Goal: Task Accomplishment & Management: Complete application form

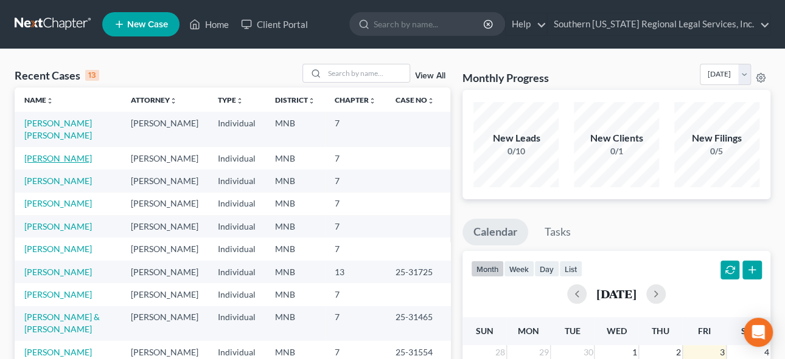
click at [52, 158] on link "[PERSON_NAME]" at bounding box center [58, 158] width 68 height 10
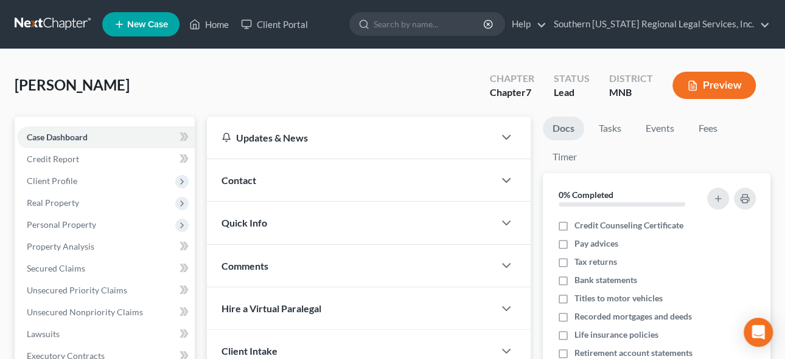
scroll to position [110, 0]
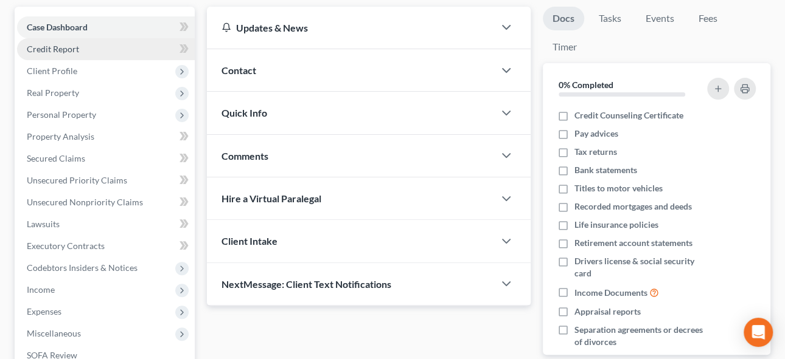
click at [52, 49] on span "Credit Report" at bounding box center [53, 49] width 52 height 10
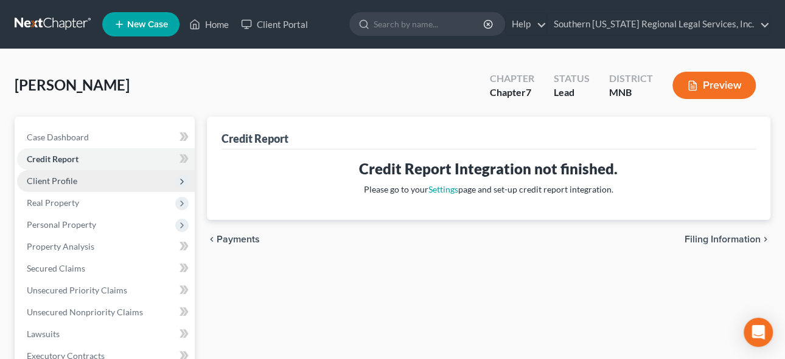
click at [49, 180] on span "Client Profile" at bounding box center [52, 181] width 50 height 10
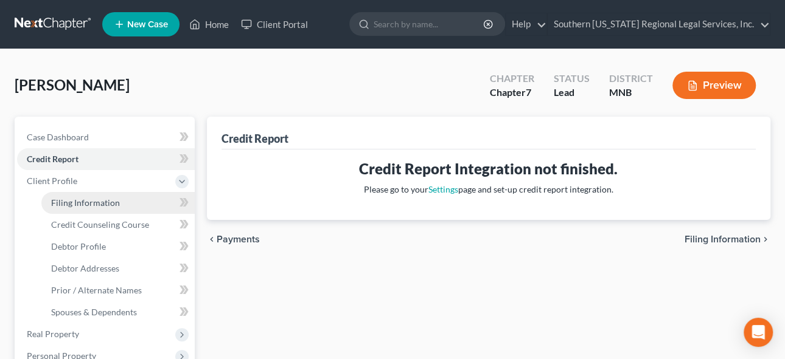
click at [83, 201] on span "Filing Information" at bounding box center [85, 203] width 69 height 10
select select "1"
select select "0"
select select "42"
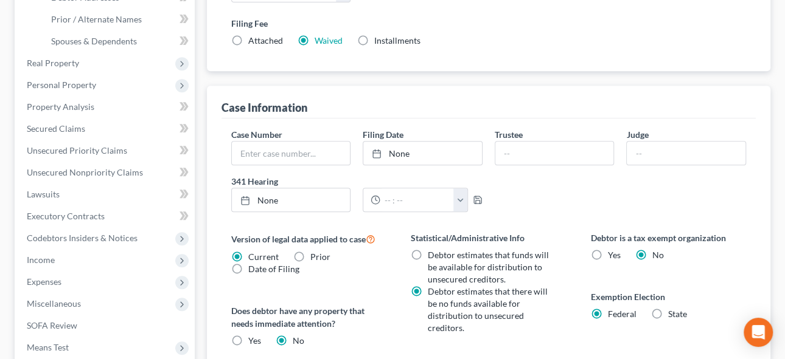
scroll to position [165, 0]
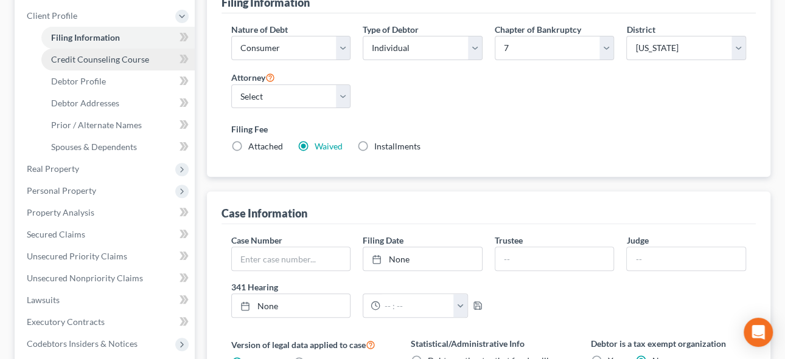
click at [79, 55] on span "Credit Counseling Course" at bounding box center [100, 59] width 98 height 10
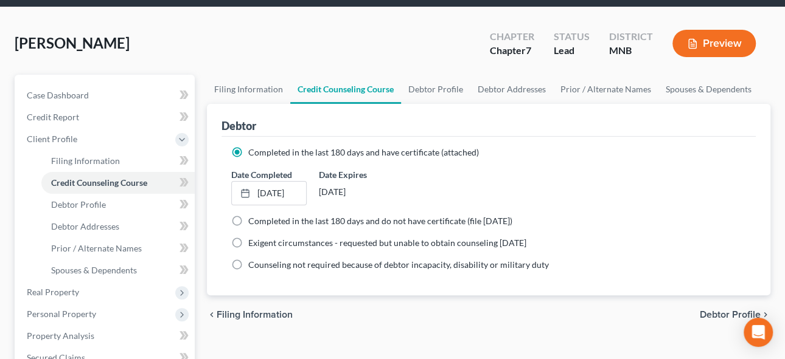
scroll to position [110, 0]
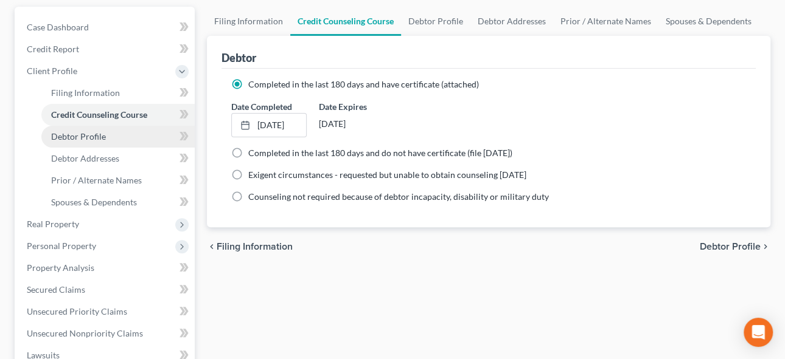
click at [81, 133] on span "Debtor Profile" at bounding box center [78, 136] width 55 height 10
select select "0"
select select "3"
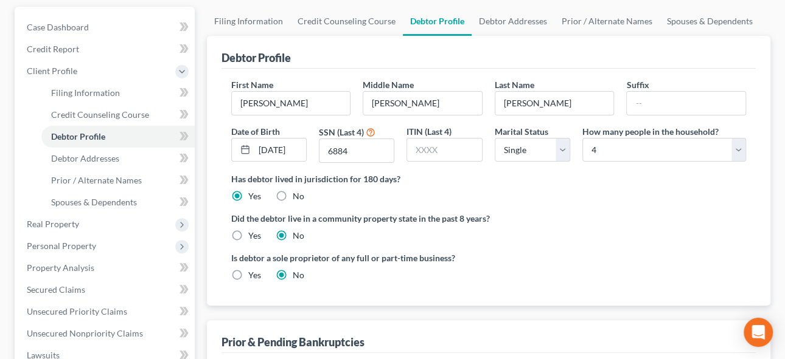
scroll to position [110, 0]
click at [269, 147] on input "[DATE]" at bounding box center [280, 150] width 52 height 23
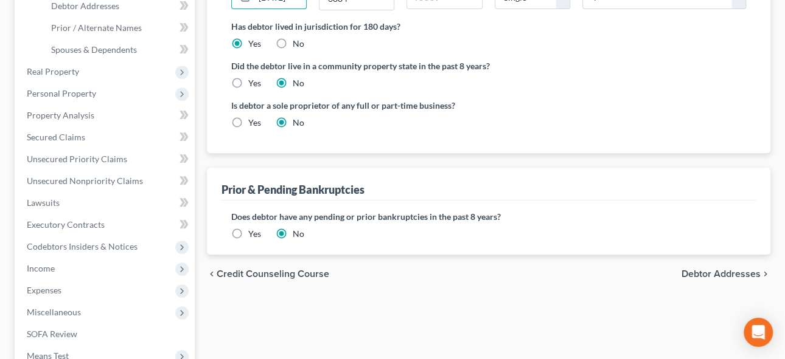
scroll to position [331, 0]
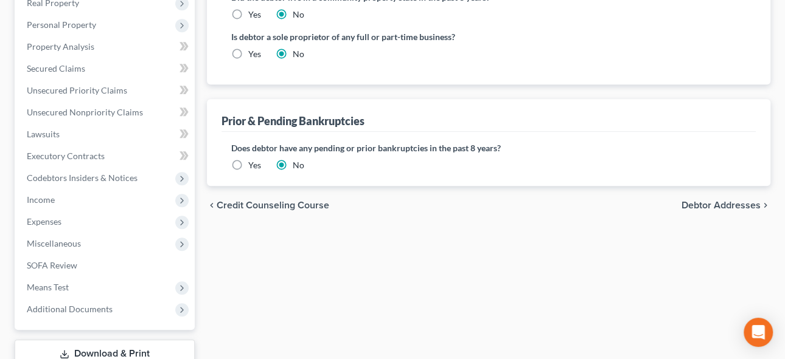
click at [726, 201] on span "Debtor Addresses" at bounding box center [720, 206] width 79 height 10
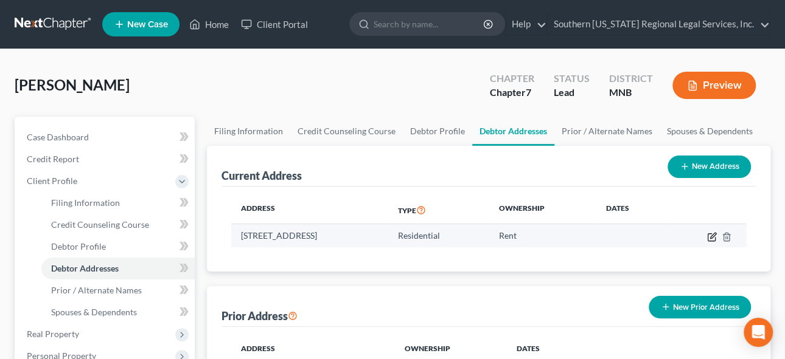
click at [713, 236] on icon "button" at bounding box center [712, 237] width 10 height 10
select select "24"
select select "0"
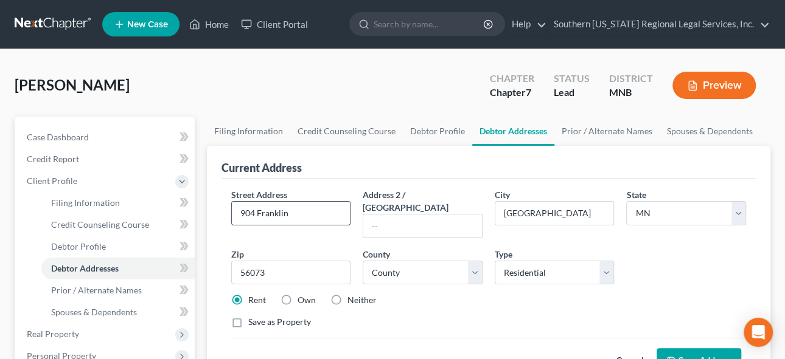
drag, startPoint x: 255, startPoint y: 210, endPoint x: 325, endPoint y: 215, distance: 69.5
click at [256, 211] on input "904 Franklin" at bounding box center [291, 213] width 119 height 23
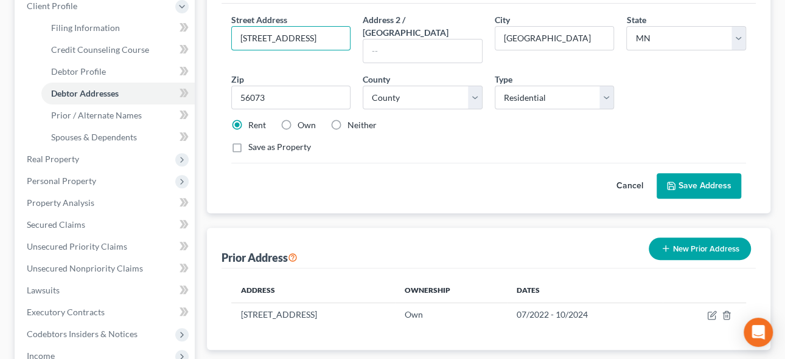
scroll to position [276, 0]
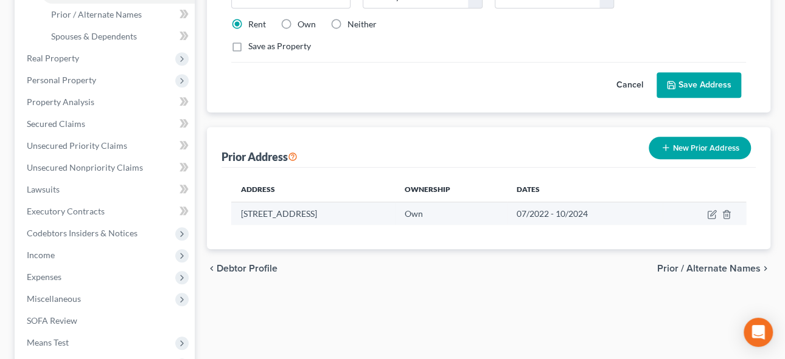
type input "[STREET_ADDRESS]"
drag, startPoint x: 258, startPoint y: 196, endPoint x: 330, endPoint y: 197, distance: 72.4
click at [258, 202] on td "[STREET_ADDRESS]" at bounding box center [313, 213] width 164 height 23
click at [710, 210] on icon "button" at bounding box center [712, 215] width 10 height 10
select select "24"
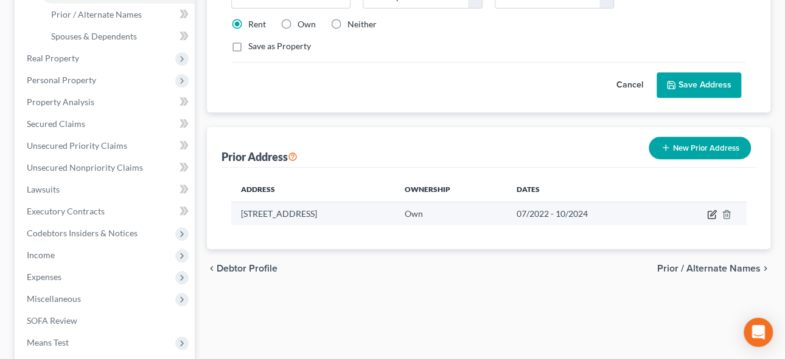
select select "7"
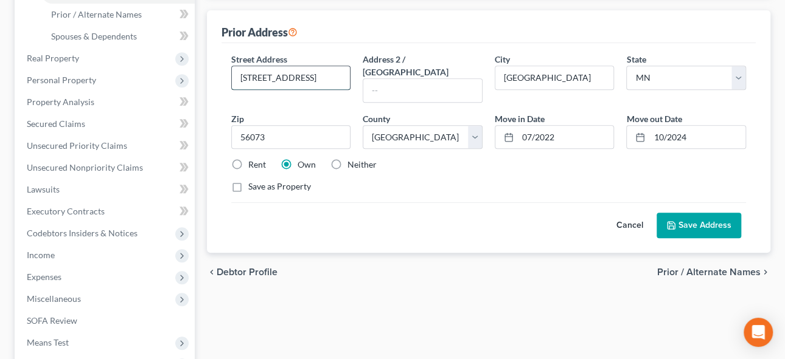
click at [256, 75] on input "[STREET_ADDRESS]" at bounding box center [291, 77] width 119 height 23
type input "[STREET_ADDRESS]"
click at [690, 213] on button "Save Address" at bounding box center [698, 226] width 85 height 26
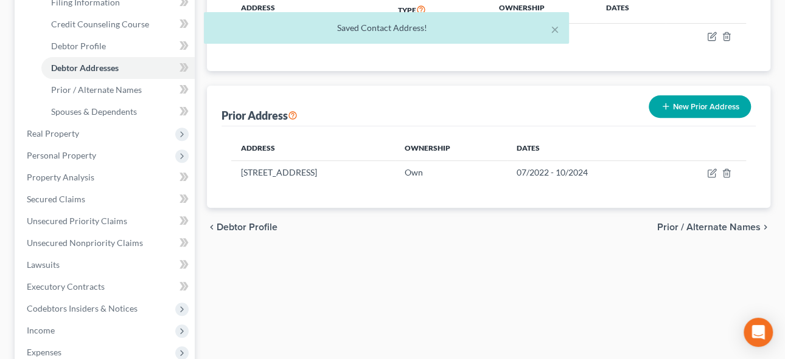
scroll to position [110, 0]
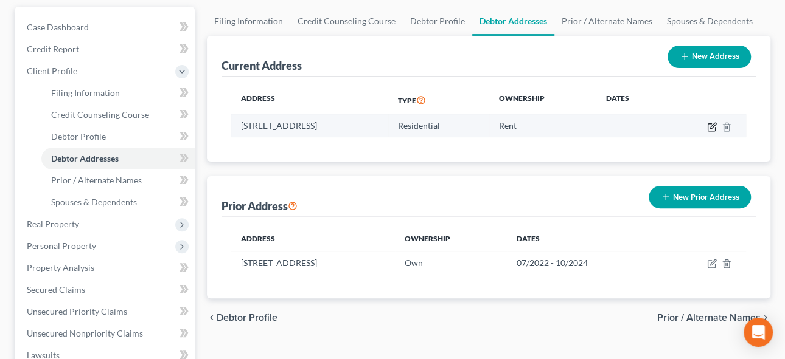
click at [709, 124] on icon "button" at bounding box center [712, 127] width 10 height 10
select select "24"
select select "7"
select select "0"
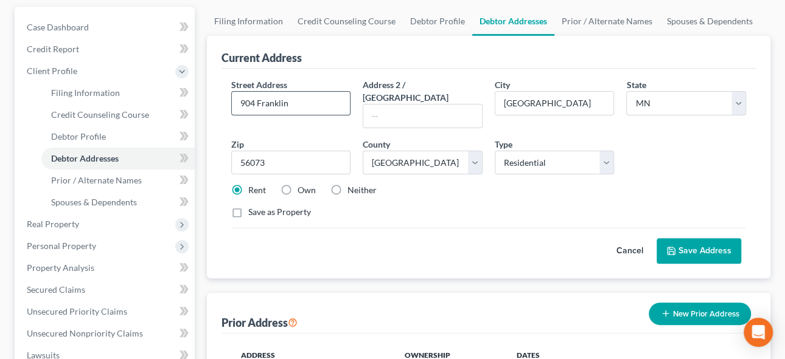
click at [258, 100] on input "904 Franklin" at bounding box center [291, 103] width 119 height 23
click at [257, 101] on input "904 Franklin" at bounding box center [291, 103] width 119 height 23
click at [327, 105] on input "904 [GEOGRAPHIC_DATA]" at bounding box center [291, 103] width 119 height 23
type input "[STREET_ADDRESS]"
click at [693, 238] on button "Save Address" at bounding box center [698, 251] width 85 height 26
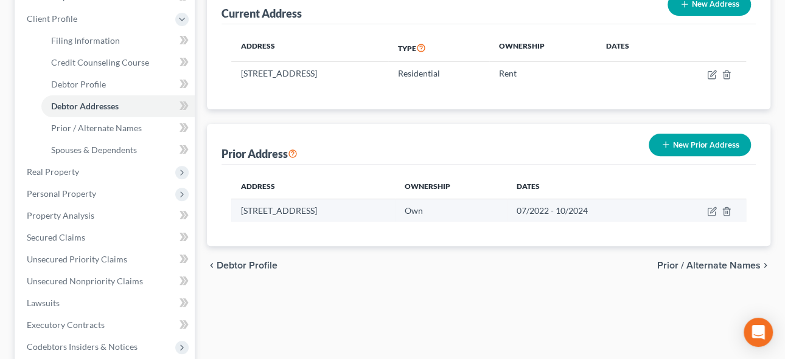
scroll to position [221, 0]
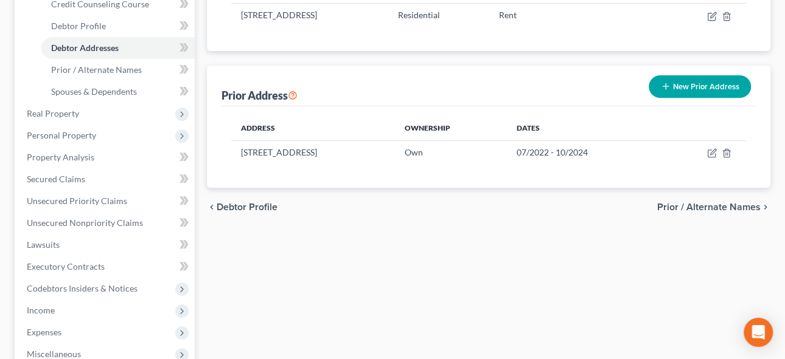
click at [704, 205] on span "Prior / Alternate Names" at bounding box center [708, 208] width 103 height 10
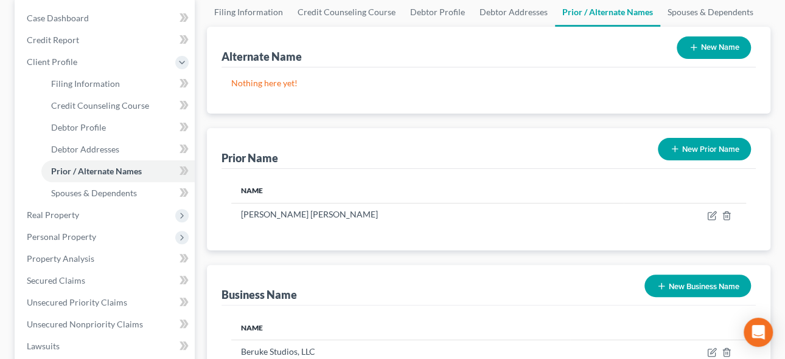
scroll to position [165, 0]
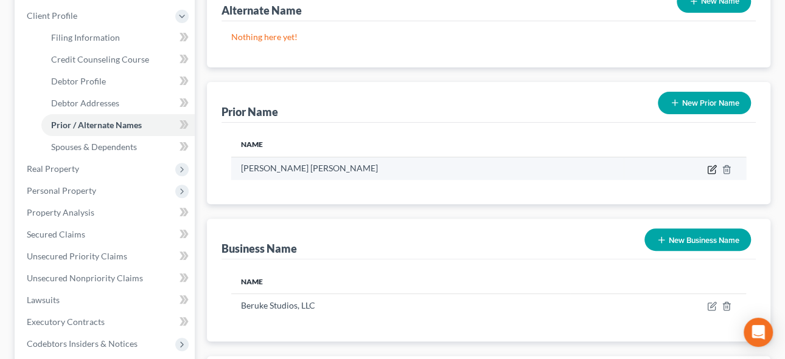
click at [713, 167] on icon "button" at bounding box center [712, 167] width 5 height 5
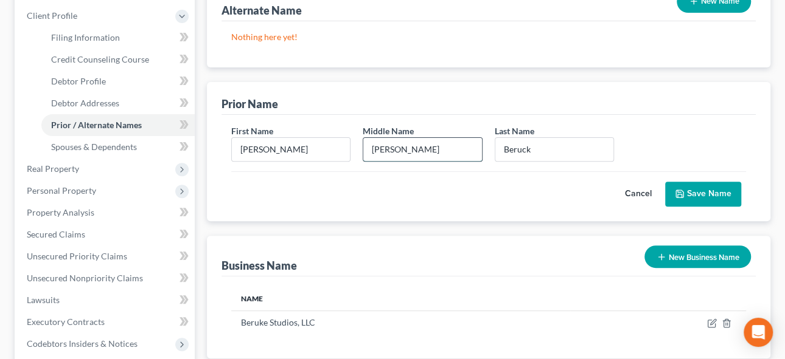
click at [405, 150] on input "[PERSON_NAME]" at bounding box center [422, 149] width 119 height 23
type input "[PERSON_NAME]"
click at [713, 190] on button "Save Name" at bounding box center [703, 195] width 76 height 26
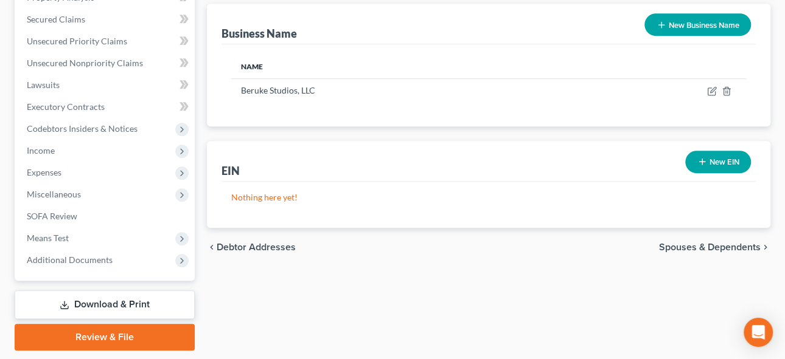
scroll to position [417, 0]
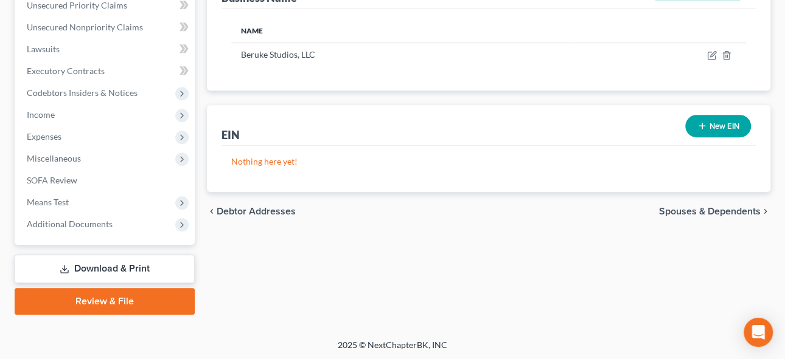
click at [690, 207] on span "Spouses & Dependents" at bounding box center [710, 212] width 102 height 10
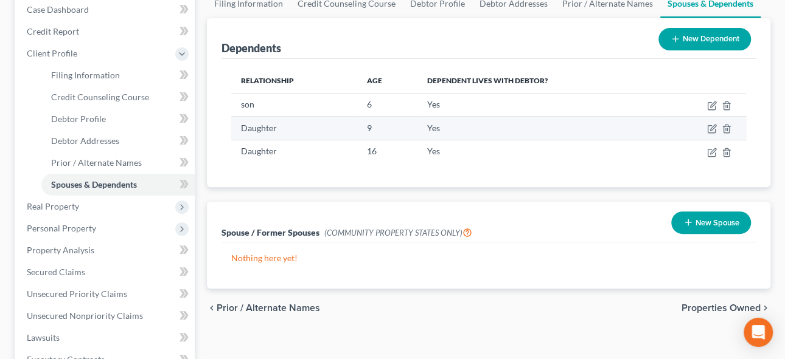
scroll to position [110, 0]
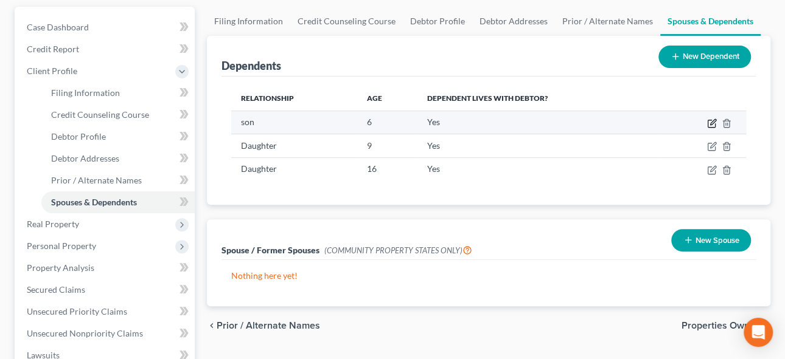
click at [712, 120] on icon "button" at bounding box center [712, 124] width 10 height 10
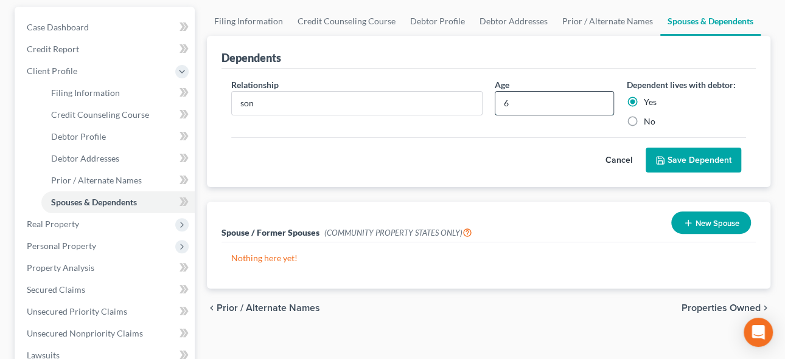
click at [517, 102] on input "6" at bounding box center [554, 103] width 119 height 23
type input "7"
click at [709, 158] on button "Save Dependent" at bounding box center [692, 161] width 95 height 26
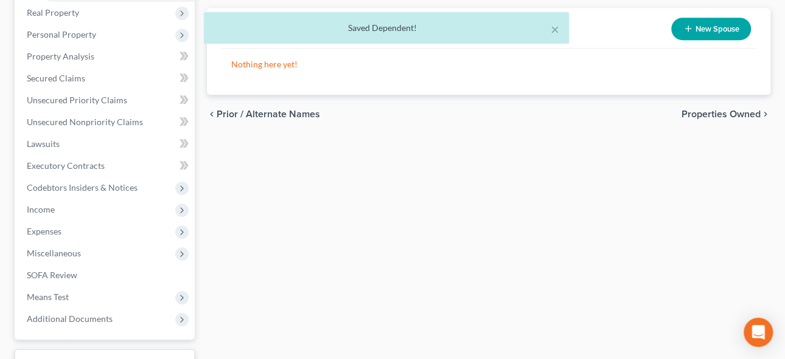
scroll to position [251, 0]
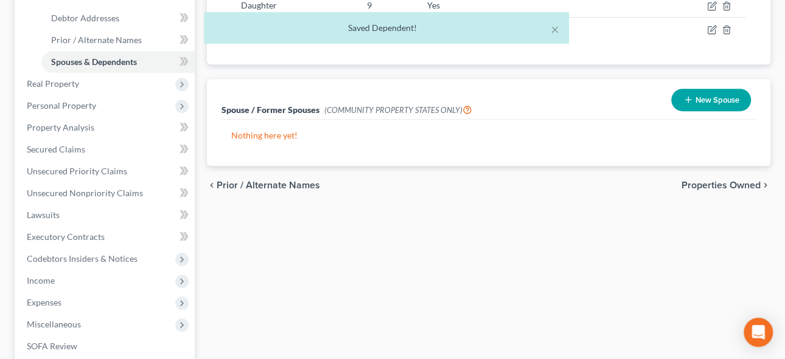
click at [710, 182] on span "Properties Owned" at bounding box center [720, 186] width 79 height 10
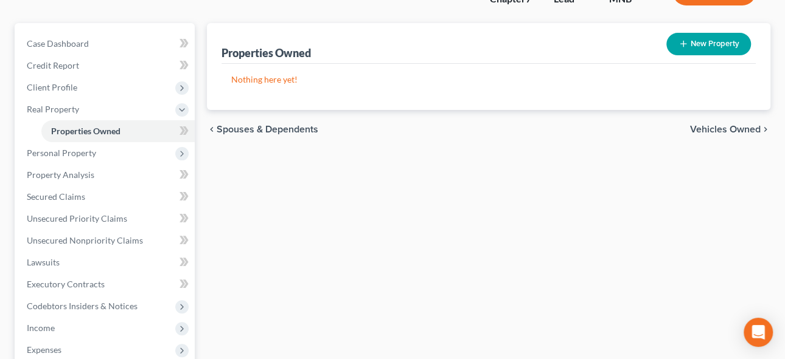
scroll to position [110, 0]
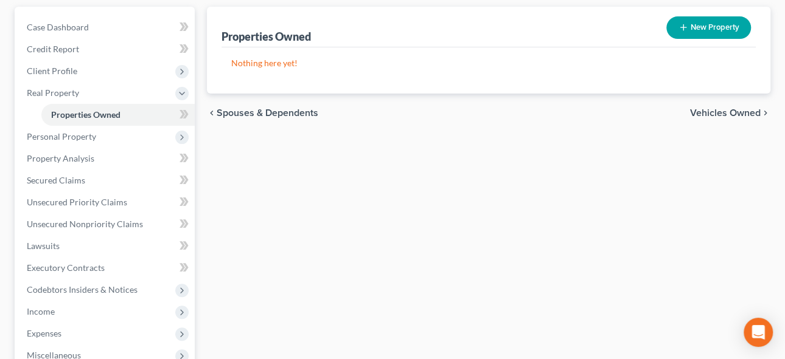
click at [741, 111] on span "Vehicles Owned" at bounding box center [725, 113] width 71 height 10
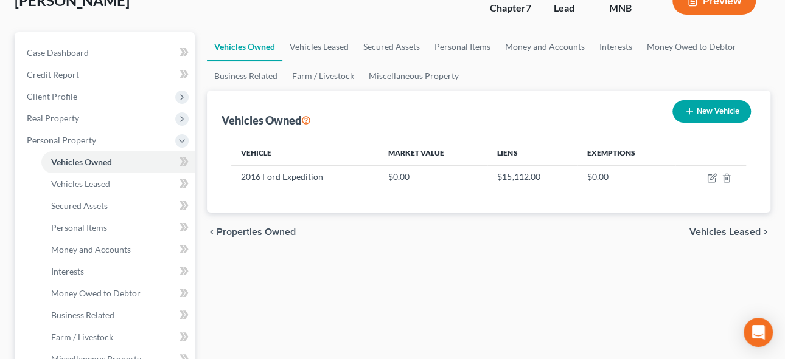
scroll to position [110, 0]
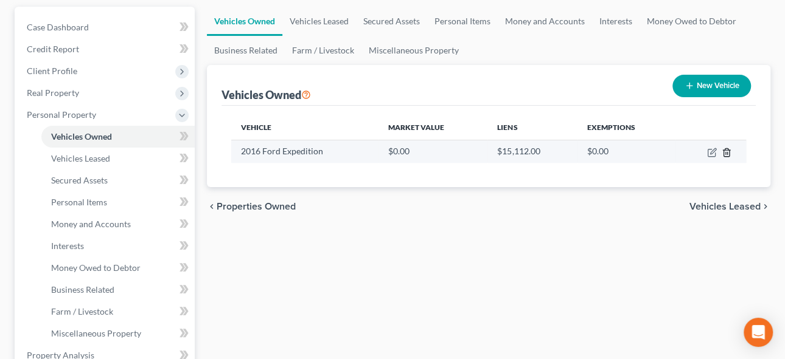
click at [727, 152] on icon "button" at bounding box center [726, 153] width 10 height 10
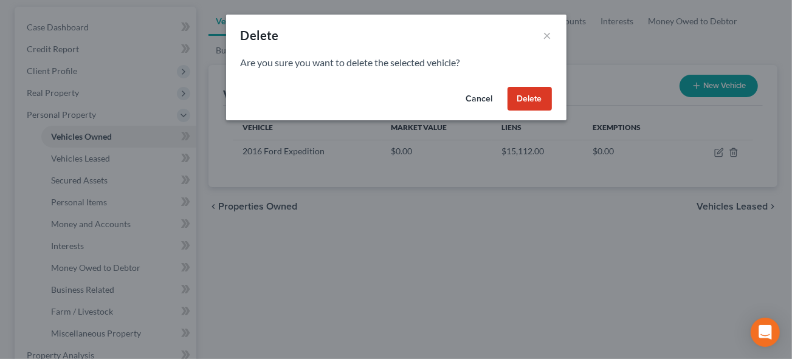
click at [522, 98] on button "Delete" at bounding box center [530, 99] width 44 height 24
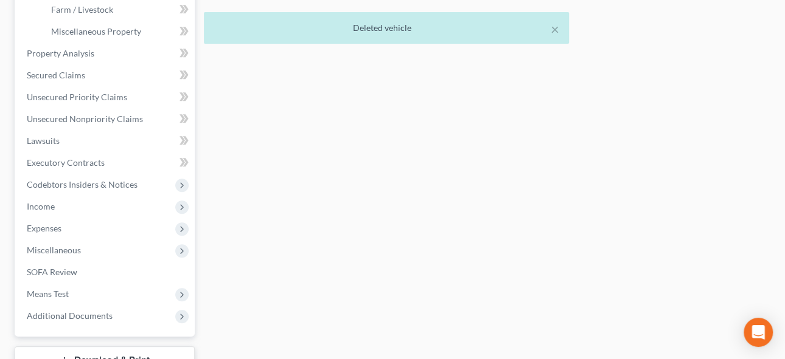
scroll to position [442, 0]
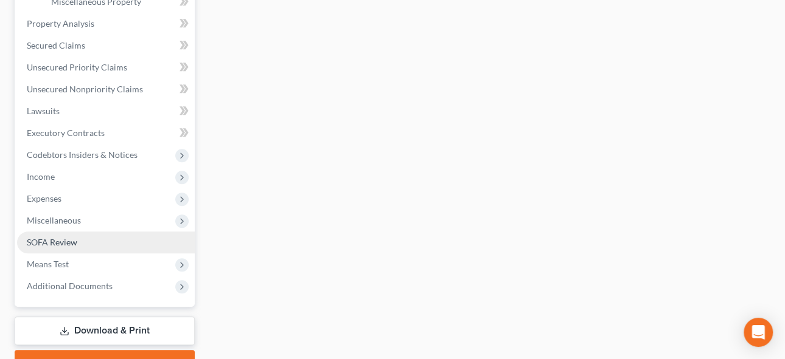
click at [67, 241] on span "SOFA Review" at bounding box center [52, 242] width 50 height 10
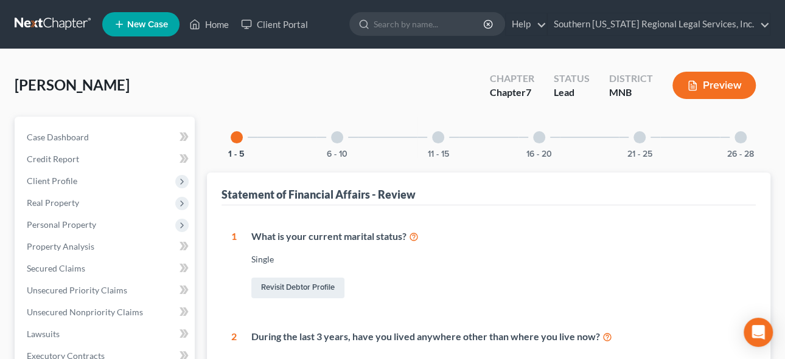
drag, startPoint x: 341, startPoint y: 137, endPoint x: 464, endPoint y: 178, distance: 129.6
click at [341, 137] on div at bounding box center [337, 137] width 12 height 12
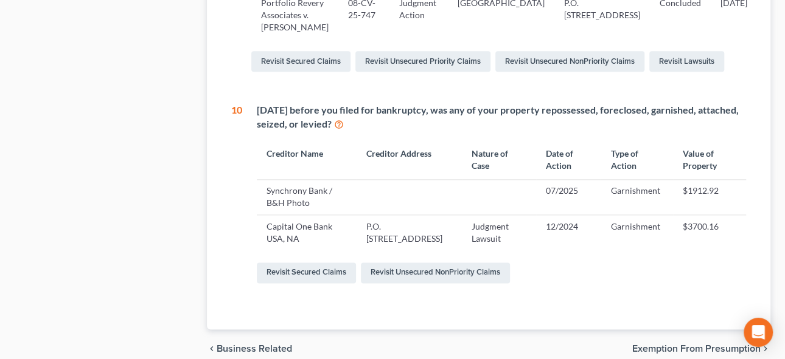
scroll to position [829, 0]
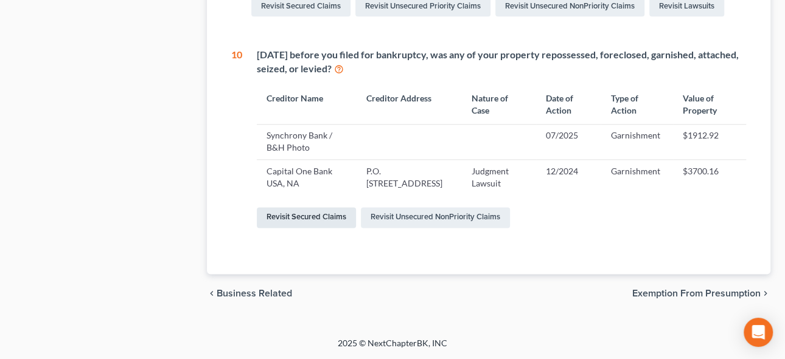
click at [313, 228] on link "Revisit Secured Claims" at bounding box center [306, 217] width 99 height 21
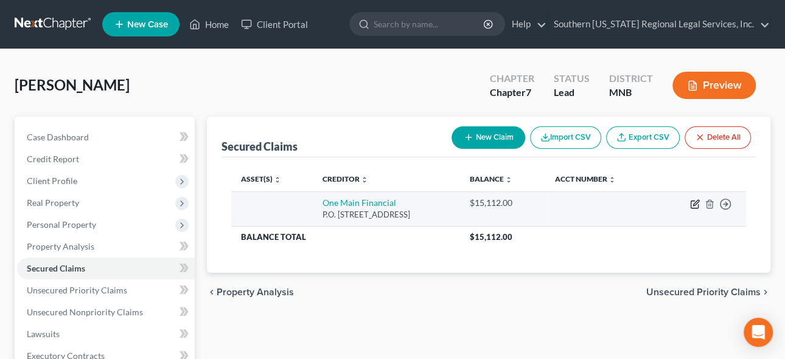
click at [692, 203] on icon "button" at bounding box center [695, 204] width 10 height 10
select select "15"
select select "0"
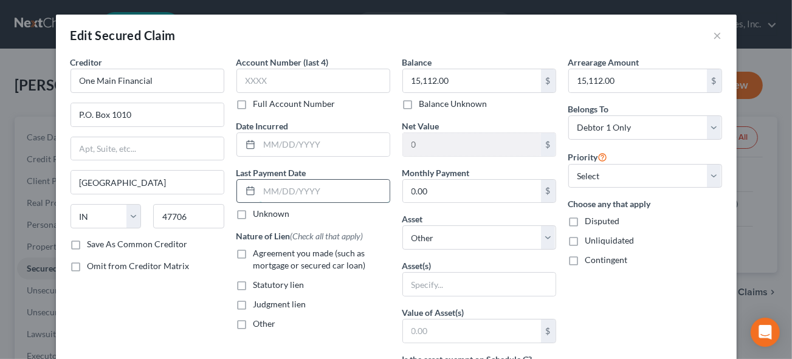
drag, startPoint x: 277, startPoint y: 192, endPoint x: 283, endPoint y: 189, distance: 7.1
click at [277, 192] on input "text" at bounding box center [325, 191] width 130 height 23
click at [260, 189] on input "text" at bounding box center [325, 191] width 130 height 23
click at [710, 175] on select "Select 1st 2nd 3rd 4th 5th 6th 7th 8th 9th 10th 11th 12th 13th 14th 15th 16th 1…" at bounding box center [646, 176] width 154 height 24
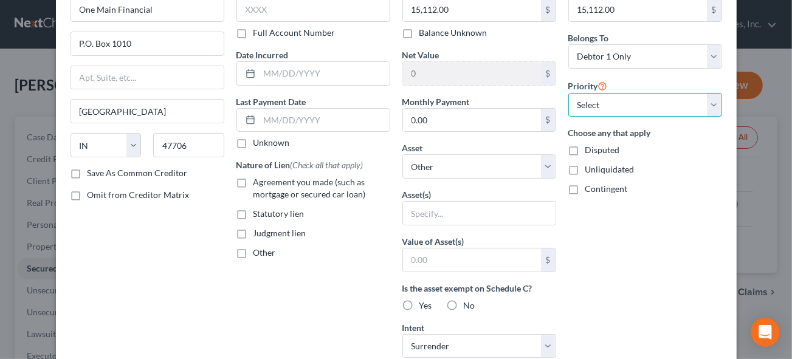
scroll to position [55, 0]
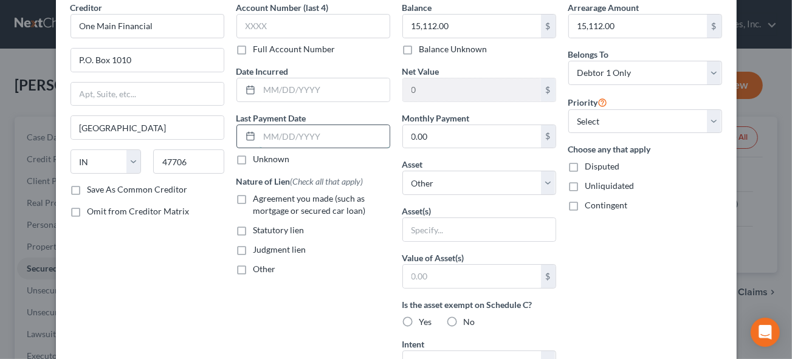
click at [262, 133] on input "text" at bounding box center [325, 136] width 130 height 23
type input "[DATE]"
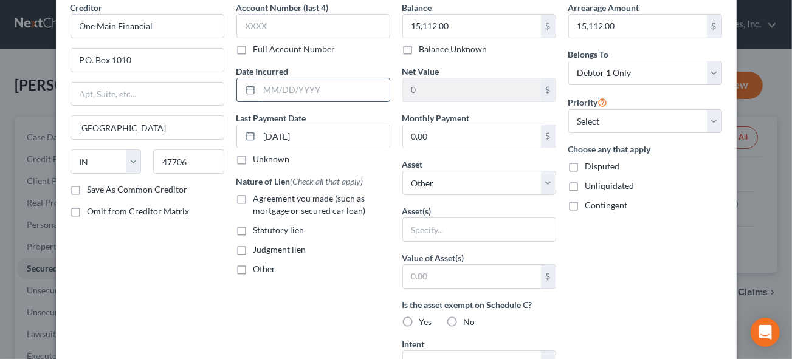
click at [260, 85] on input "text" at bounding box center [325, 89] width 130 height 23
click at [430, 184] on select "Select Other Multiple Assets Household Goods - Misc. Small Appliances - $250.0 …" at bounding box center [480, 183] width 154 height 24
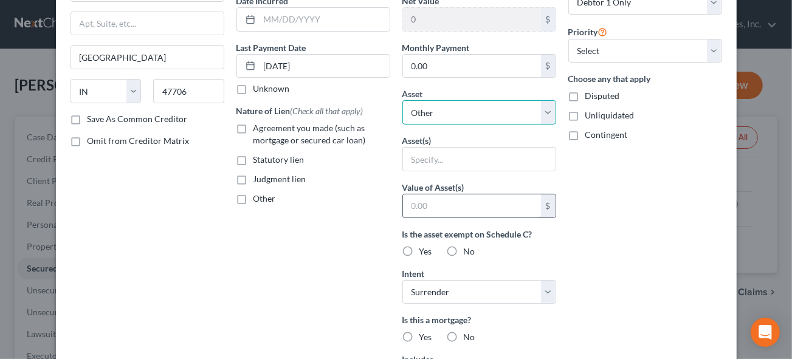
scroll to position [110, 0]
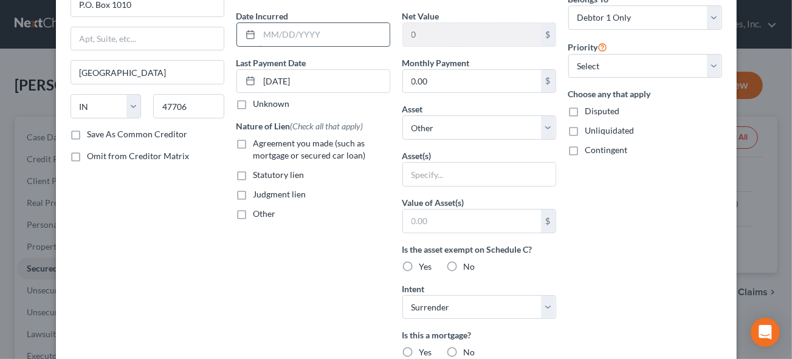
drag, startPoint x: 314, startPoint y: 33, endPoint x: 368, endPoint y: 42, distance: 54.8
click at [314, 34] on input "text" at bounding box center [325, 34] width 130 height 23
type input "[DATE]"
click at [640, 203] on div "Arrearage Amount 15,112.00 $ Belongs To * Select Debtor 1 Only Debtor 2 Only De…" at bounding box center [646, 217] width 166 height 542
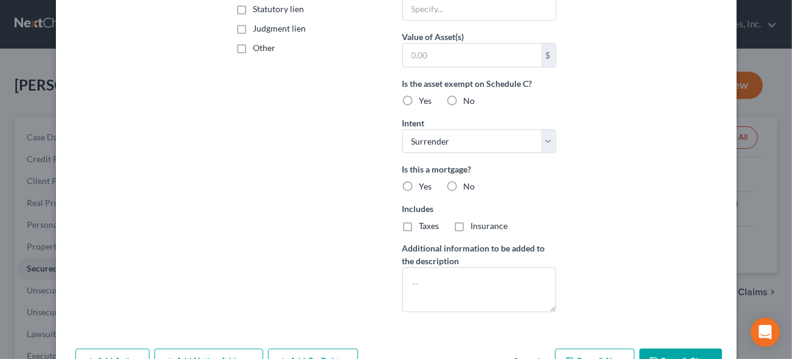
scroll to position [322, 0]
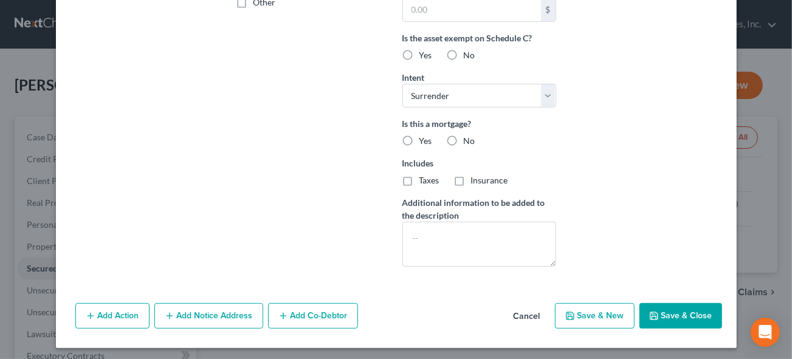
click at [97, 316] on button "Add Action" at bounding box center [112, 316] width 74 height 26
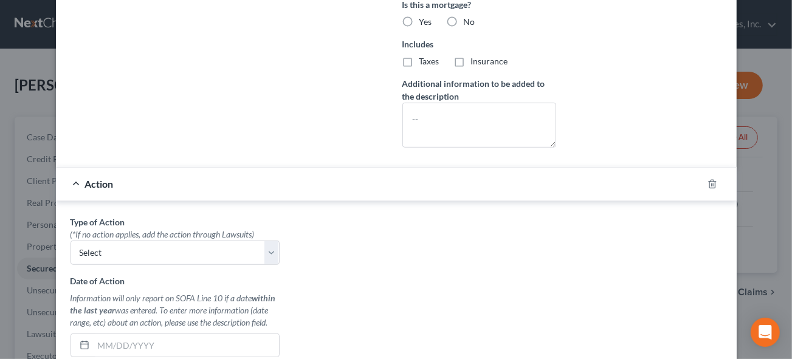
scroll to position [488, 0]
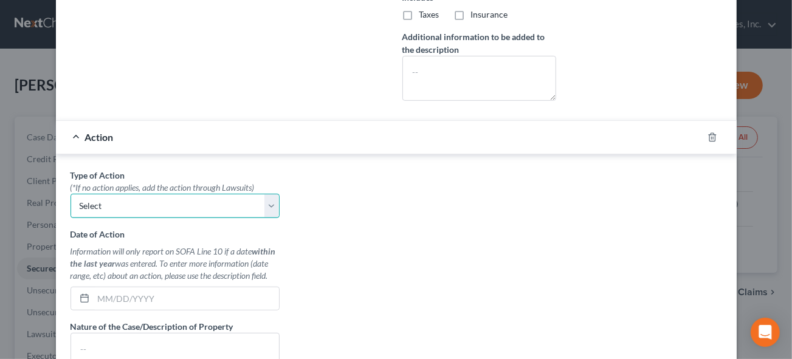
click at [146, 201] on select "Select Repossession Garnishment Foreclosure Personal Injury Attached, Seized, O…" at bounding box center [175, 206] width 209 height 24
select select "0"
click at [71, 194] on select "Select Repossession Garnishment Foreclosure Personal Injury Attached, Seized, O…" at bounding box center [175, 206] width 209 height 24
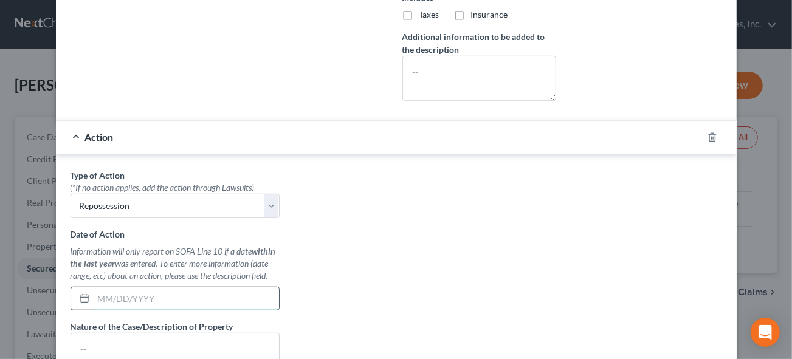
click at [94, 294] on input "text" at bounding box center [186, 299] width 185 height 23
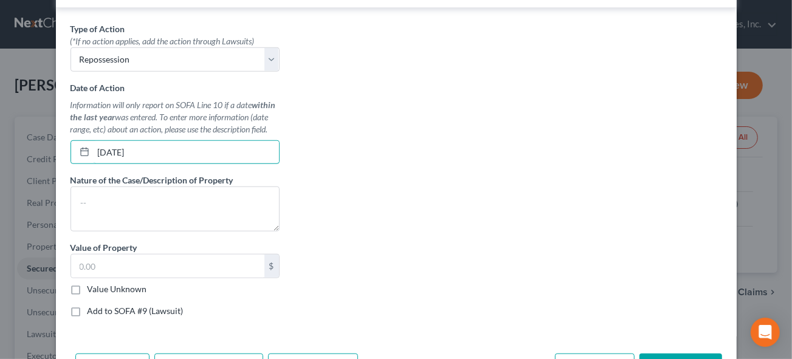
scroll to position [683, 0]
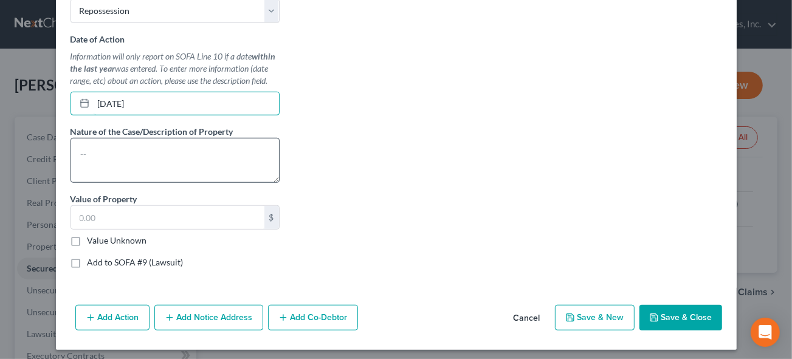
type input "[DATE]"
click at [128, 145] on textarea at bounding box center [175, 160] width 209 height 45
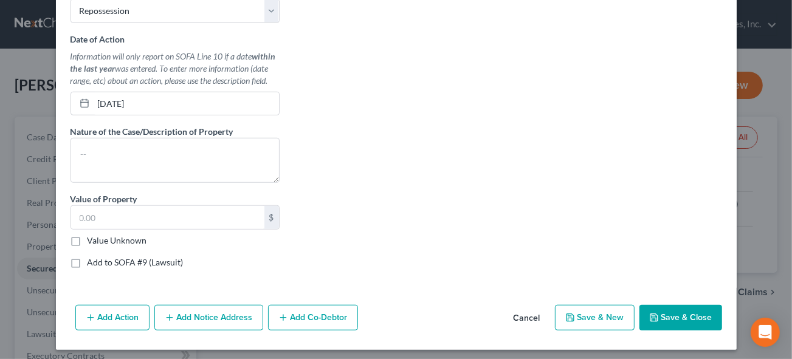
click at [672, 308] on button "Save & Close" at bounding box center [681, 318] width 83 height 26
select select
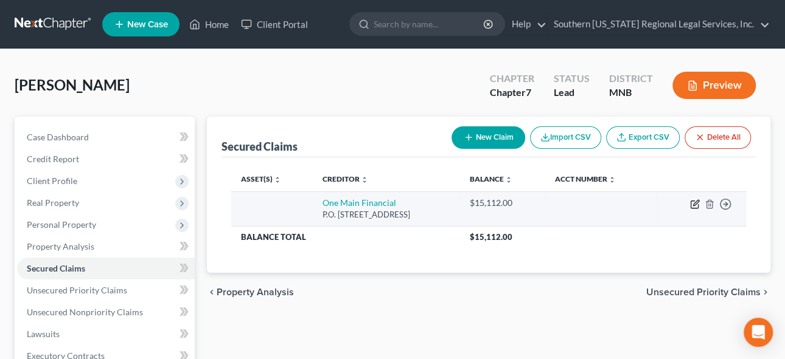
click at [693, 204] on icon "button" at bounding box center [695, 204] width 10 height 10
select select "15"
select select "0"
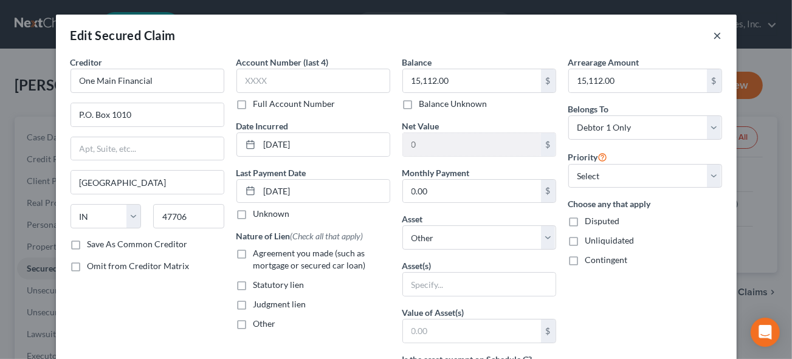
click at [714, 38] on button "×" at bounding box center [718, 35] width 9 height 15
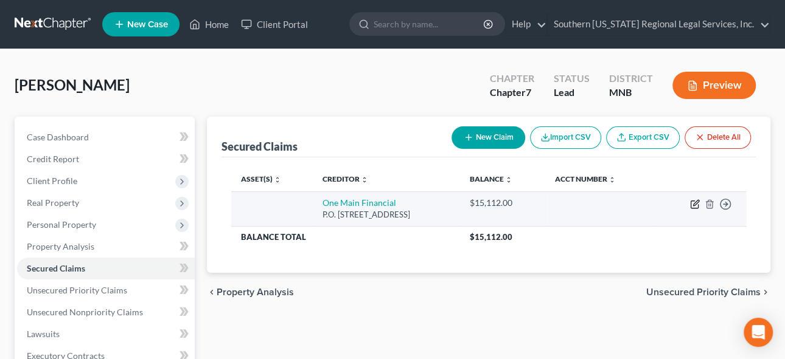
click at [691, 201] on icon "button" at bounding box center [695, 204] width 10 height 10
select select "15"
select select "0"
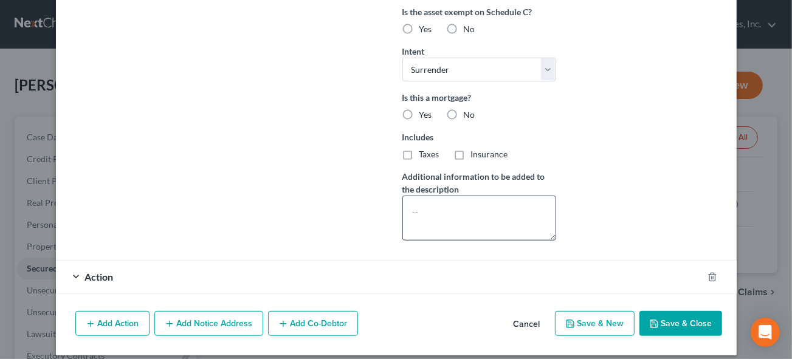
scroll to position [355, 0]
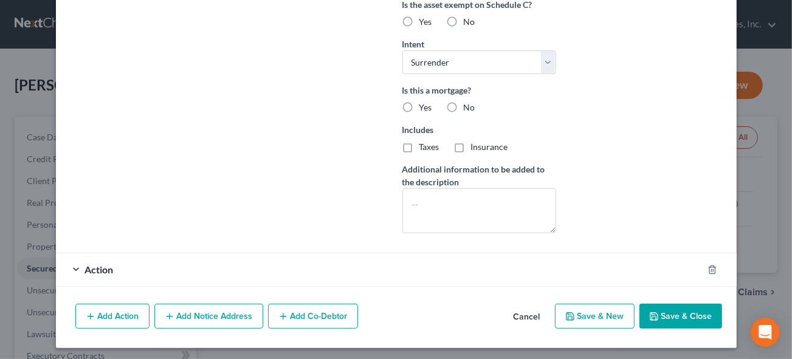
click at [88, 314] on icon "button" at bounding box center [91, 317] width 10 height 10
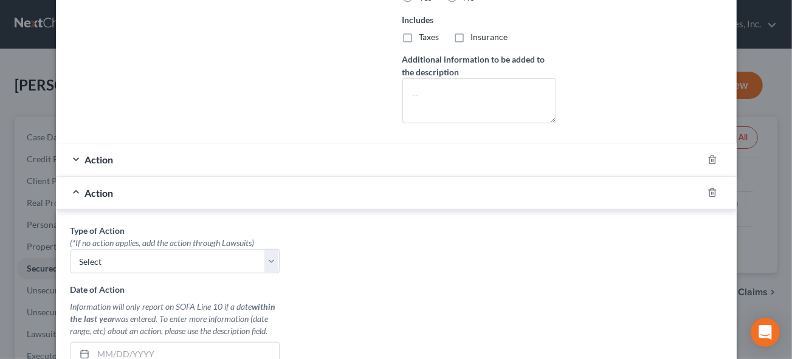
scroll to position [466, 0]
click at [119, 265] on select "Select Repossession Garnishment Foreclosure Personal Injury Attached, Seized, O…" at bounding box center [175, 261] width 209 height 24
select select "0"
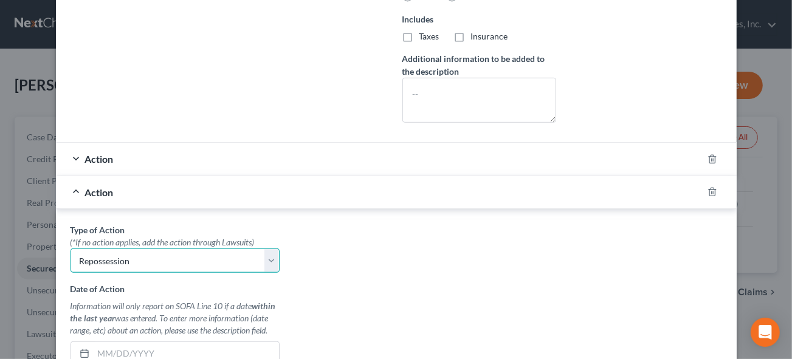
click at [71, 249] on select "Select Repossession Garnishment Foreclosure Personal Injury Attached, Seized, O…" at bounding box center [175, 261] width 209 height 24
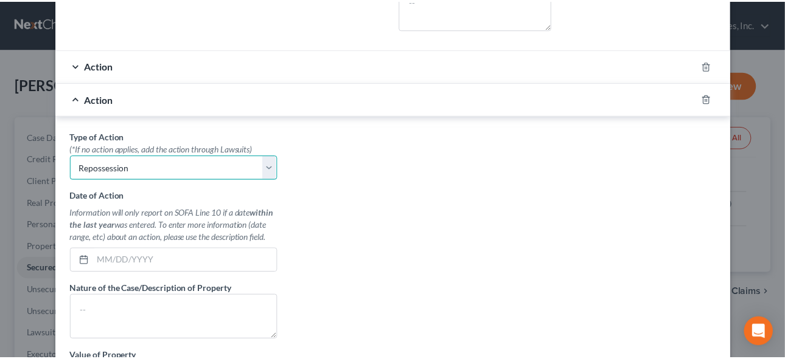
scroll to position [687, 0]
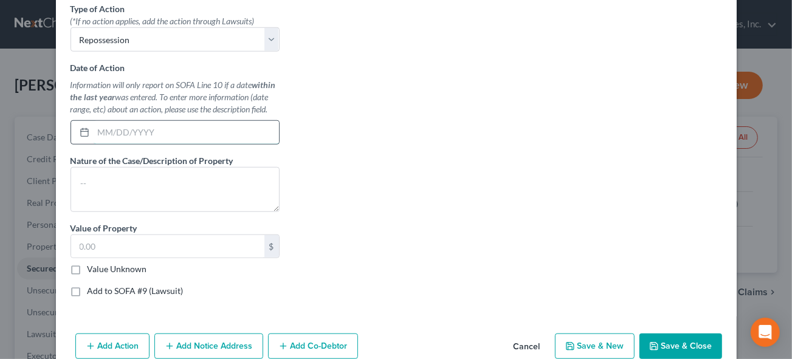
click at [101, 126] on input "text" at bounding box center [186, 132] width 185 height 23
type input "[DATE]"
click at [695, 339] on button "Save & Close" at bounding box center [681, 347] width 83 height 26
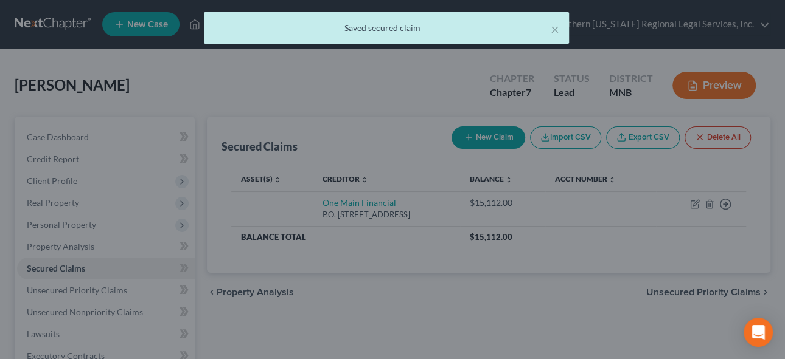
scroll to position [0, 0]
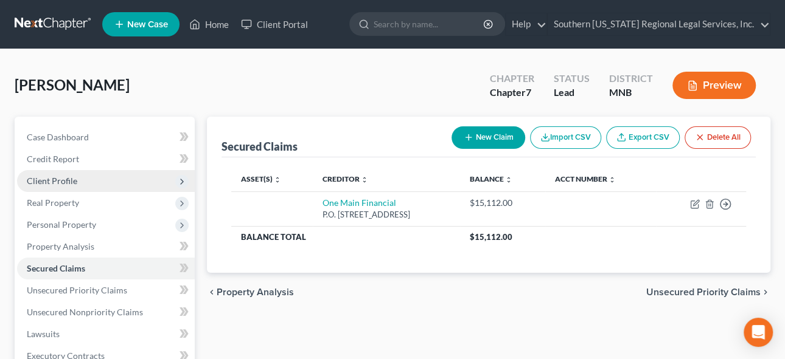
click at [54, 181] on span "Client Profile" at bounding box center [52, 181] width 50 height 10
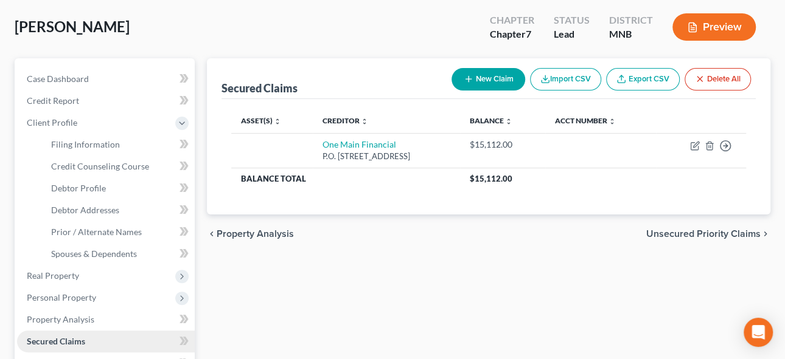
scroll to position [110, 0]
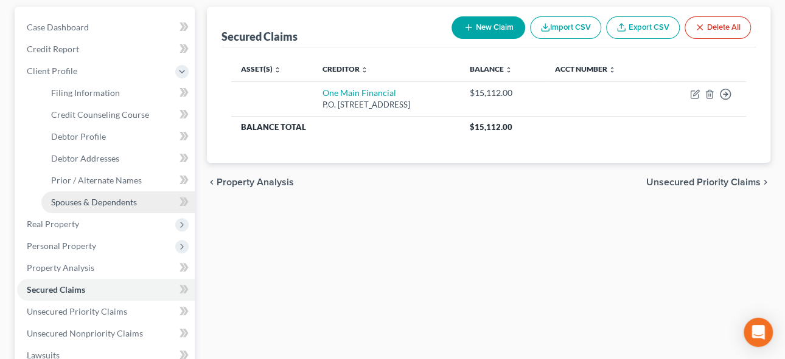
click at [85, 201] on span "Spouses & Dependents" at bounding box center [94, 202] width 86 height 10
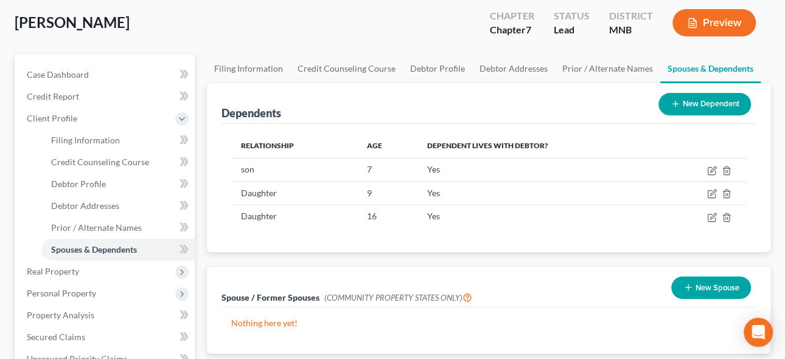
scroll to position [221, 0]
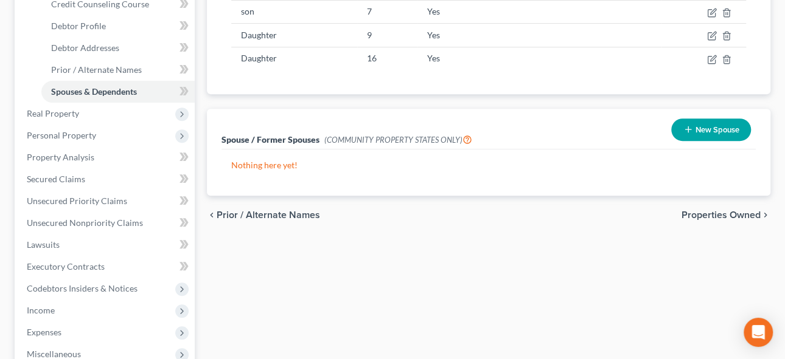
click at [718, 210] on span "Properties Owned" at bounding box center [720, 215] width 79 height 10
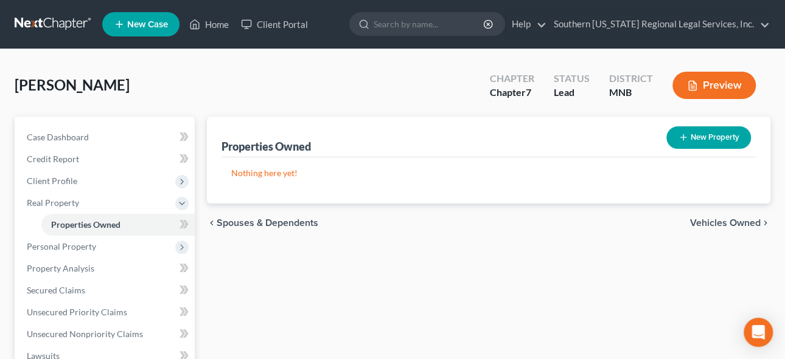
click at [722, 222] on span "Vehicles Owned" at bounding box center [725, 223] width 71 height 10
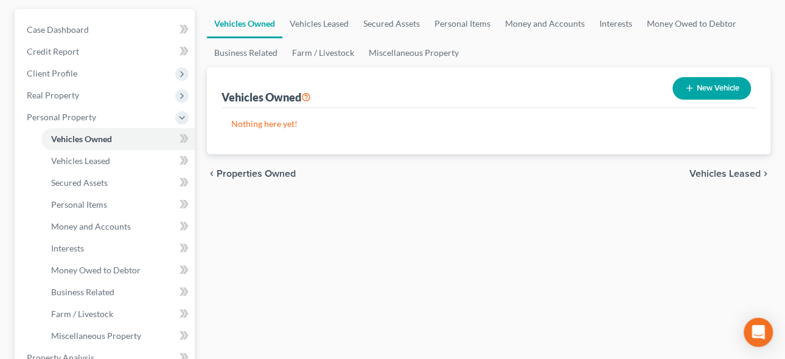
scroll to position [110, 0]
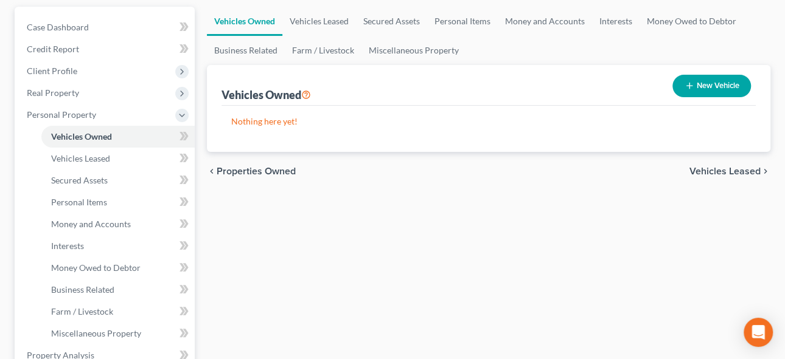
click at [728, 169] on span "Vehicles Leased" at bounding box center [724, 172] width 71 height 10
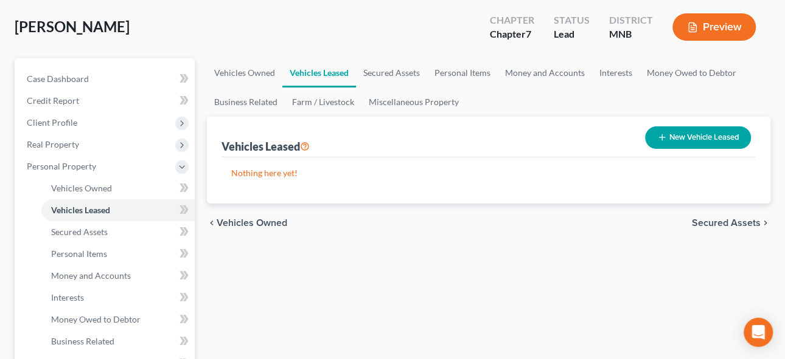
scroll to position [165, 0]
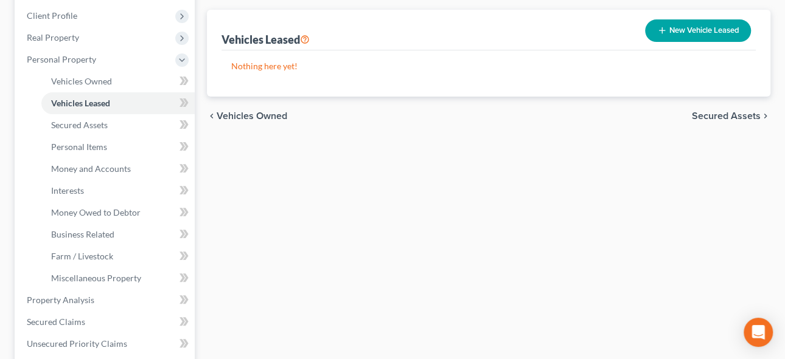
click at [708, 115] on span "Secured Assets" at bounding box center [725, 116] width 69 height 10
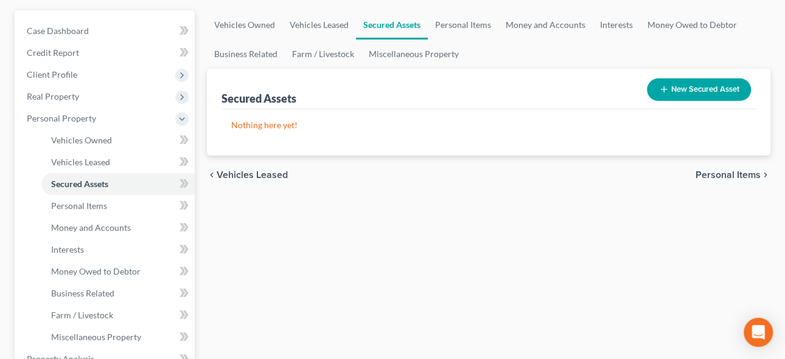
scroll to position [110, 0]
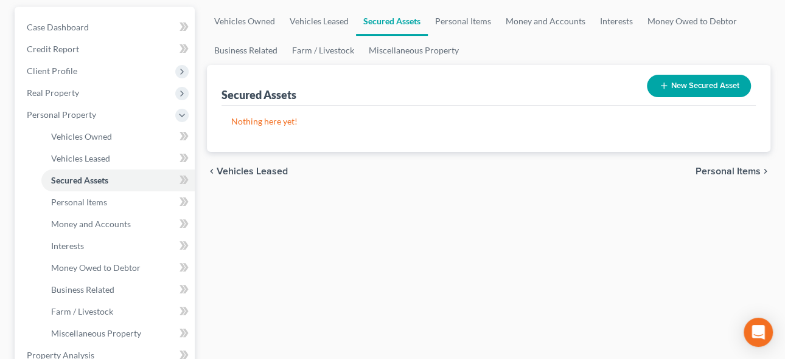
click at [732, 168] on span "Personal Items" at bounding box center [727, 172] width 65 height 10
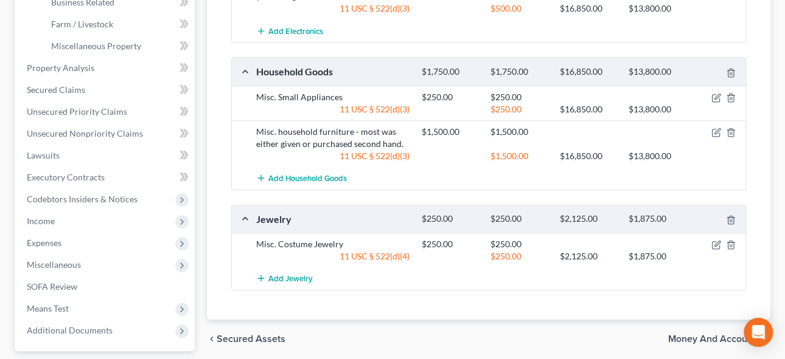
scroll to position [504, 0]
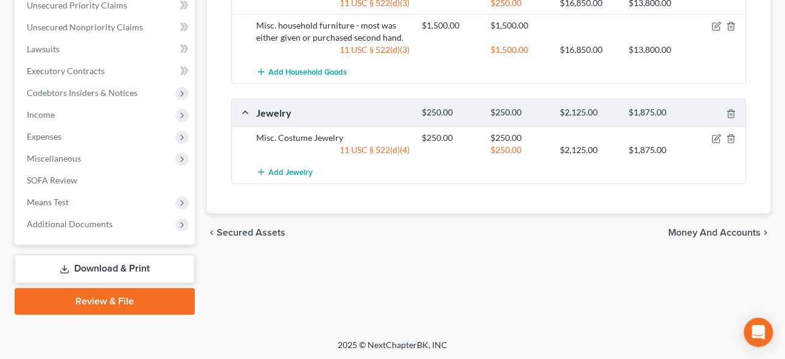
click at [709, 228] on span "Money and Accounts" at bounding box center [714, 233] width 92 height 10
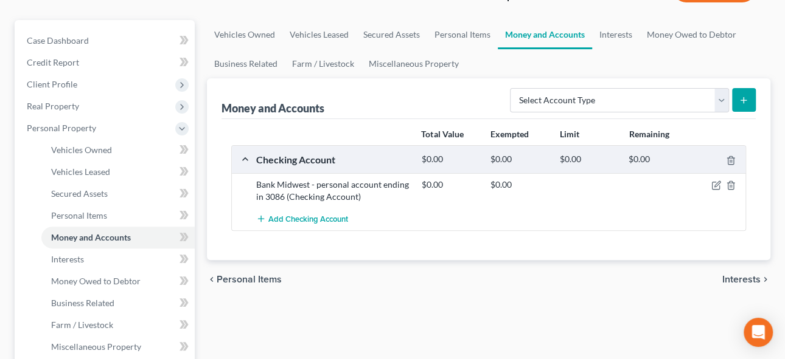
scroll to position [110, 0]
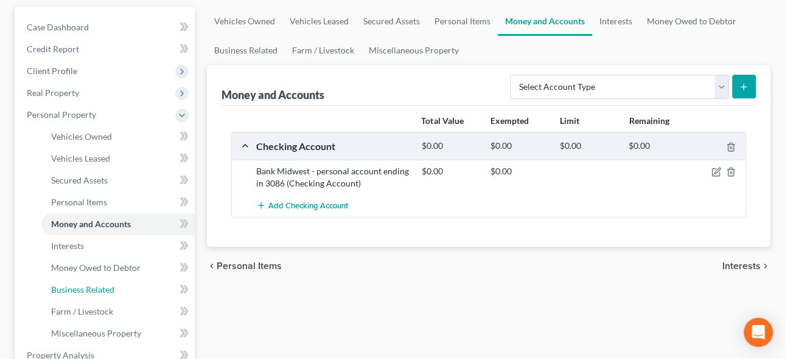
drag, startPoint x: 101, startPoint y: 288, endPoint x: 503, endPoint y: 261, distance: 402.9
click at [101, 288] on span "Business Related" at bounding box center [82, 290] width 63 height 10
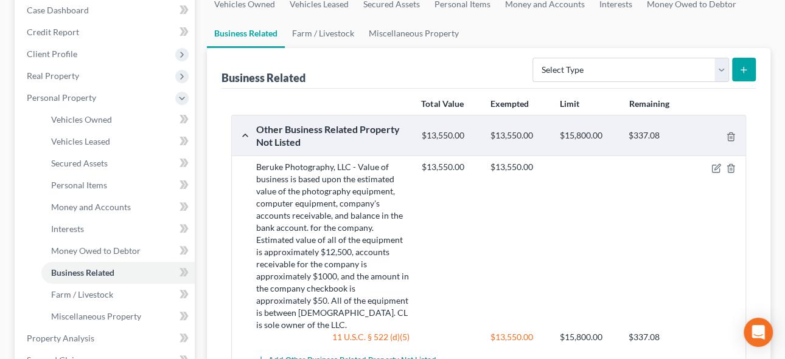
scroll to position [110, 0]
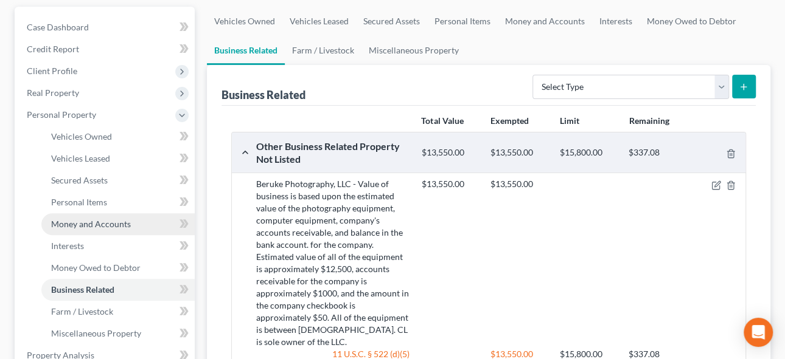
click at [79, 224] on span "Money and Accounts" at bounding box center [91, 224] width 80 height 10
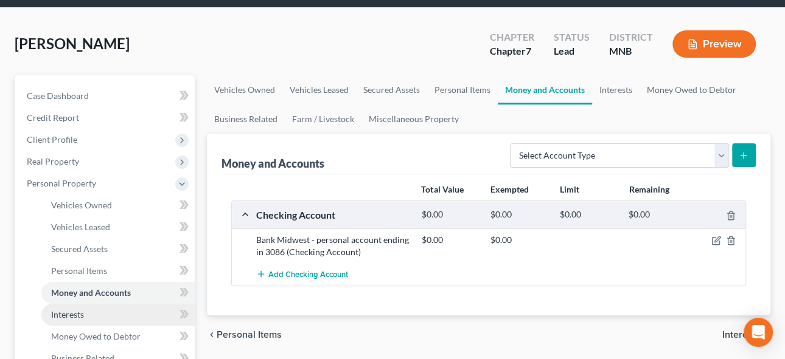
scroll to position [110, 0]
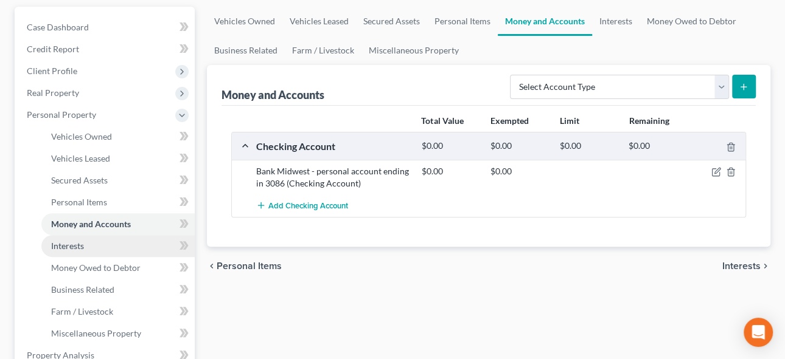
click at [77, 247] on span "Interests" at bounding box center [67, 246] width 33 height 10
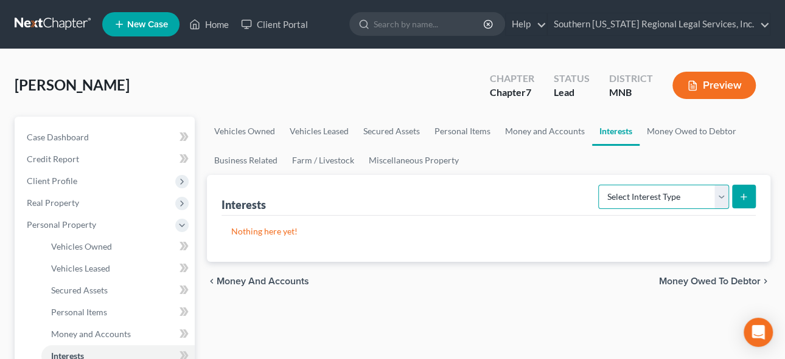
click at [657, 199] on select "Select Interest Type 401K Annuity Bond Education IRA Government Bond Government…" at bounding box center [663, 197] width 131 height 24
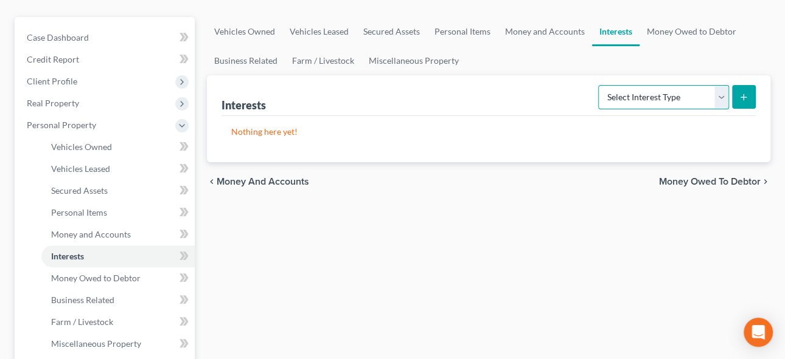
scroll to position [110, 0]
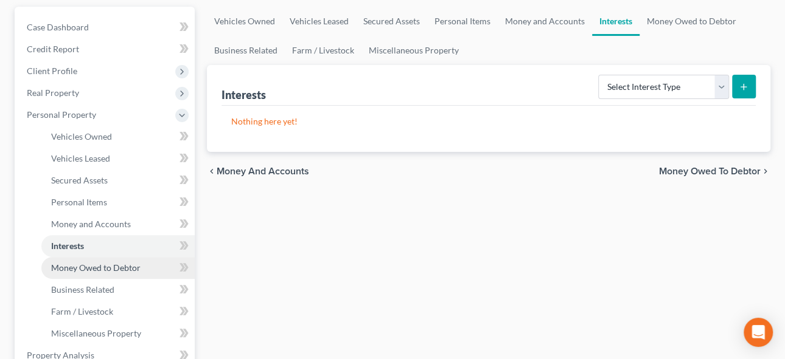
click at [77, 266] on span "Money Owed to Debtor" at bounding box center [95, 268] width 89 height 10
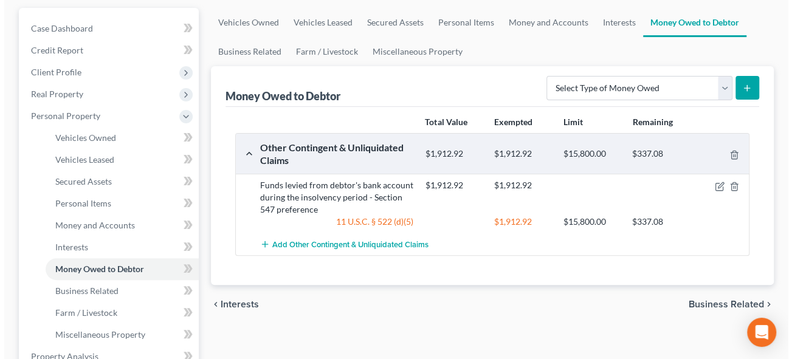
scroll to position [110, 0]
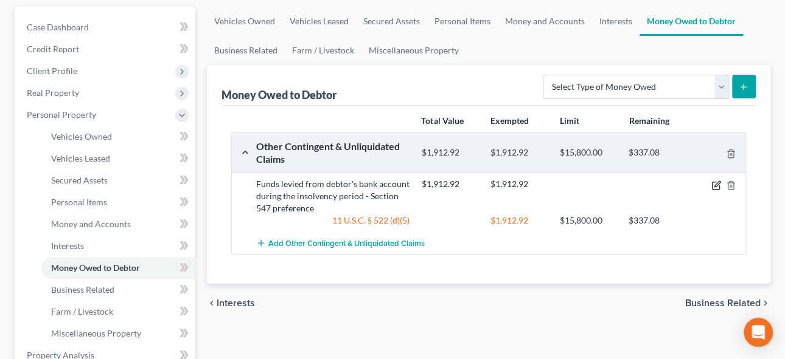
click at [717, 184] on icon "button" at bounding box center [716, 186] width 10 height 10
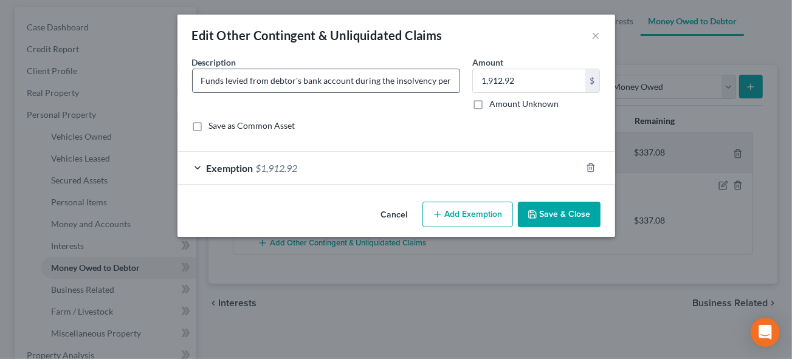
click at [428, 77] on input "Funds levied from debtor's bank account during the insolvency period - Section …" at bounding box center [326, 80] width 267 height 23
click at [303, 80] on input "Funds levied from debtor's bank account during the insolvency period - Section …" at bounding box center [326, 80] width 267 height 23
type input "Funds levied from debtor's and daughter's bank account during the insolvency pe…"
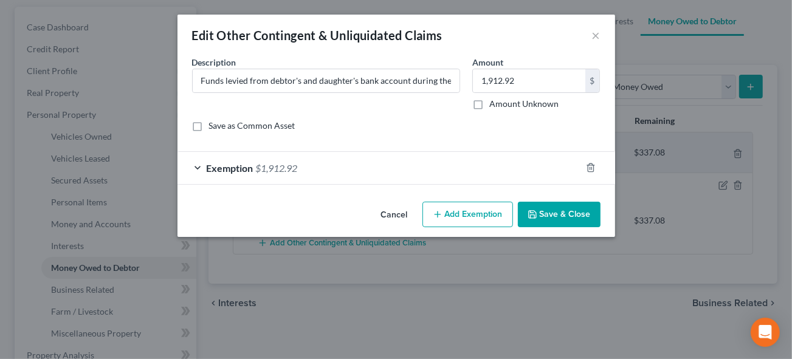
click at [269, 167] on span "$1,912.92" at bounding box center [277, 168] width 42 height 12
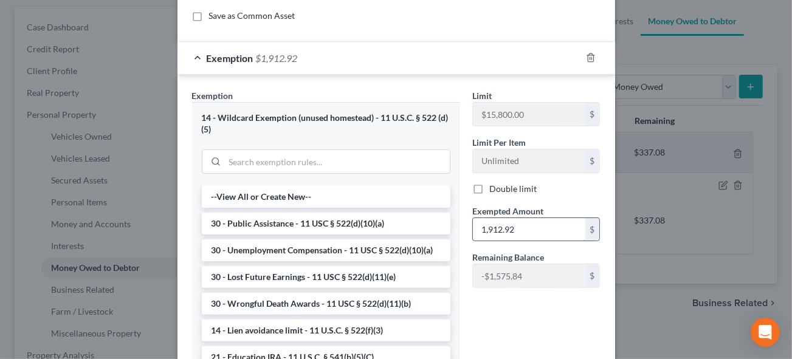
type input "Funds levied from debtor's and daughter's bank accou2151.02nt during the insolv…"
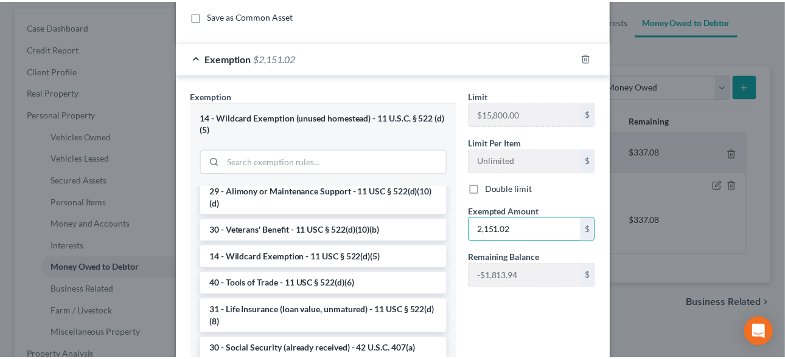
scroll to position [387, 0]
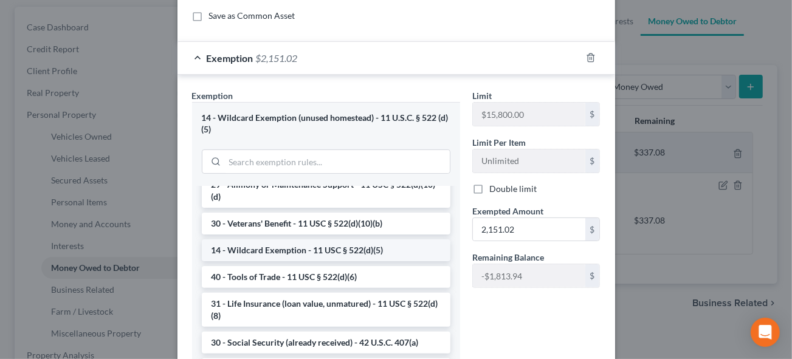
click at [352, 262] on li "14 - Wildcard Exemption - 11 USC § 522(d)(5)" at bounding box center [326, 251] width 249 height 22
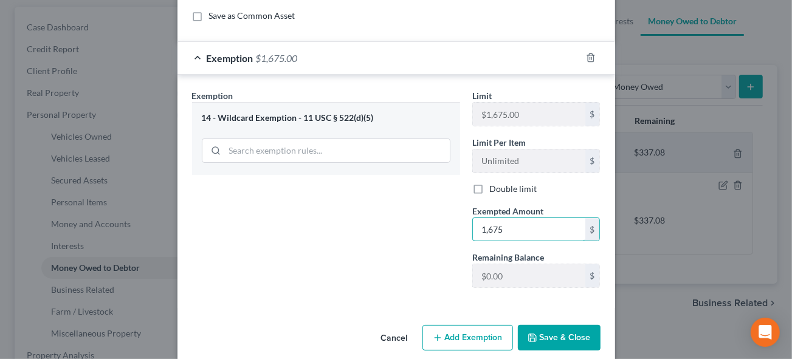
type input "1,675"
drag, startPoint x: 567, startPoint y: 339, endPoint x: 409, endPoint y: 233, distance: 190.3
click at [567, 338] on button "Save & Close" at bounding box center [559, 338] width 83 height 26
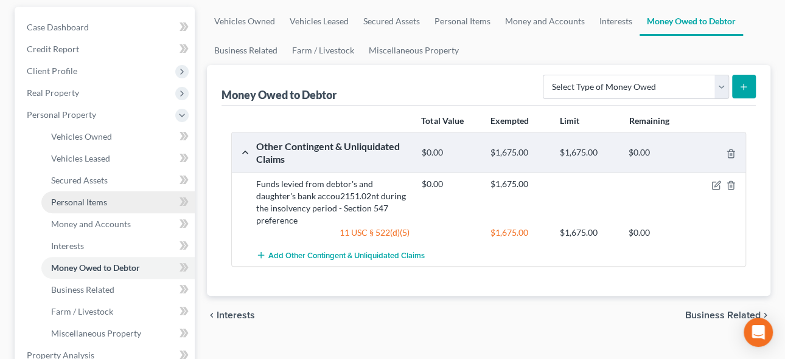
scroll to position [165, 0]
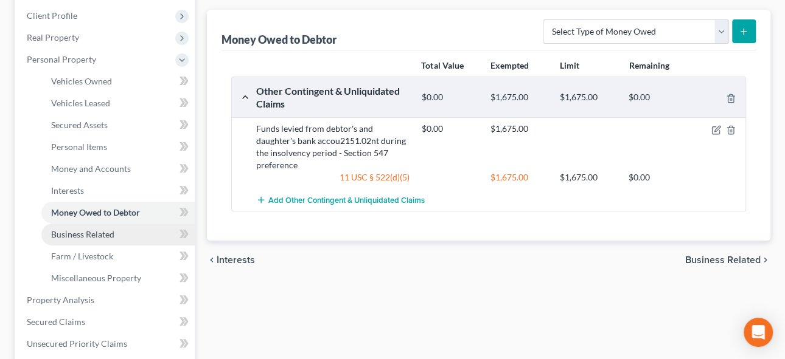
click at [105, 232] on span "Business Related" at bounding box center [82, 234] width 63 height 10
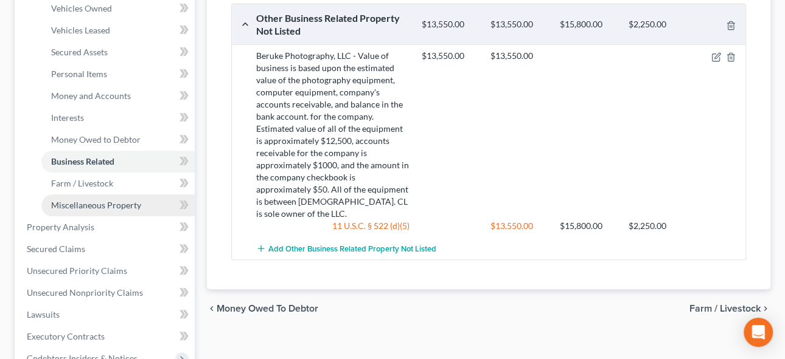
scroll to position [221, 0]
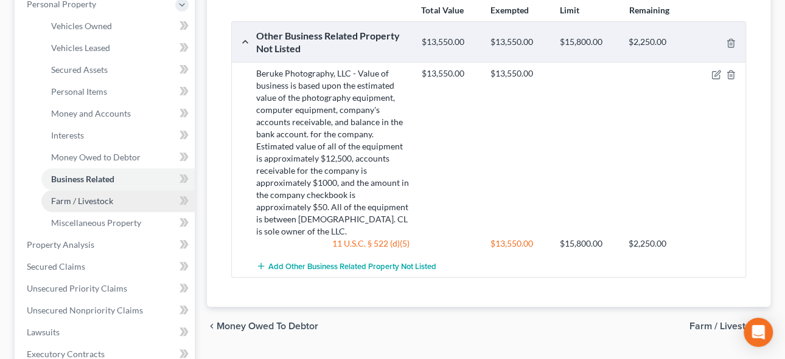
click at [89, 199] on span "Farm / Livestock" at bounding box center [82, 201] width 62 height 10
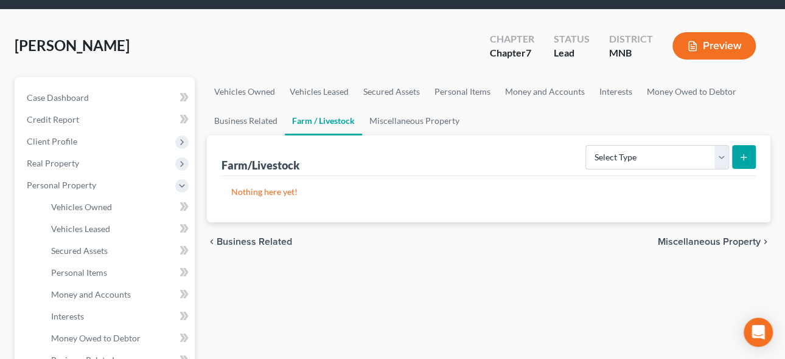
scroll to position [55, 0]
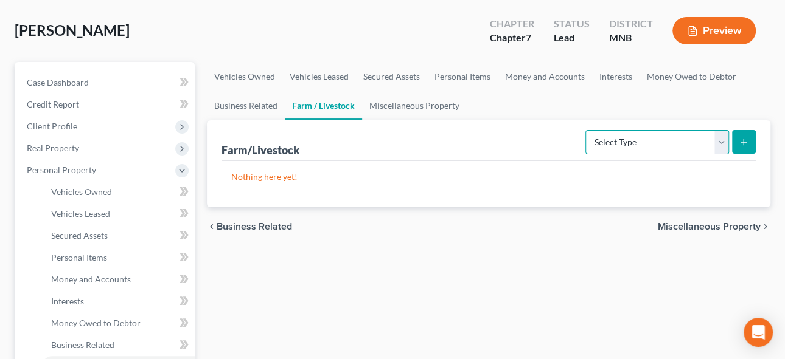
click at [667, 147] on select "Select Type Animals & Livestock Crops: Growing or Harvested Farming Equipment F…" at bounding box center [657, 142] width 144 height 24
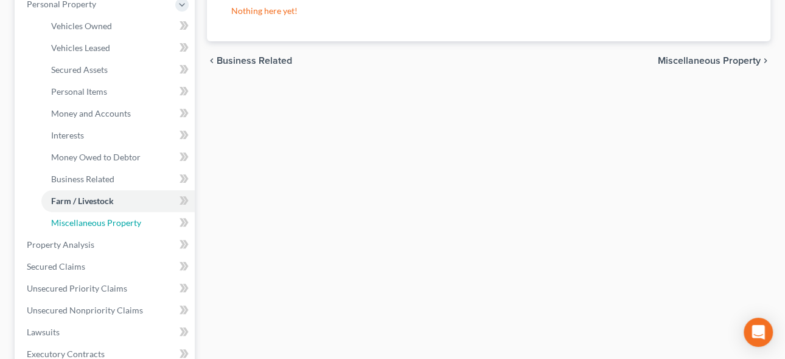
drag, startPoint x: 109, startPoint y: 221, endPoint x: 511, endPoint y: 175, distance: 405.2
click at [109, 221] on span "Miscellaneous Property" at bounding box center [96, 223] width 90 height 10
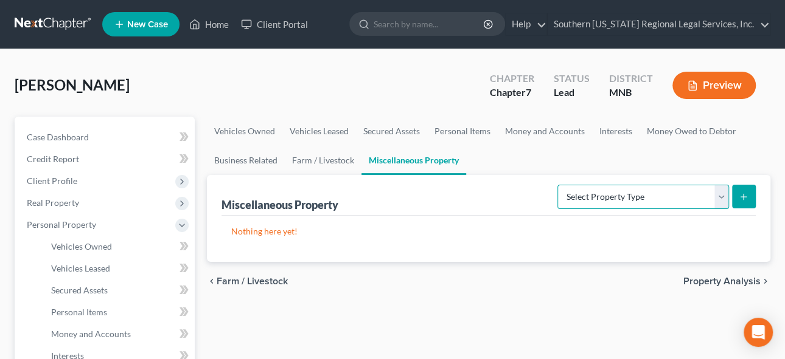
drag, startPoint x: 573, startPoint y: 199, endPoint x: 626, endPoint y: 195, distance: 53.1
click at [573, 199] on select "Select Property Type Assigned for Creditor Benefit [DATE] Holding for Another N…" at bounding box center [643, 197] width 172 height 24
select select "holding_for_another"
click at [557, 185] on select "Select Property Type Assigned for Creditor Benefit [DATE] Holding for Another N…" at bounding box center [643, 197] width 172 height 24
click at [582, 196] on select "Select Property Type Assigned for Creditor Benefit [DATE] Holding for Another N…" at bounding box center [643, 197] width 172 height 24
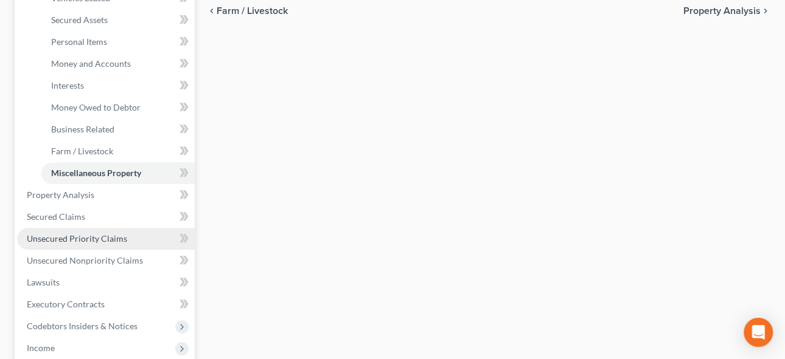
scroll to position [276, 0]
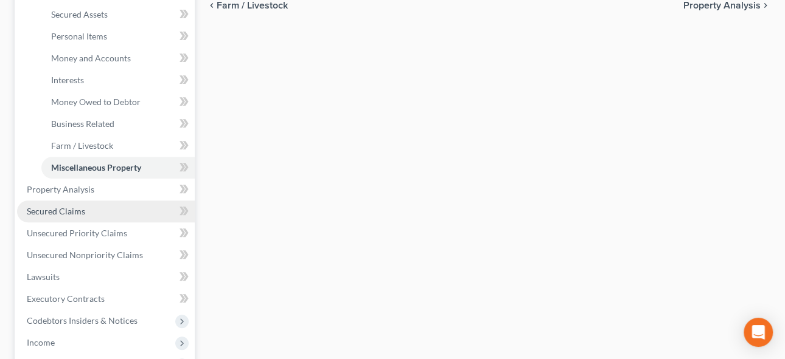
click at [61, 209] on span "Secured Claims" at bounding box center [56, 211] width 58 height 10
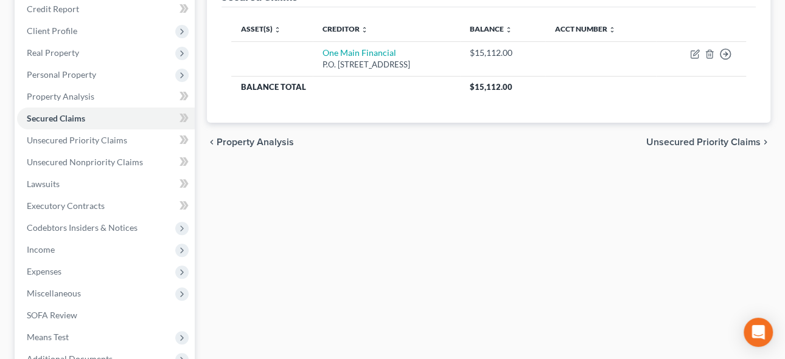
scroll to position [165, 0]
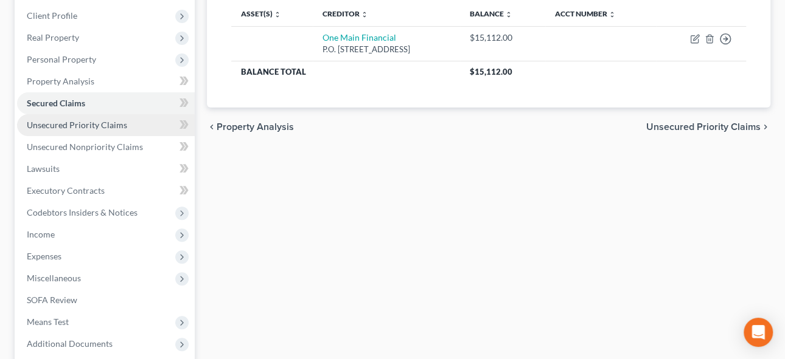
click at [56, 125] on span "Unsecured Priority Claims" at bounding box center [77, 125] width 100 height 10
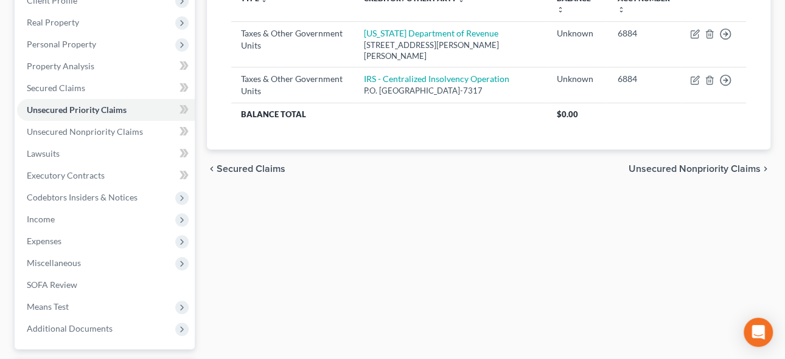
scroll to position [165, 0]
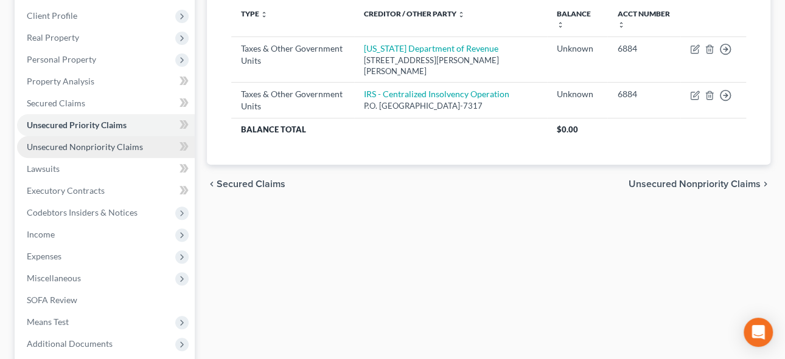
click at [102, 143] on span "Unsecured Nonpriority Claims" at bounding box center [85, 147] width 116 height 10
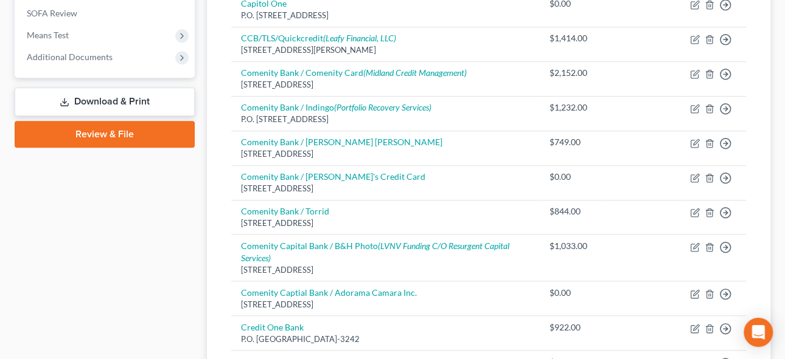
scroll to position [231, 0]
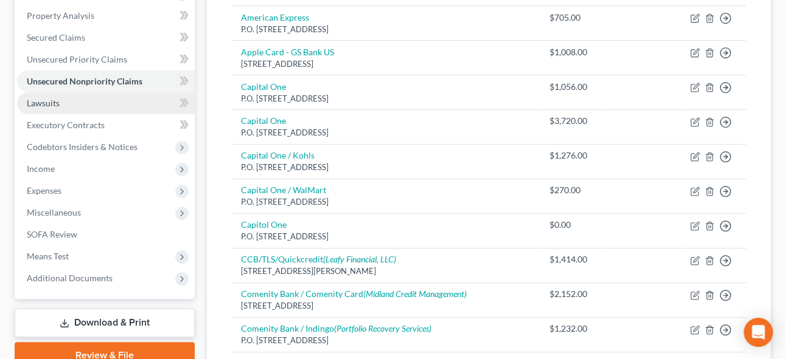
click at [36, 101] on span "Lawsuits" at bounding box center [43, 103] width 33 height 10
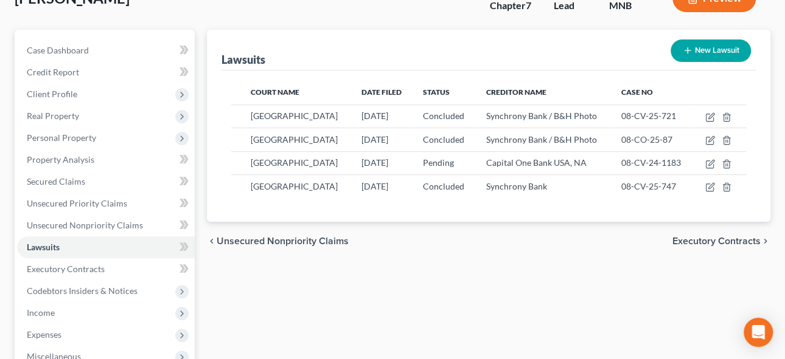
scroll to position [110, 0]
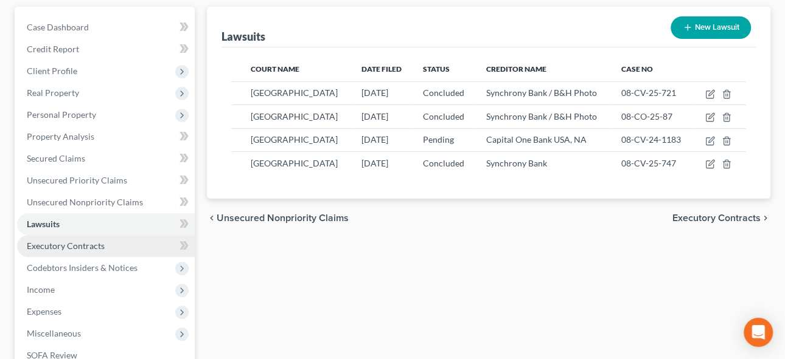
click at [46, 246] on span "Executory Contracts" at bounding box center [66, 246] width 78 height 10
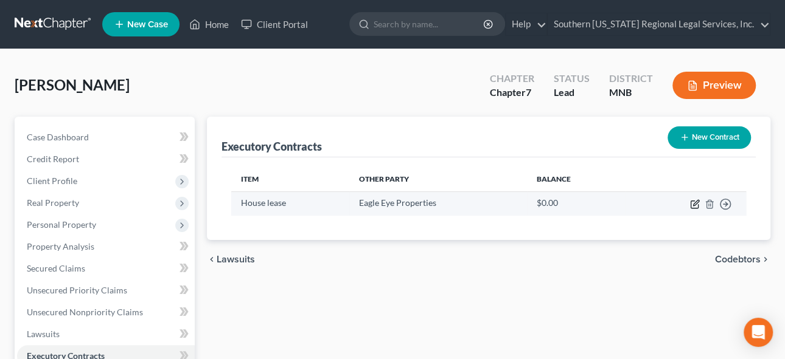
click at [693, 204] on icon "button" at bounding box center [695, 202] width 5 height 5
select select "3"
select select "24"
select select "0"
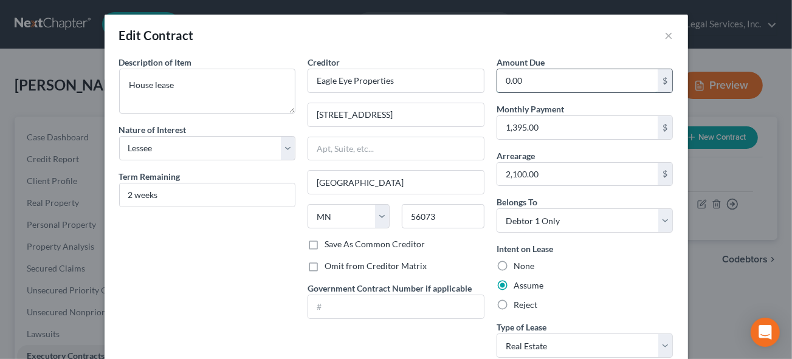
click at [529, 81] on input "0.00" at bounding box center [577, 80] width 161 height 23
type input "1,395"
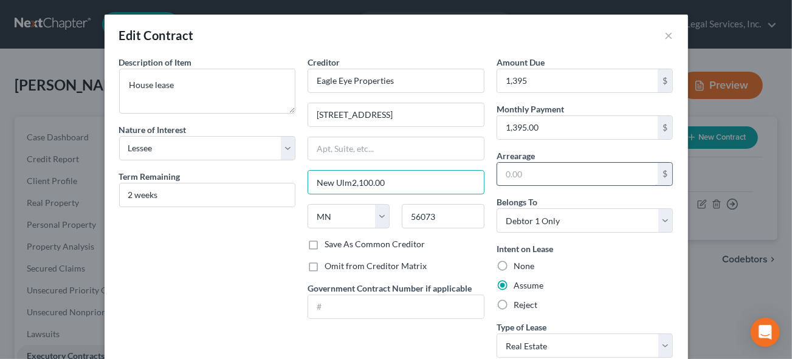
type input "New Ulm2,100.00"
click at [531, 172] on input "text" at bounding box center [577, 174] width 161 height 23
type input "1,395"
click at [591, 285] on div "Assume" at bounding box center [585, 286] width 177 height 12
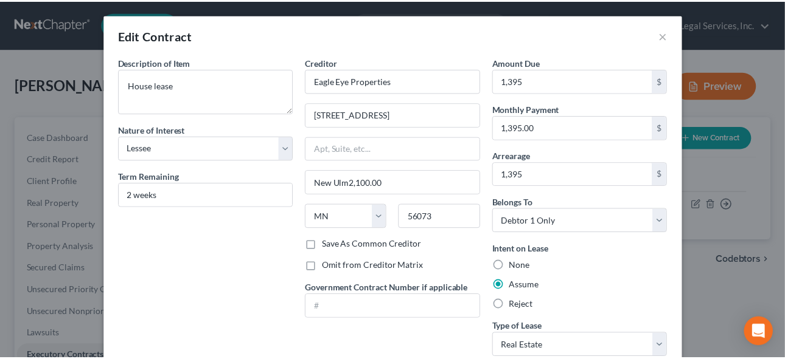
scroll to position [83, 0]
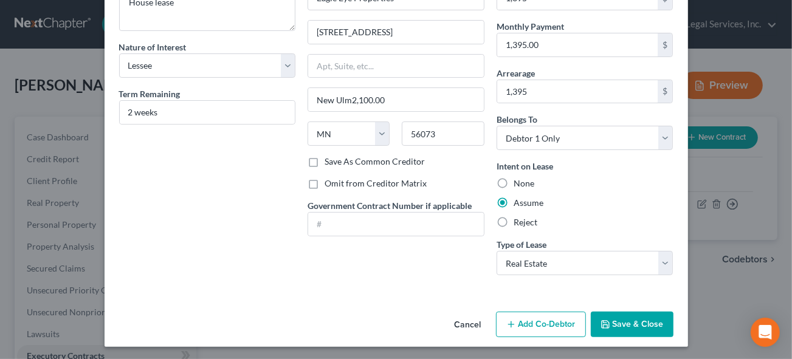
click at [634, 317] on button "Save & Close" at bounding box center [632, 325] width 83 height 26
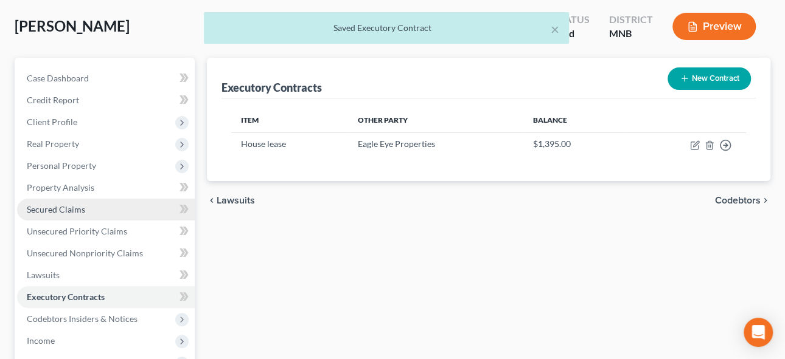
scroll to position [110, 0]
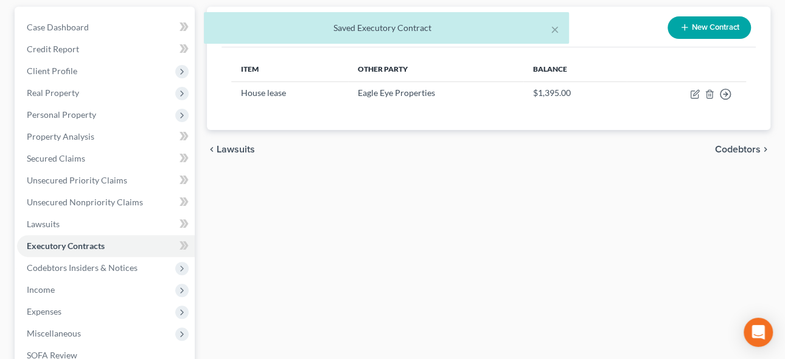
drag, startPoint x: 78, startPoint y: 271, endPoint x: 465, endPoint y: 247, distance: 388.1
click at [78, 271] on span "Codebtors Insiders & Notices" at bounding box center [82, 268] width 111 height 10
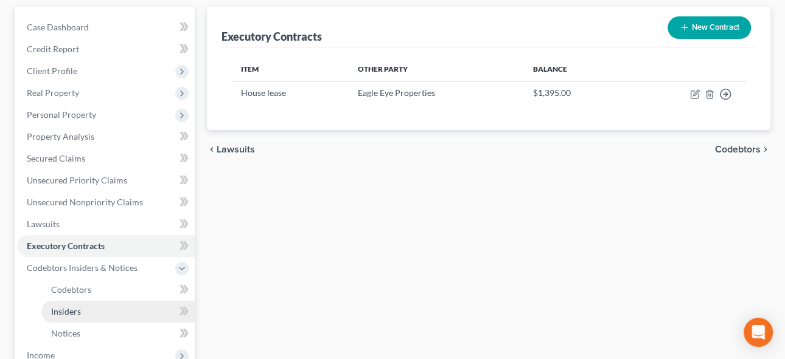
click at [63, 307] on span "Insiders" at bounding box center [66, 312] width 30 height 10
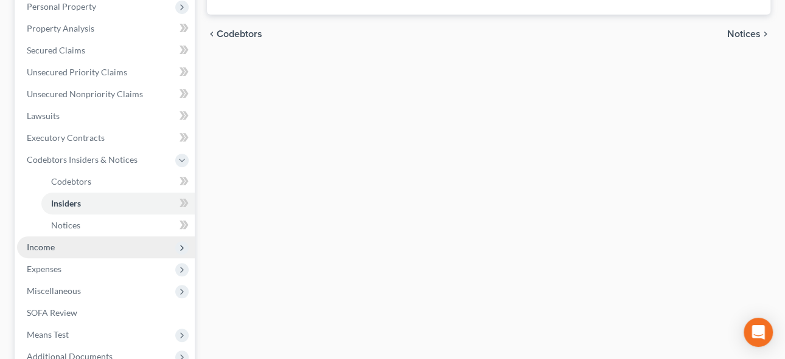
scroll to position [221, 0]
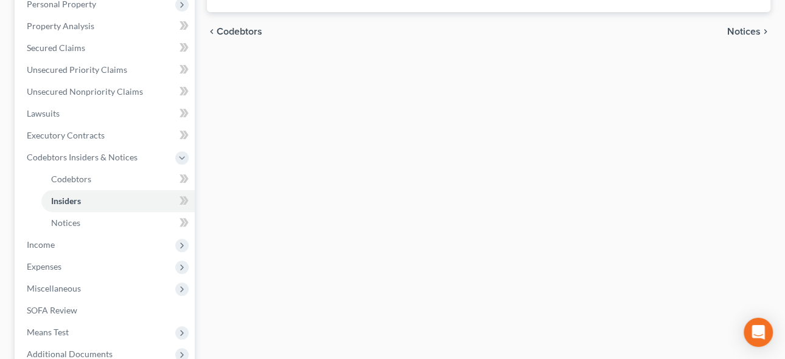
click at [40, 240] on span "Income" at bounding box center [41, 245] width 28 height 10
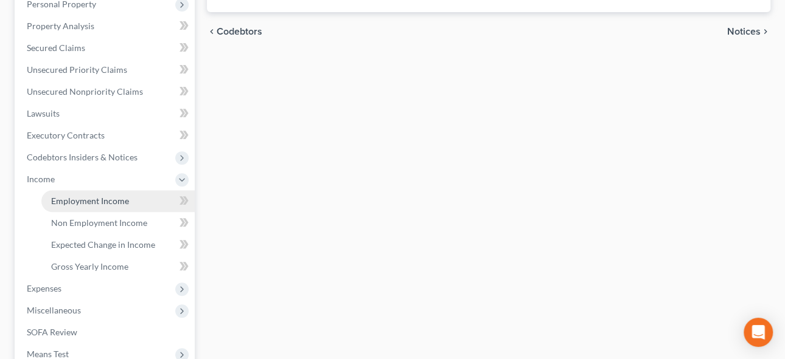
click at [85, 201] on span "Employment Income" at bounding box center [90, 201] width 78 height 10
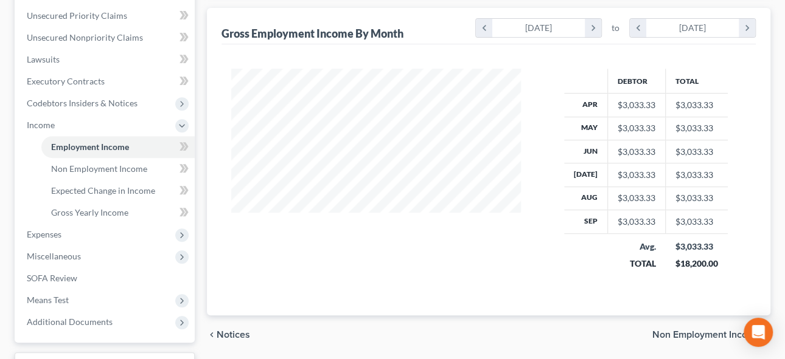
scroll to position [276, 0]
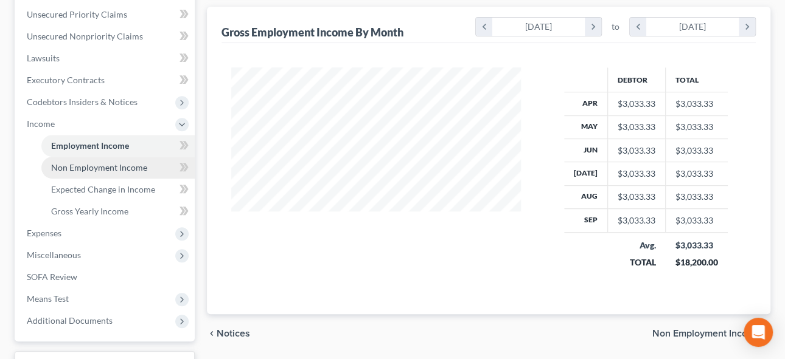
click at [73, 165] on span "Non Employment Income" at bounding box center [99, 167] width 96 height 10
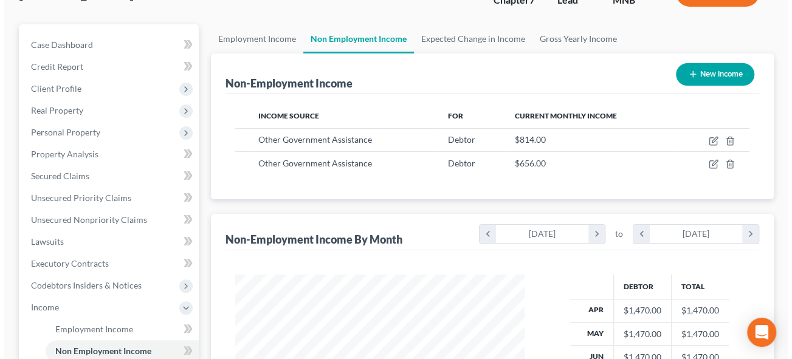
scroll to position [55, 0]
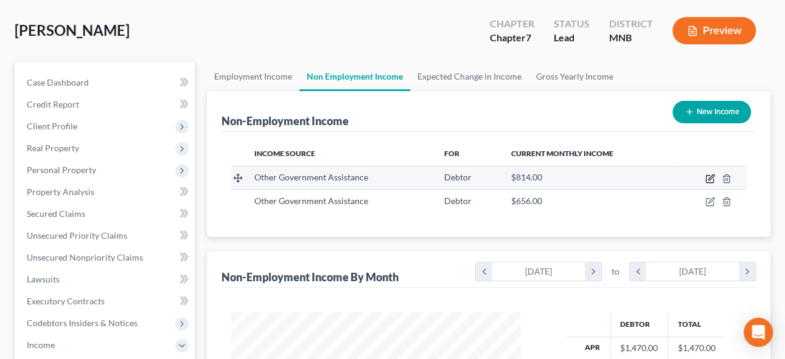
click at [708, 176] on icon "button" at bounding box center [710, 179] width 10 height 10
select select "5"
select select "0"
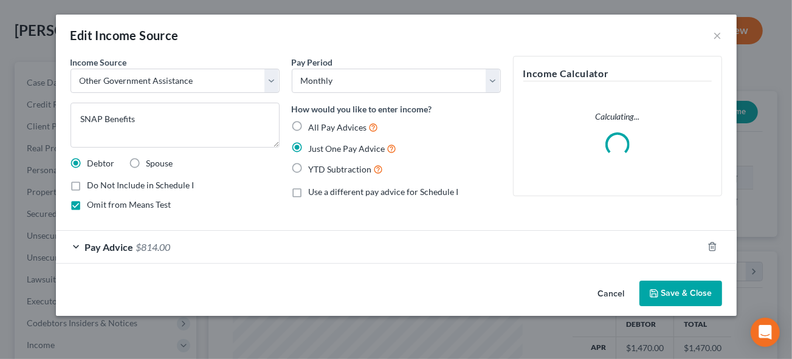
scroll to position [217, 318]
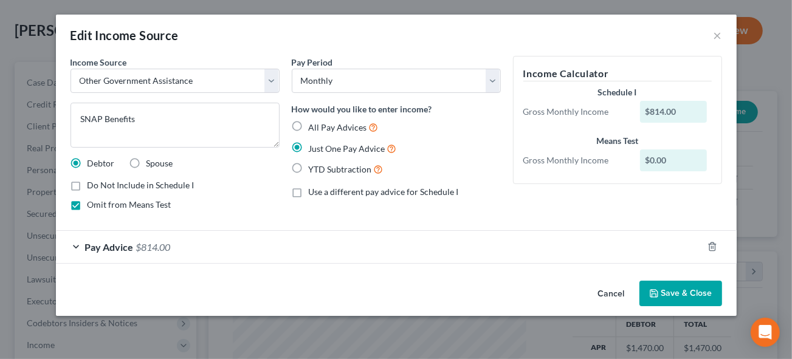
click at [129, 248] on span "Pay Advice" at bounding box center [109, 247] width 49 height 12
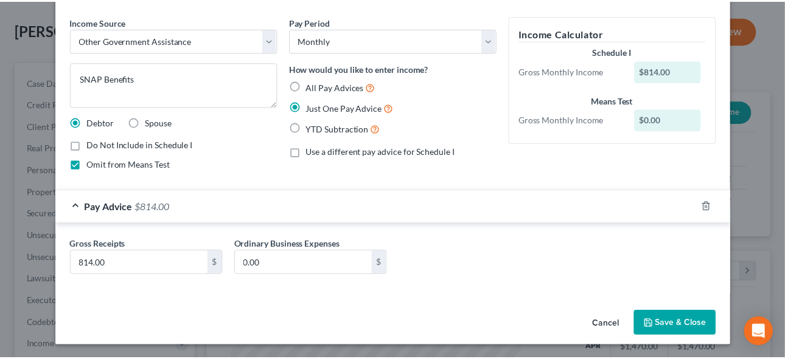
scroll to position [0, 0]
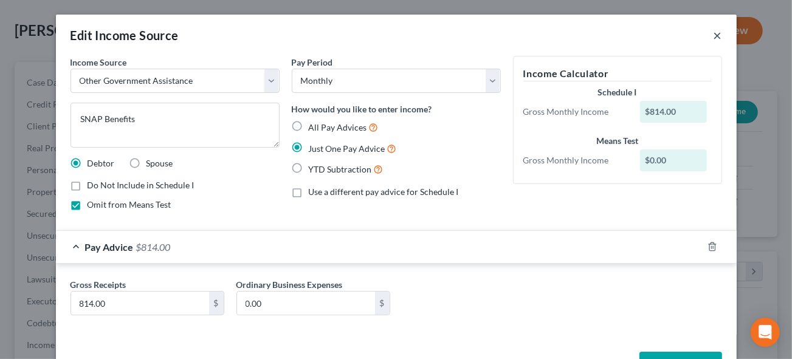
click at [715, 34] on button "×" at bounding box center [718, 35] width 9 height 15
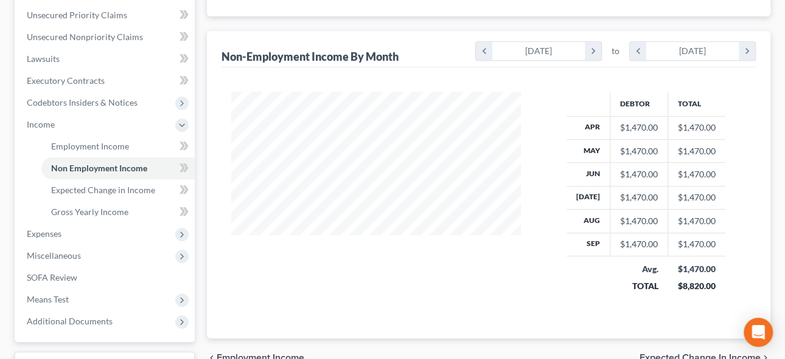
scroll to position [276, 0]
click at [119, 190] on span "Expected Change in Income" at bounding box center [103, 189] width 104 height 10
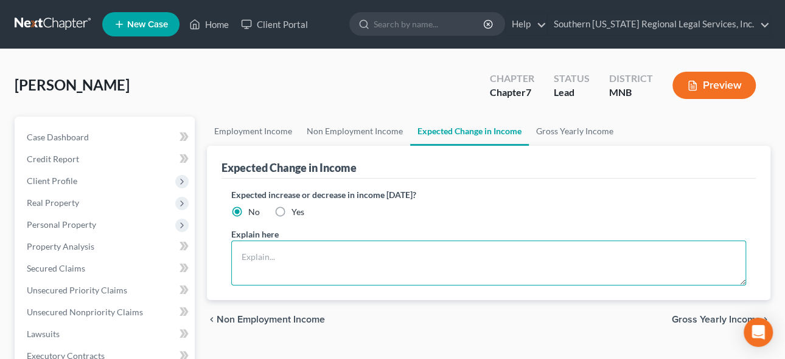
click at [282, 252] on textarea at bounding box center [488, 263] width 515 height 45
click at [395, 254] on textarea "As of [DATE], SNAP benefits dropped to 121.00, MFIP dropped to $117.00" at bounding box center [488, 263] width 515 height 45
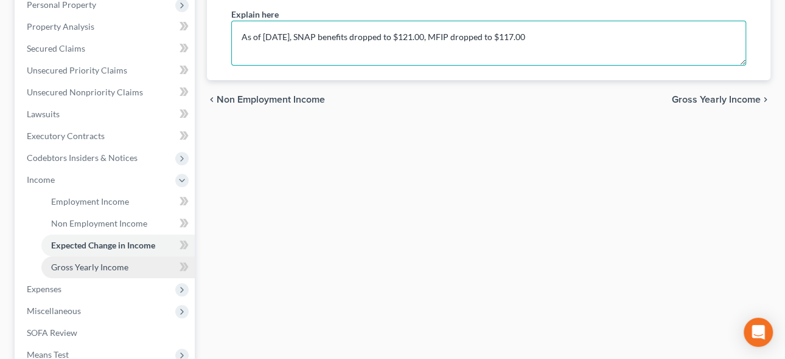
scroll to position [221, 0]
type textarea "As of [DATE], SNAP benefits dropped to $121.00, MFIP dropped to $117.00"
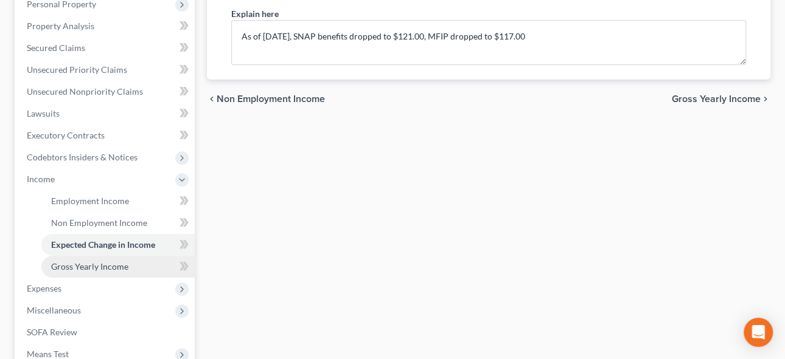
click at [96, 268] on span "Gross Yearly Income" at bounding box center [89, 267] width 77 height 10
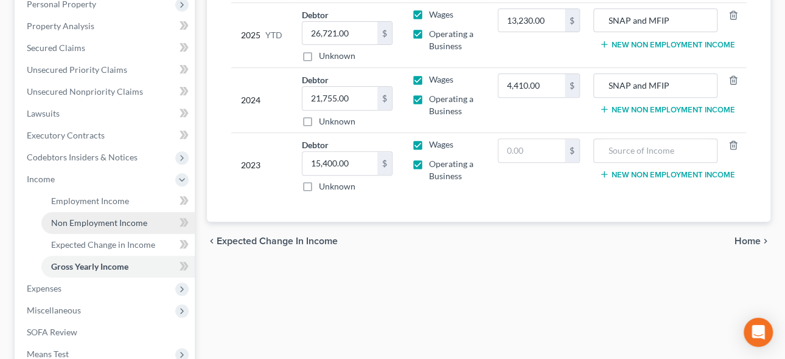
scroll to position [331, 0]
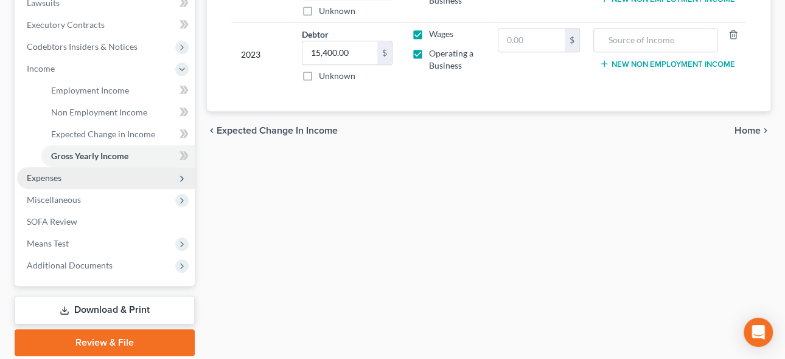
click at [54, 176] on span "Expenses" at bounding box center [44, 178] width 35 height 10
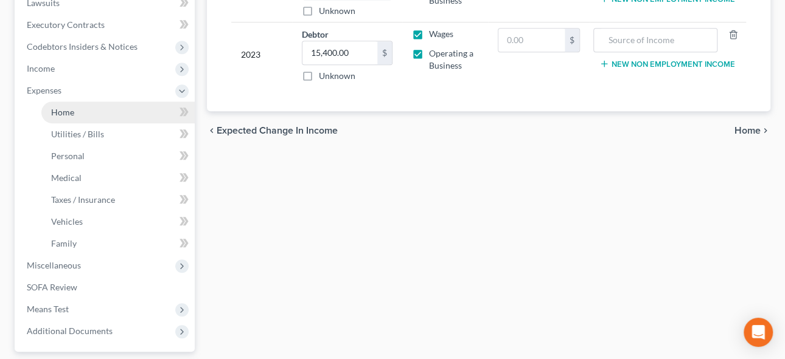
click at [65, 113] on span "Home" at bounding box center [62, 112] width 23 height 10
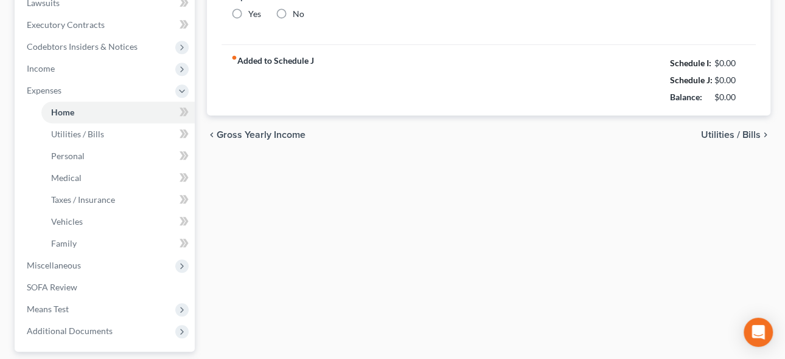
type input "1,395.00"
type input "0.00"
radio input "true"
type input "0.00"
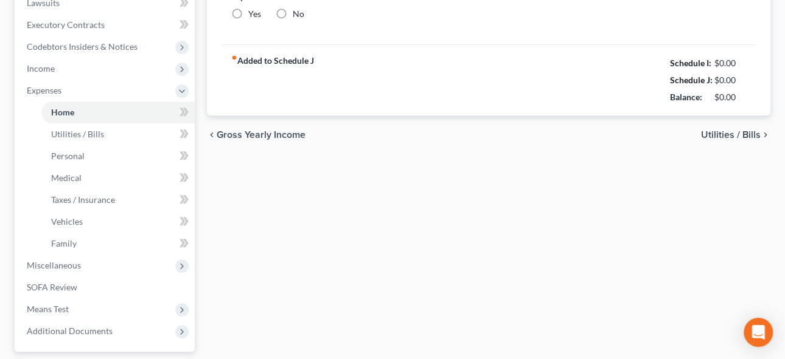
type input "0.00"
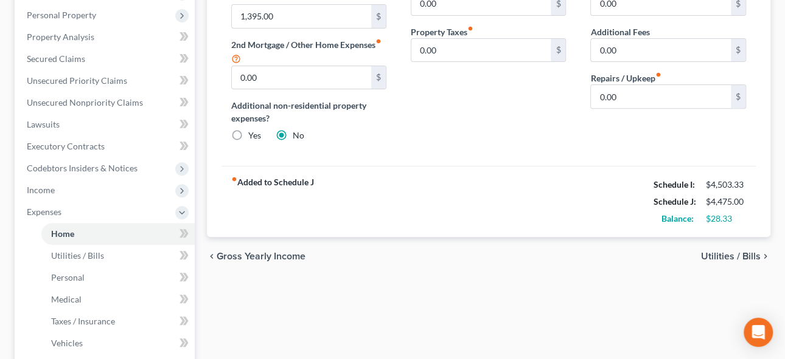
scroll to position [221, 0]
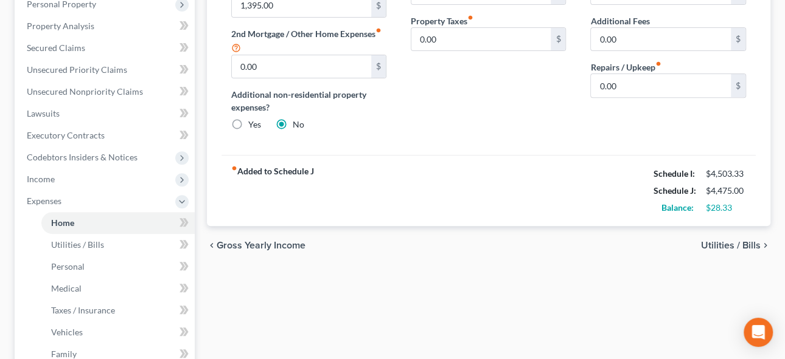
click at [724, 241] on span "Utilities / Bills" at bounding box center [731, 246] width 60 height 10
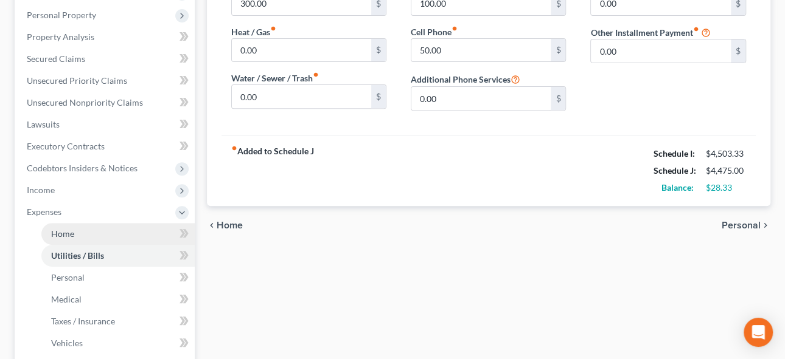
scroll to position [221, 0]
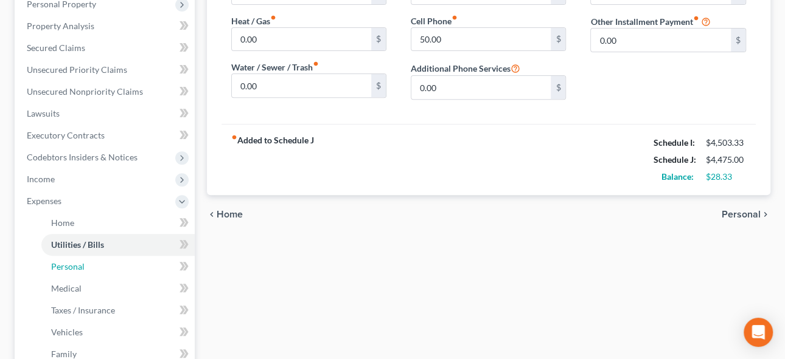
drag, startPoint x: 63, startPoint y: 265, endPoint x: 304, endPoint y: 208, distance: 248.1
click at [63, 265] on span "Personal" at bounding box center [67, 267] width 33 height 10
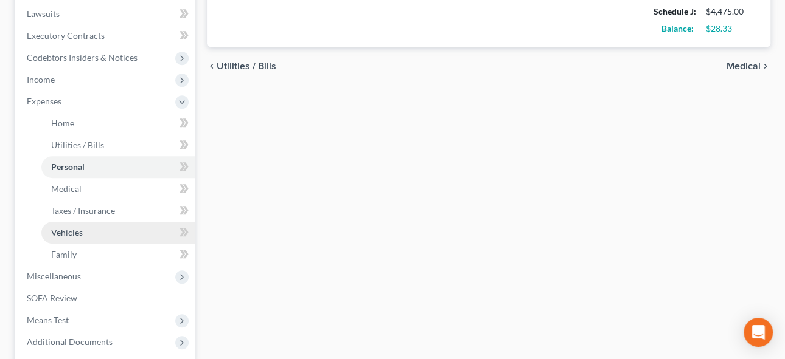
scroll to position [387, 0]
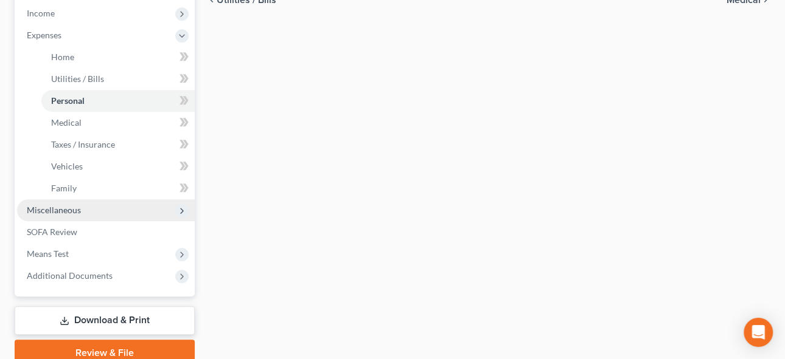
click at [50, 206] on span "Miscellaneous" at bounding box center [54, 210] width 54 height 10
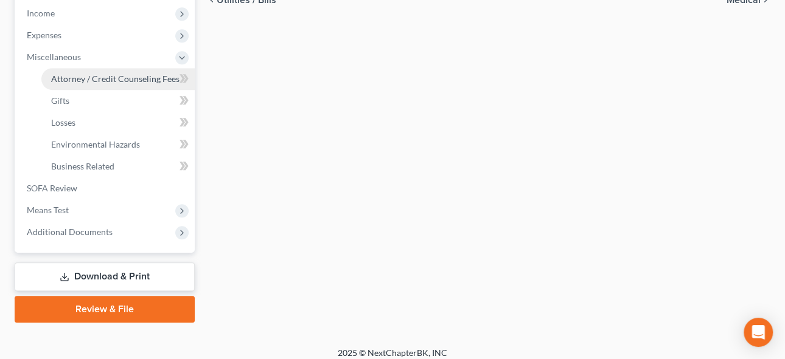
click at [95, 74] on span "Attorney / Credit Counseling Fees" at bounding box center [115, 79] width 128 height 10
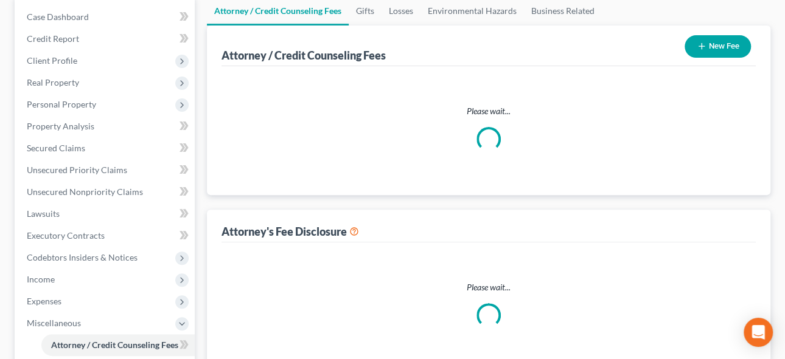
scroll to position [2, 0]
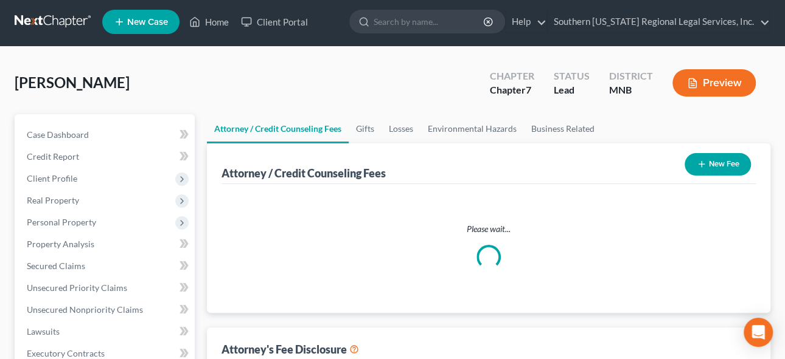
select select "0"
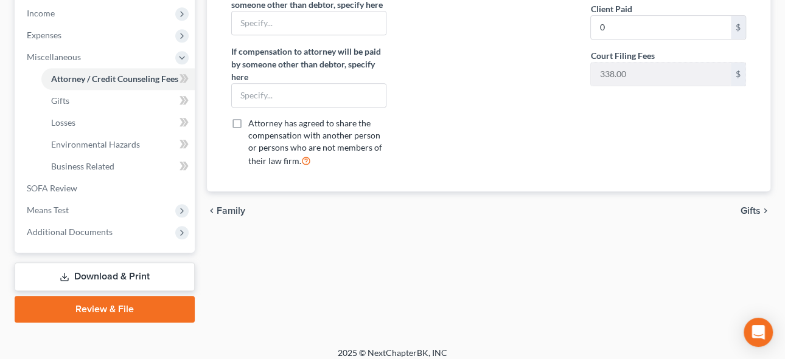
scroll to position [395, 0]
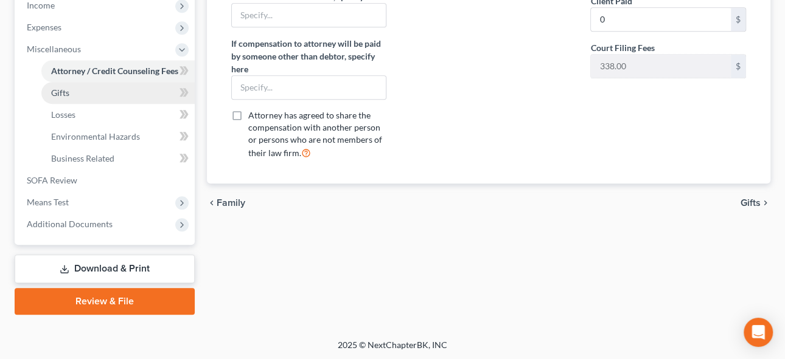
click at [64, 97] on link "Gifts" at bounding box center [117, 93] width 153 height 22
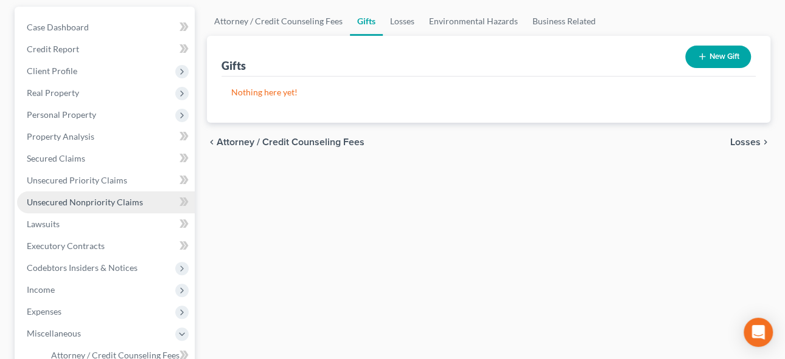
scroll to position [221, 0]
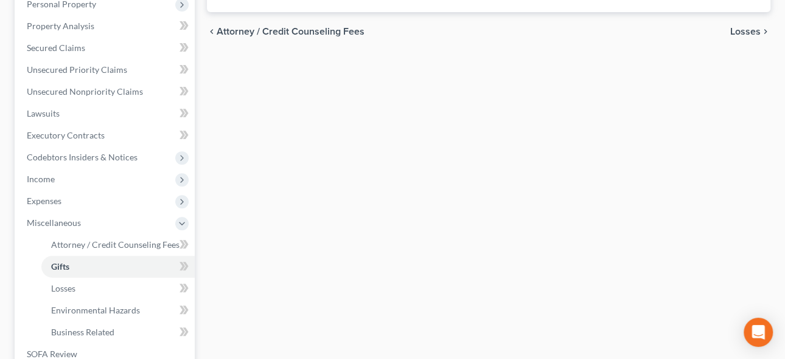
click at [748, 31] on span "Losses" at bounding box center [745, 32] width 30 height 10
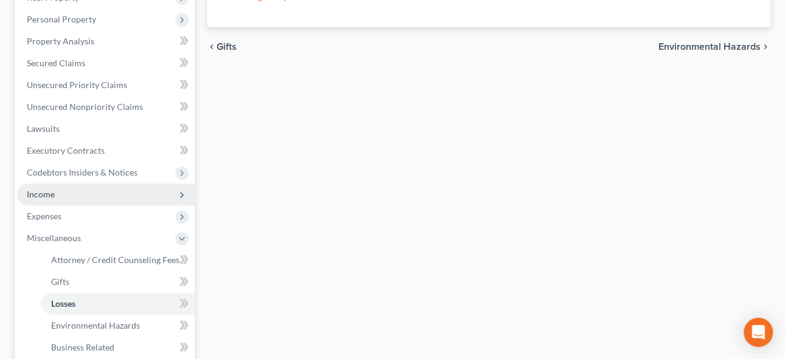
scroll to position [276, 0]
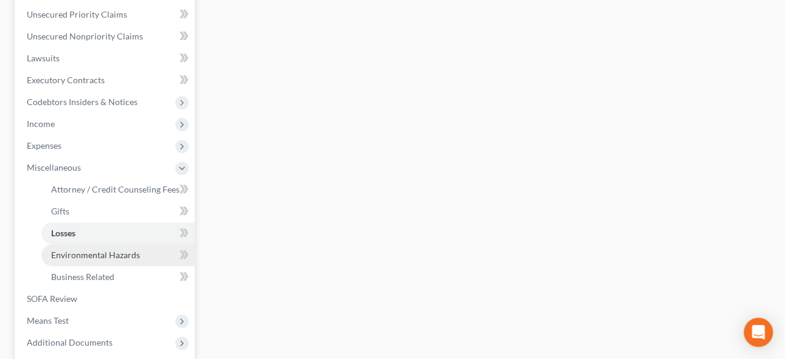
click at [77, 253] on span "Environmental Hazards" at bounding box center [95, 255] width 89 height 10
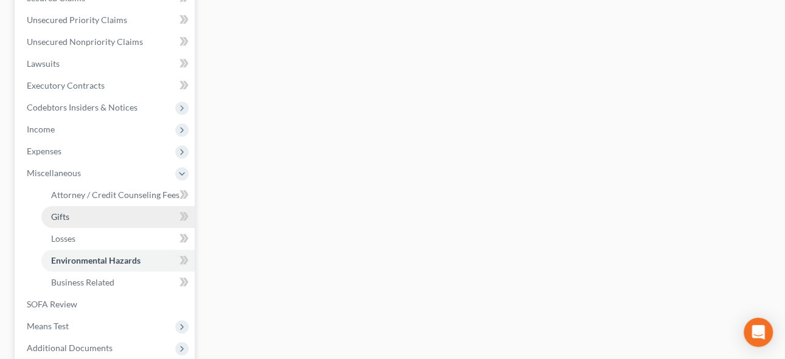
scroll to position [331, 0]
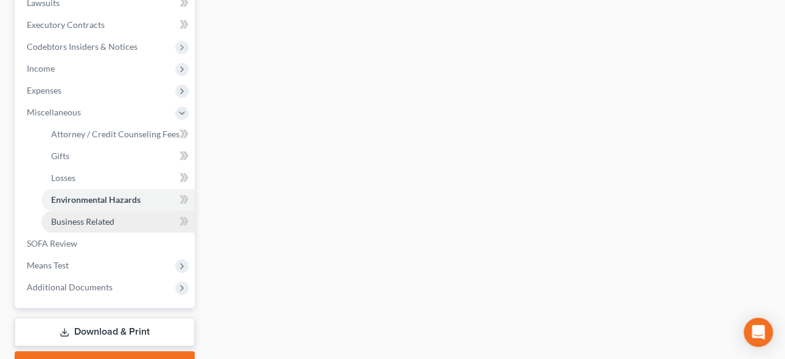
click at [92, 221] on span "Business Related" at bounding box center [82, 222] width 63 height 10
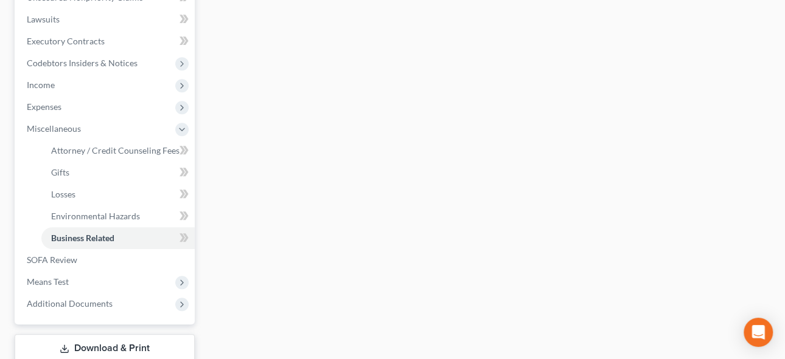
scroll to position [331, 0]
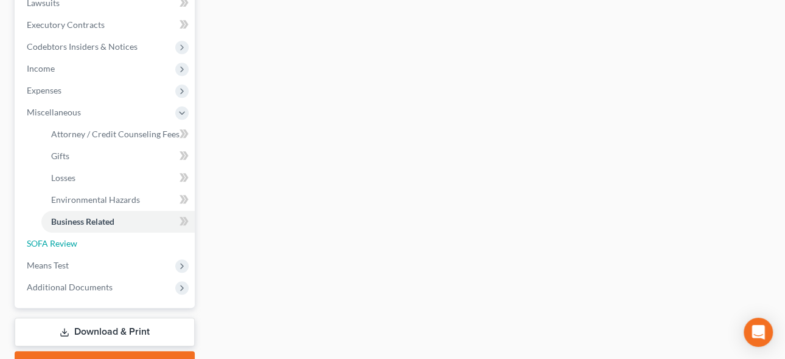
drag, startPoint x: 57, startPoint y: 243, endPoint x: 263, endPoint y: 246, distance: 205.6
click at [57, 243] on span "SOFA Review" at bounding box center [52, 243] width 50 height 10
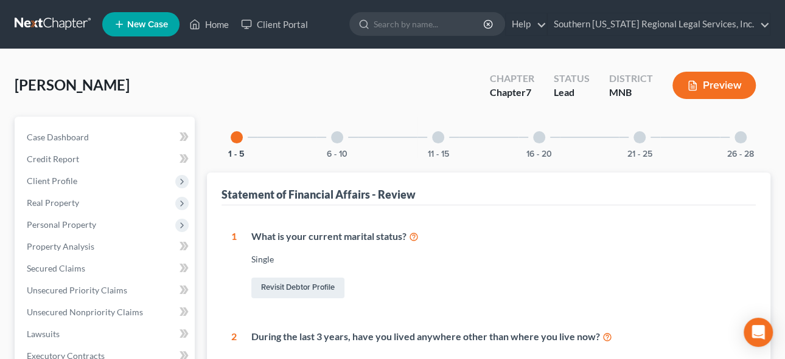
click at [338, 138] on div at bounding box center [337, 137] width 12 height 12
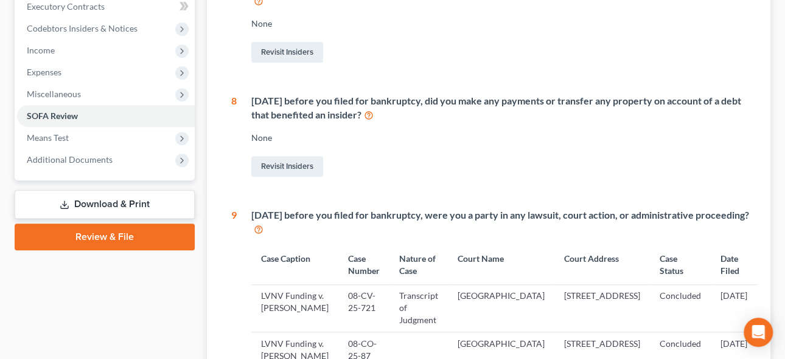
scroll to position [73, 0]
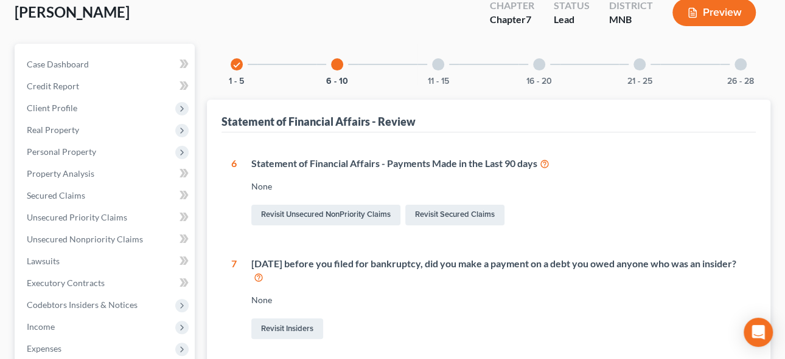
click at [433, 62] on div at bounding box center [438, 64] width 12 height 12
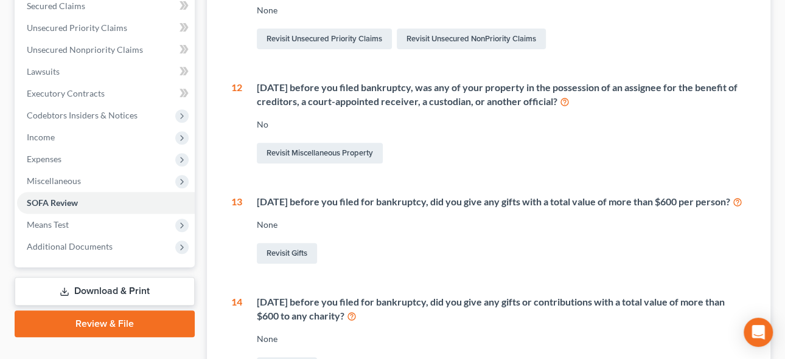
scroll to position [0, 0]
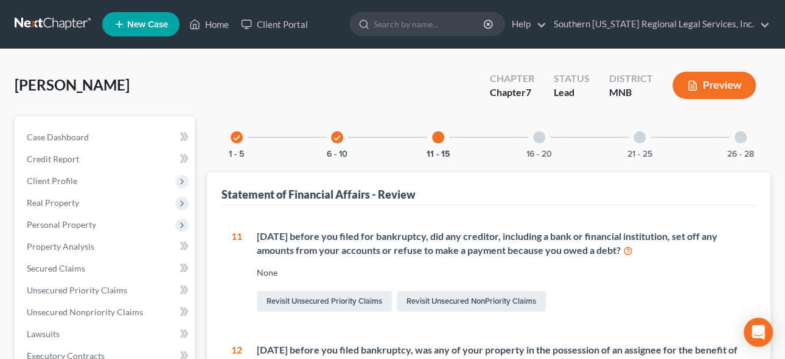
drag, startPoint x: 541, startPoint y: 137, endPoint x: 537, endPoint y: 190, distance: 53.7
click at [541, 137] on div at bounding box center [539, 137] width 12 height 12
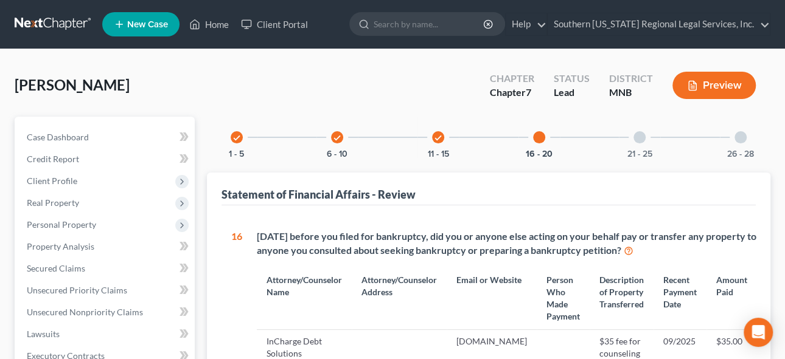
click at [642, 139] on div at bounding box center [639, 137] width 12 height 12
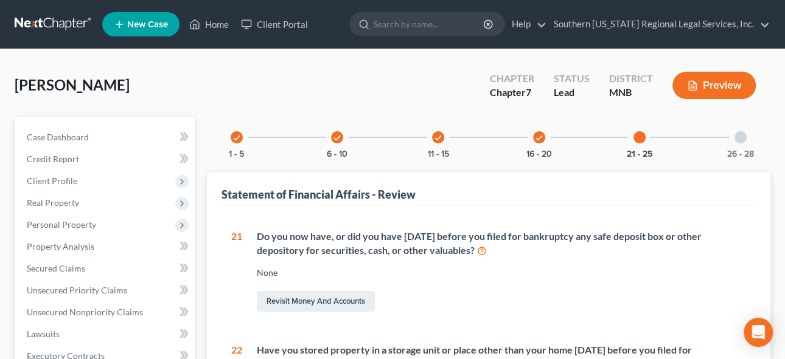
click at [745, 137] on div at bounding box center [740, 137] width 12 height 12
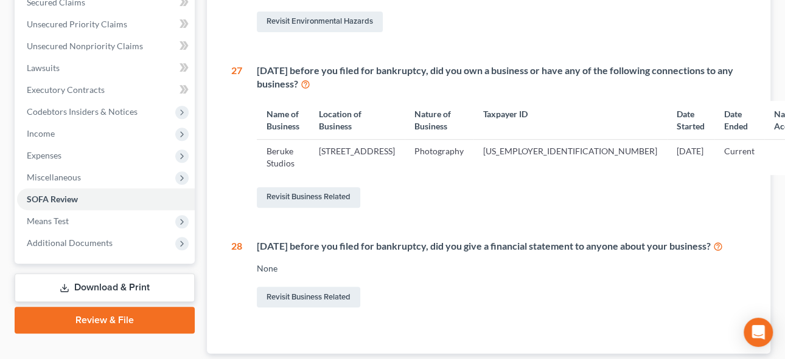
scroll to position [331, 0]
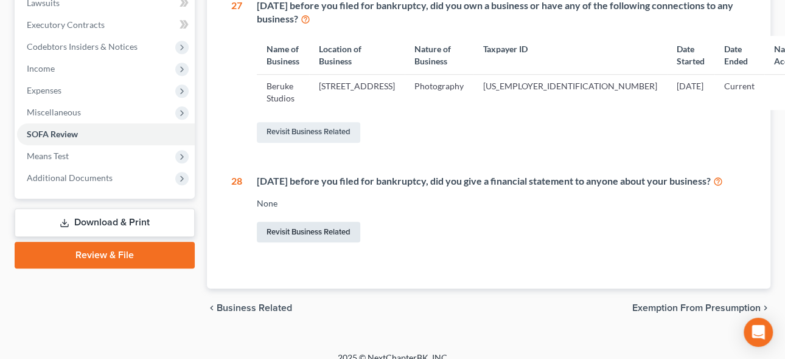
click at [308, 243] on link "Revisit Business Related" at bounding box center [308, 232] width 103 height 21
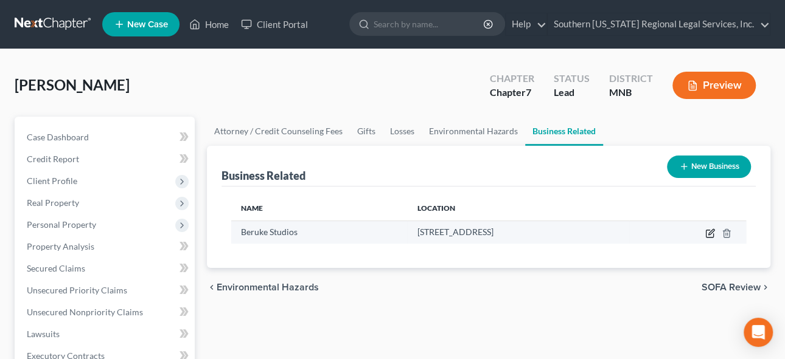
click at [707, 231] on icon "button" at bounding box center [710, 234] width 10 height 10
select select "member"
select select "24"
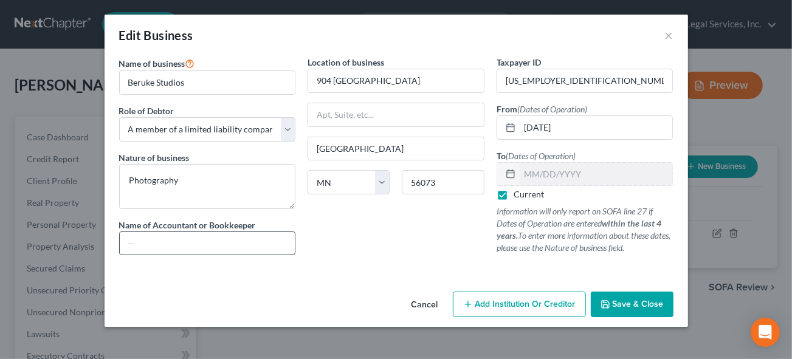
click at [155, 241] on input "text" at bounding box center [208, 243] width 176 height 23
type input "J"
type input "G Industries"
click at [289, 128] on select "Select A member of a limited liability company (LLC) or limited liability partn…" at bounding box center [207, 129] width 177 height 24
click at [428, 32] on div "Edit Business ×" at bounding box center [397, 35] width 584 height 41
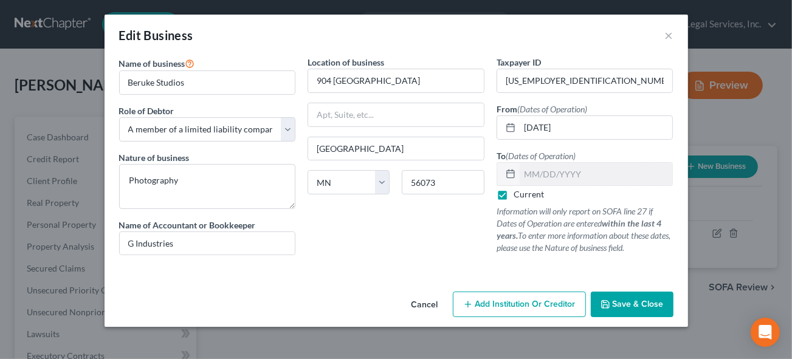
click at [645, 307] on span "Save & Close" at bounding box center [638, 304] width 51 height 10
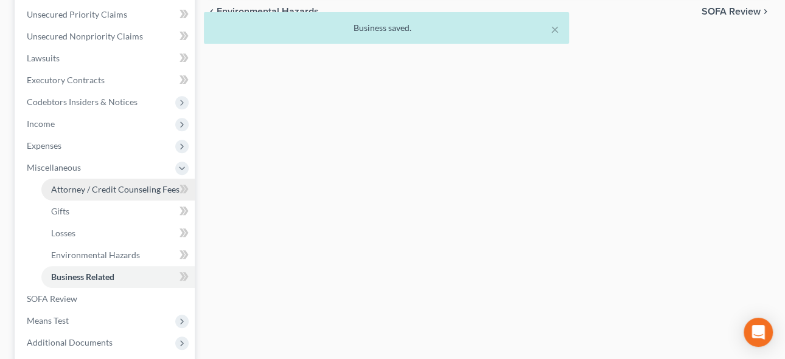
scroll to position [395, 0]
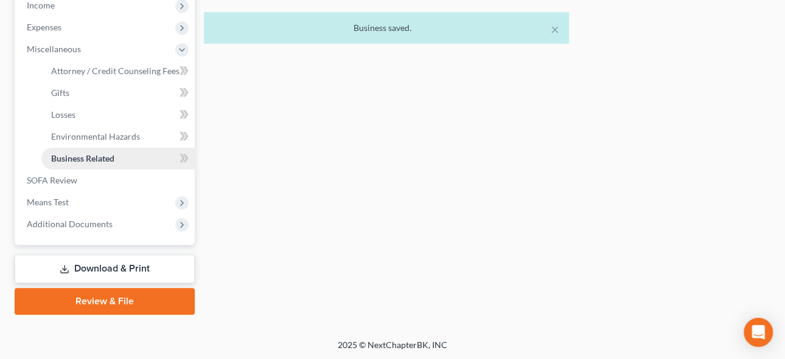
click at [81, 158] on span "Business Related" at bounding box center [82, 158] width 63 height 10
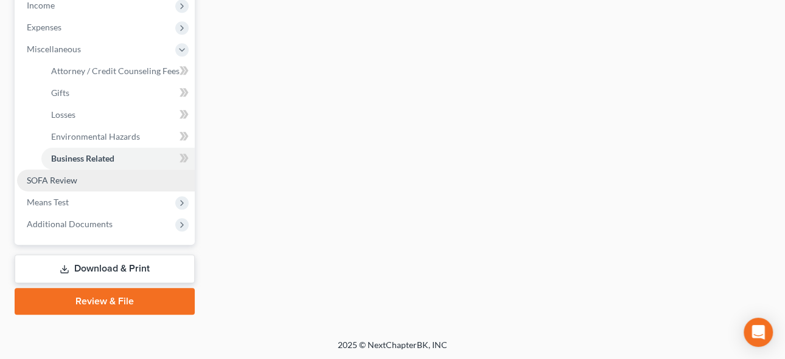
click at [65, 181] on span "SOFA Review" at bounding box center [52, 180] width 50 height 10
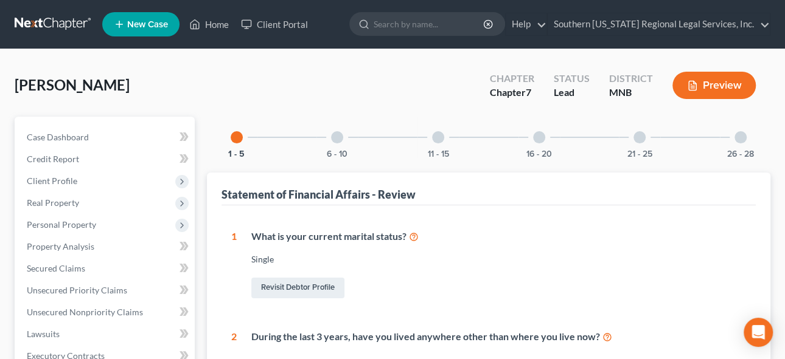
click at [743, 137] on div at bounding box center [740, 137] width 12 height 12
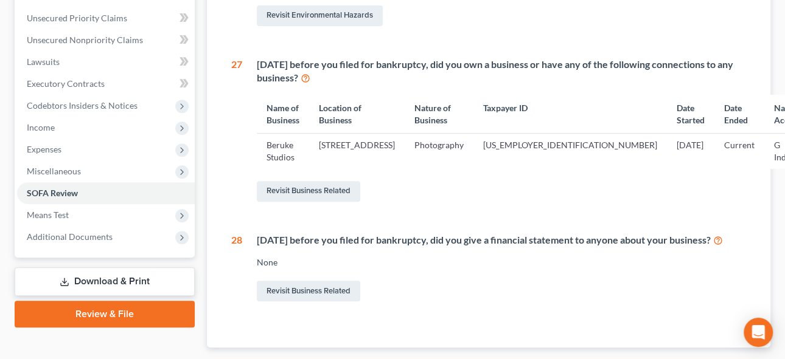
scroll to position [371, 0]
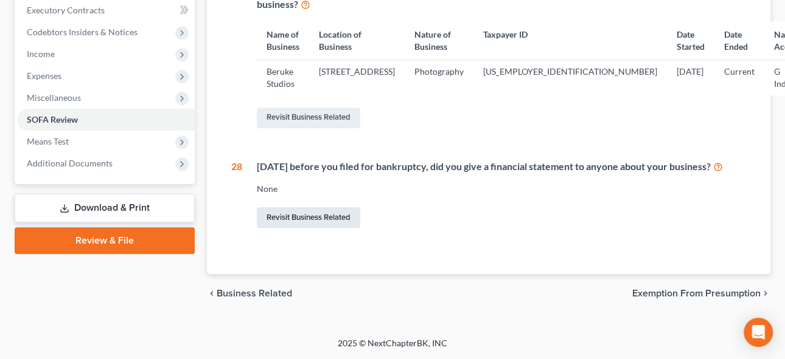
click at [299, 217] on link "Revisit Business Related" at bounding box center [308, 217] width 103 height 21
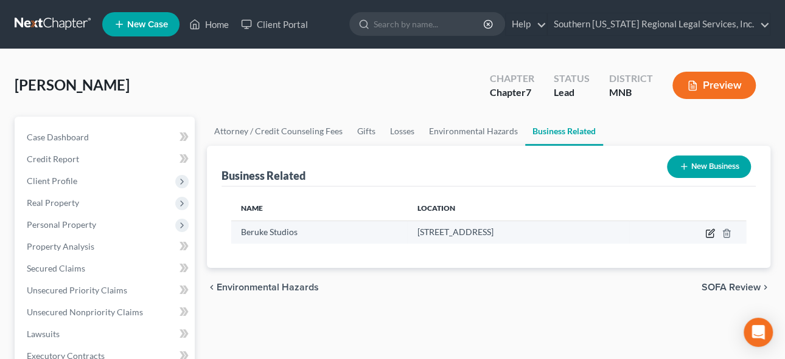
click at [709, 233] on icon "button" at bounding box center [710, 231] width 5 height 5
select select "member"
select select "24"
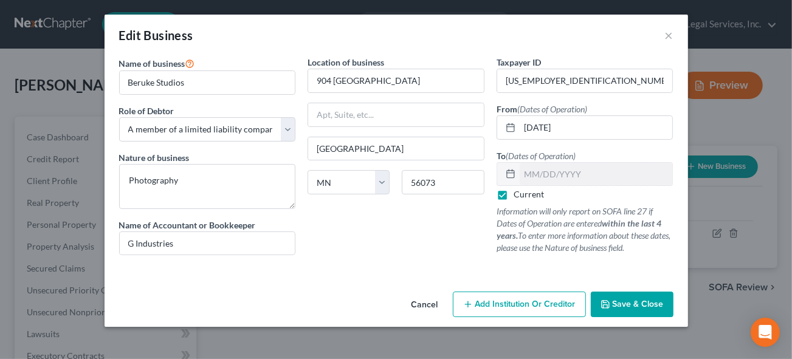
click at [544, 308] on span "Add Institution Or Creditor" at bounding box center [526, 304] width 100 height 10
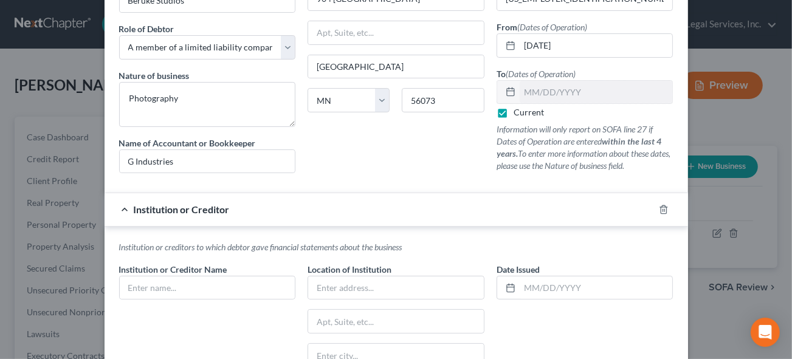
scroll to position [110, 0]
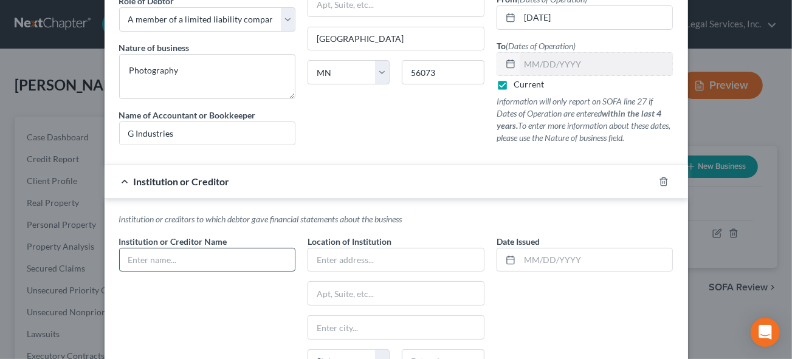
click at [172, 258] on input "text" at bounding box center [208, 260] width 176 height 23
drag, startPoint x: 347, startPoint y: 255, endPoint x: 361, endPoint y: 256, distance: 14.0
click at [347, 255] on input "text" at bounding box center [396, 260] width 176 height 23
drag, startPoint x: 178, startPoint y: 259, endPoint x: 209, endPoint y: 266, distance: 31.3
click at [179, 259] on input "G Industries" at bounding box center [208, 260] width 176 height 23
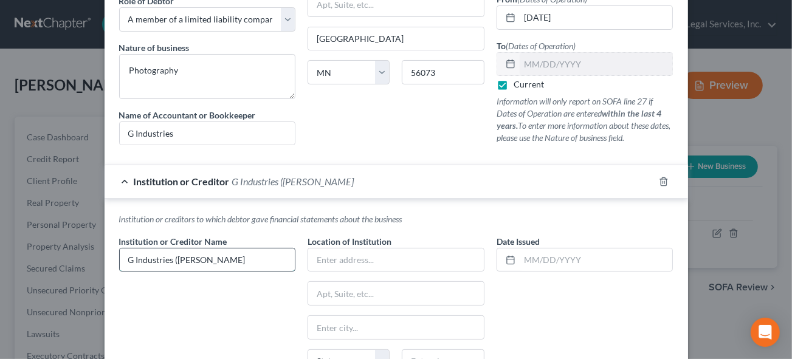
click at [223, 255] on input "G Industries ([PERSON_NAME]" at bounding box center [208, 260] width 176 height 23
type input "G Industries ([PERSON_NAME])"
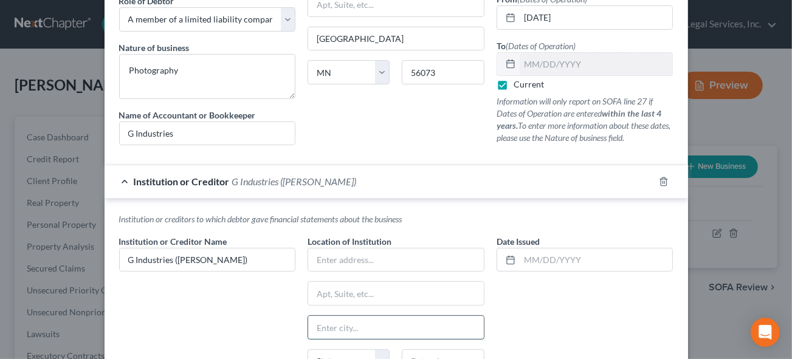
click at [333, 324] on input "text" at bounding box center [396, 327] width 176 height 23
type input "s"
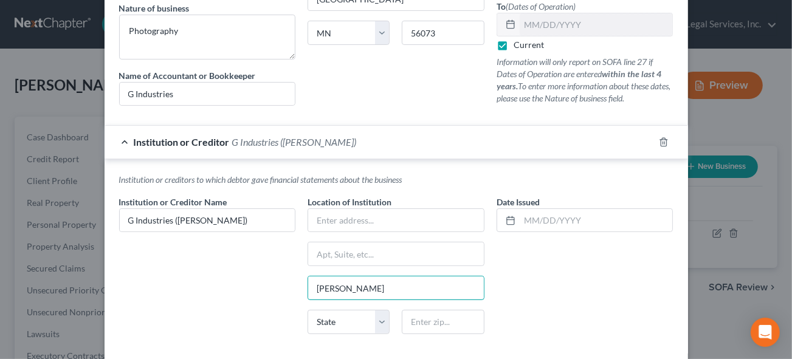
scroll to position [165, 0]
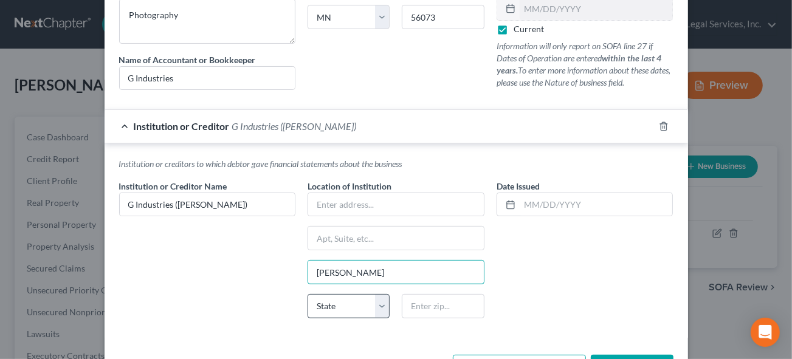
type input "[PERSON_NAME]"
click at [339, 295] on select "State [US_STATE] AK AR AZ CA CO CT DE DC [GEOGRAPHIC_DATA] [GEOGRAPHIC_DATA] GU…" at bounding box center [349, 306] width 82 height 24
select select "24"
click at [308, 294] on select "State [US_STATE] AK AR AZ CA CO CT DE DC [GEOGRAPHIC_DATA] [GEOGRAPHIC_DATA] GU…" at bounding box center [349, 306] width 82 height 24
drag, startPoint x: 434, startPoint y: 303, endPoint x: 631, endPoint y: 291, distance: 198.0
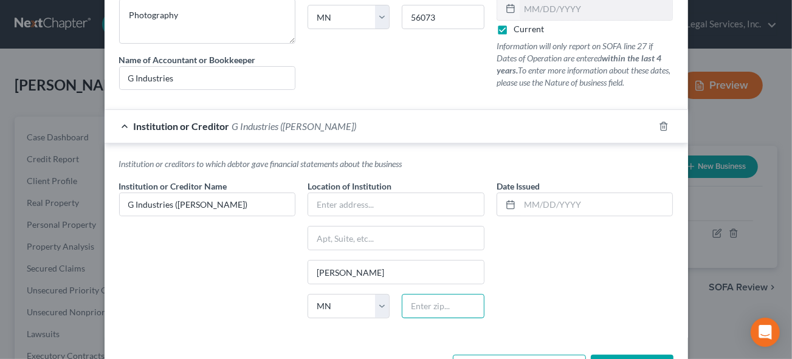
click at [434, 303] on input "text" at bounding box center [443, 306] width 82 height 24
drag, startPoint x: 592, startPoint y: 291, endPoint x: 499, endPoint y: 238, distance: 107.3
click at [592, 290] on div "Date Issued" at bounding box center [585, 254] width 189 height 148
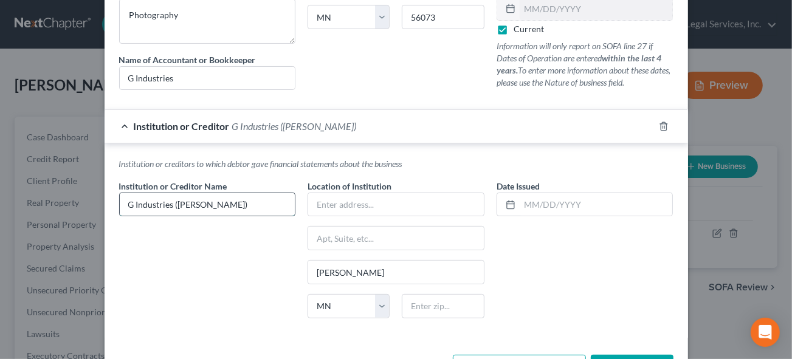
click at [251, 198] on input "G Industries ([PERSON_NAME])" at bounding box center [208, 204] width 176 height 23
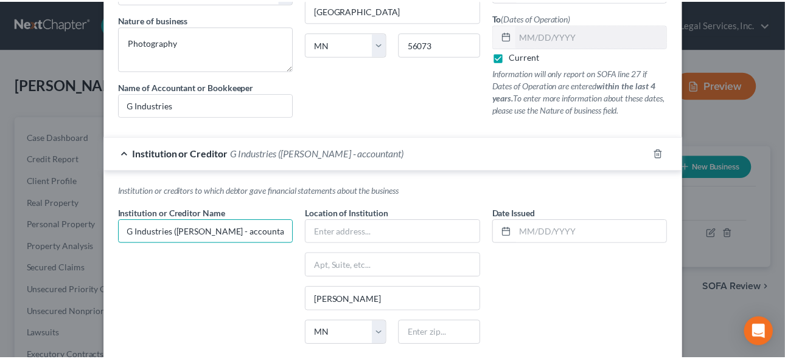
scroll to position [207, 0]
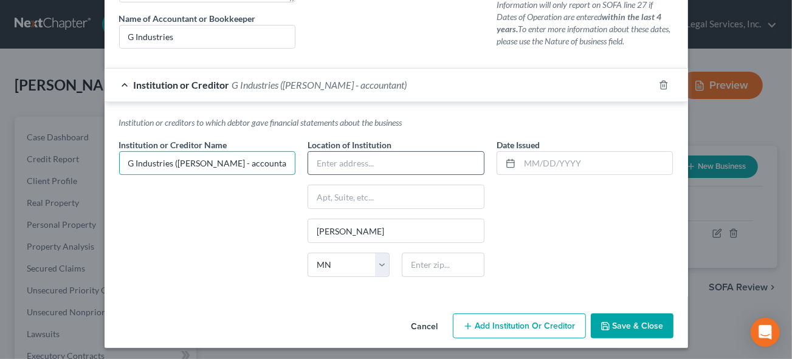
type input "G Industries ([PERSON_NAME] - accountant)"
drag, startPoint x: 331, startPoint y: 165, endPoint x: 469, endPoint y: 153, distance: 139.2
click at [331, 165] on input "text" at bounding box center [396, 163] width 176 height 23
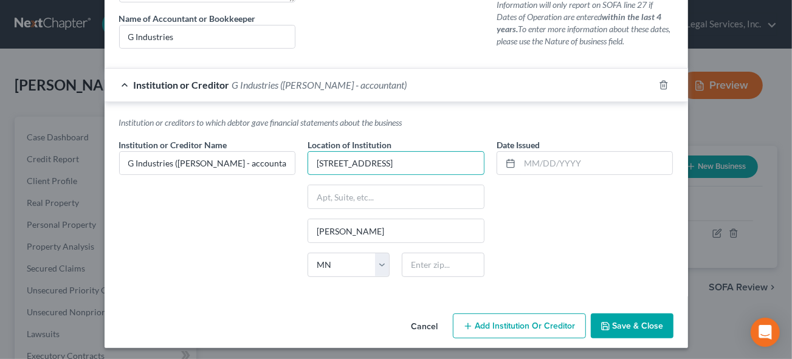
type input "[STREET_ADDRESS]"
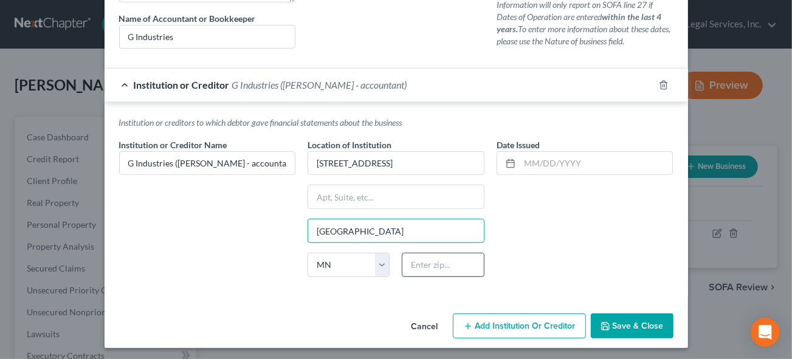
type input "[GEOGRAPHIC_DATA]"
click at [435, 259] on input "text" at bounding box center [443, 265] width 82 height 24
type input "56073"
click at [613, 322] on span "Save & Close" at bounding box center [638, 326] width 51 height 10
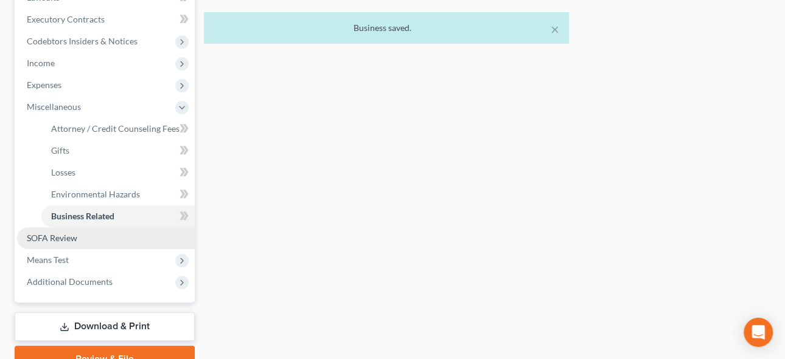
scroll to position [395, 0]
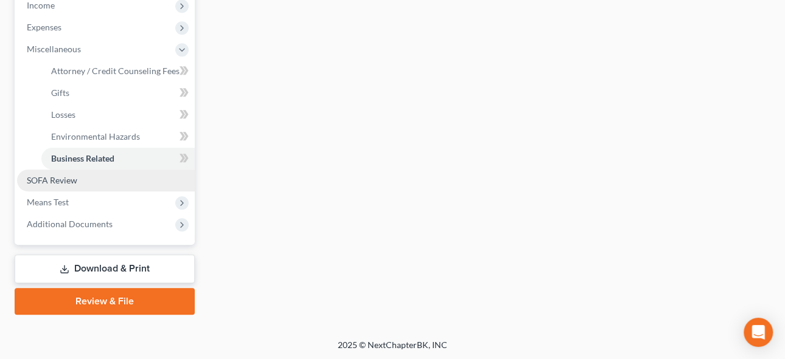
click at [55, 179] on span "SOFA Review" at bounding box center [52, 180] width 50 height 10
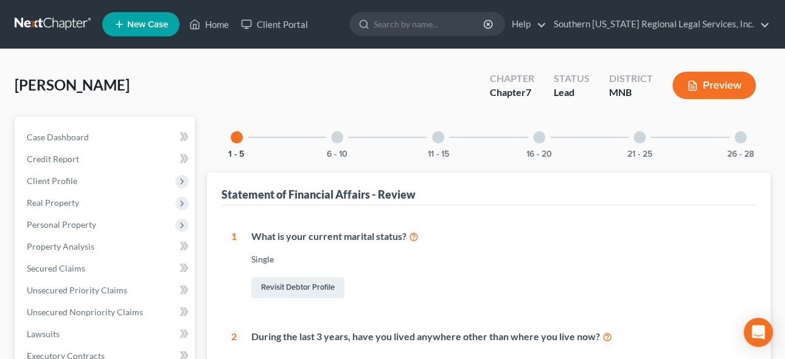
click at [747, 137] on div "26 - 28" at bounding box center [739, 137] width 41 height 41
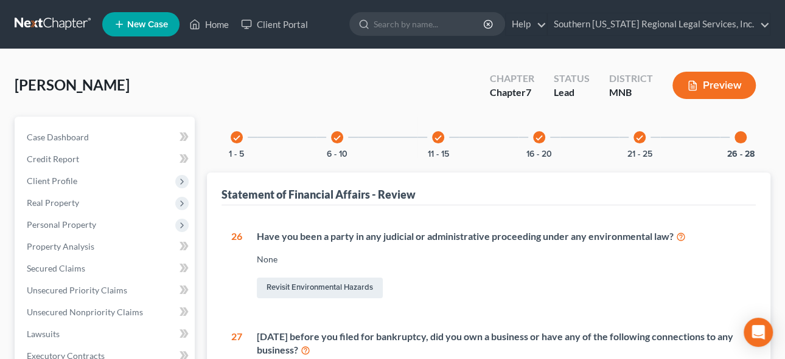
click at [739, 138] on div at bounding box center [740, 137] width 12 height 12
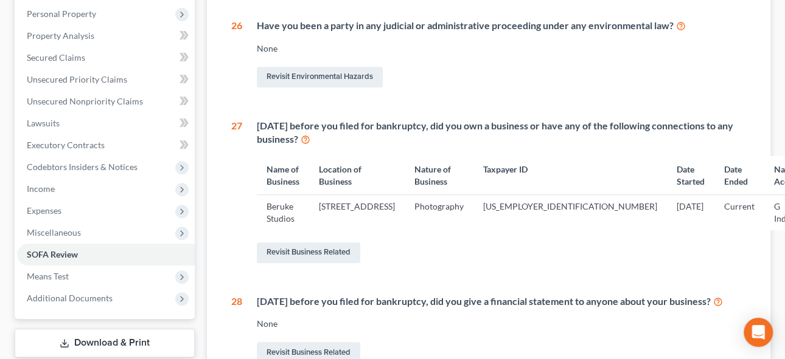
scroll to position [276, 0]
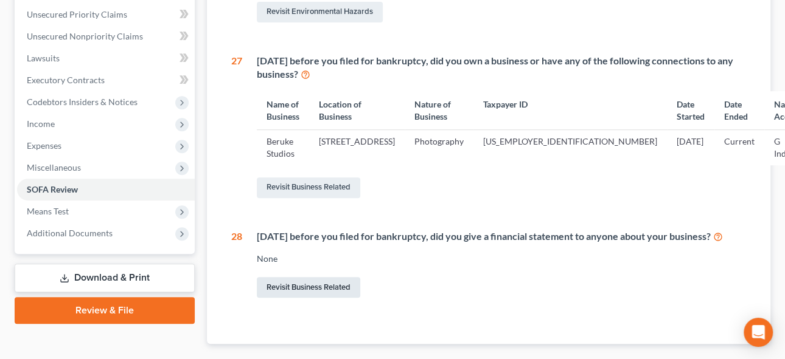
click at [301, 298] on link "Revisit Business Related" at bounding box center [308, 287] width 103 height 21
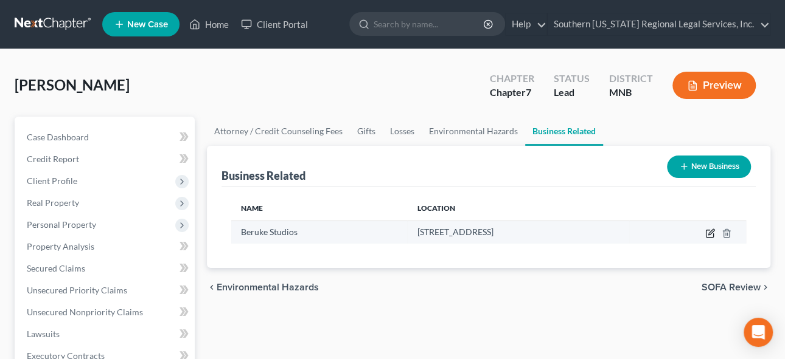
click at [707, 230] on icon "button" at bounding box center [710, 234] width 10 height 10
select select "member"
select select "24"
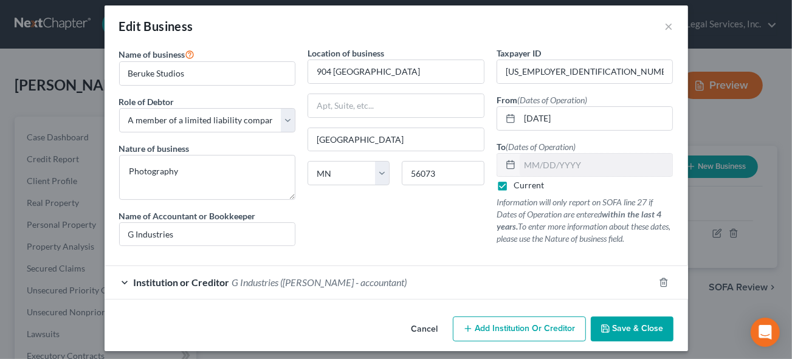
scroll to position [14, 0]
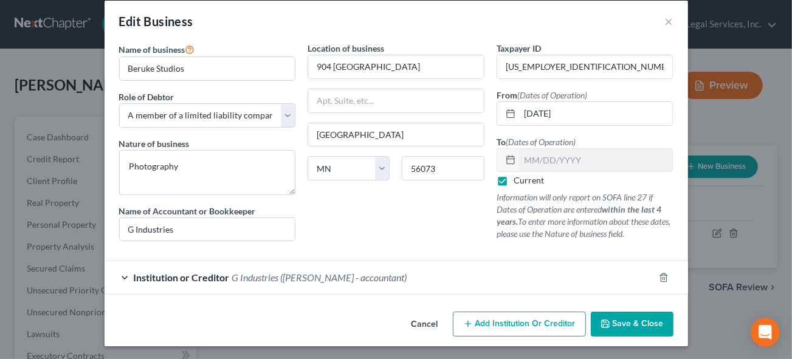
click at [244, 273] on span "G Industries ([PERSON_NAME] - accountant)" at bounding box center [319, 278] width 175 height 12
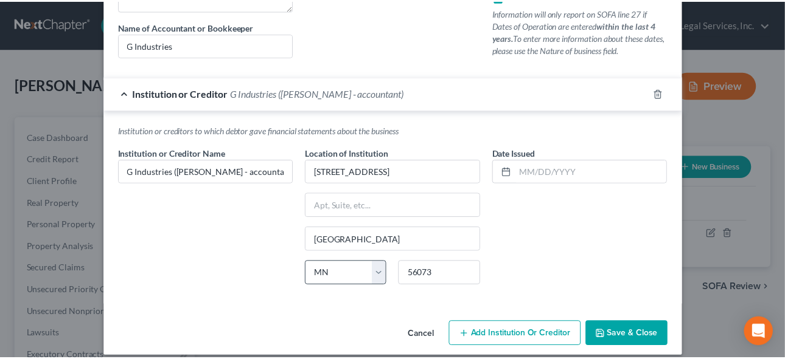
scroll to position [207, 0]
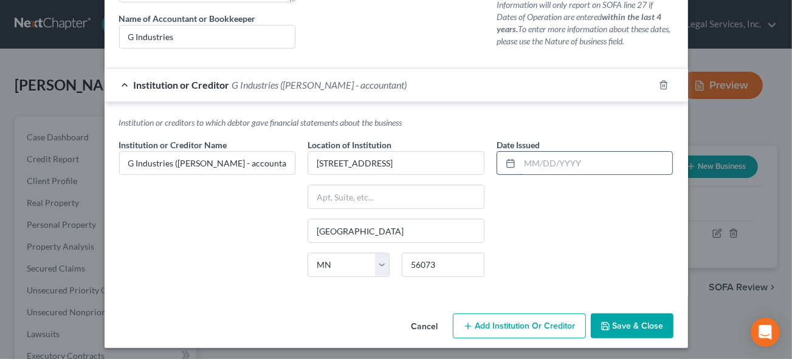
click at [534, 162] on input "text" at bounding box center [596, 163] width 153 height 23
type input "[DATE]"
click at [633, 323] on span "Save & Close" at bounding box center [638, 326] width 51 height 10
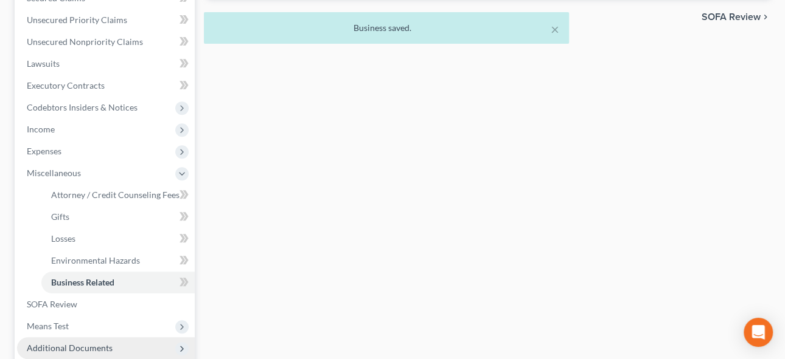
scroll to position [331, 0]
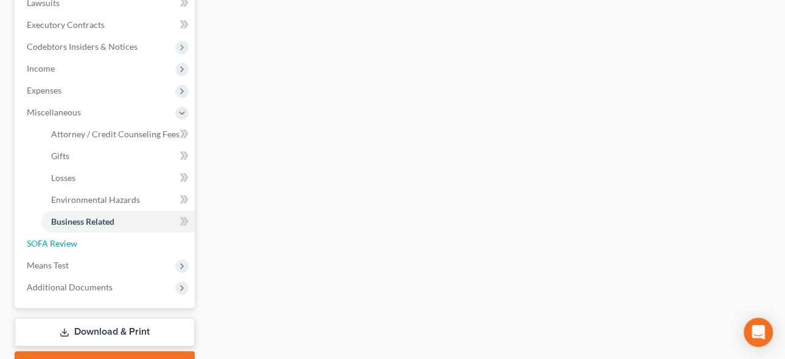
drag, startPoint x: 56, startPoint y: 238, endPoint x: 404, endPoint y: 181, distance: 352.6
click at [56, 238] on span "SOFA Review" at bounding box center [52, 243] width 50 height 10
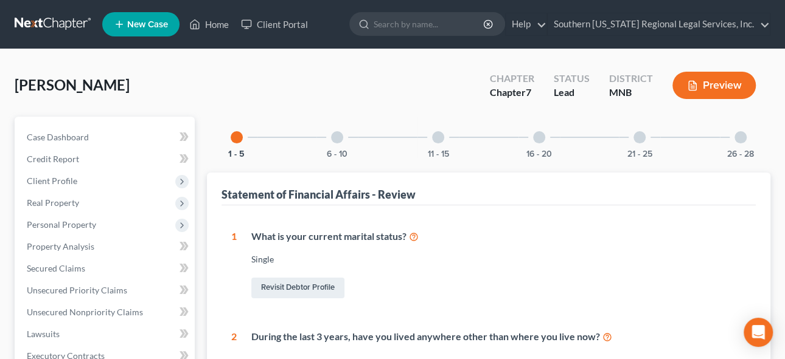
click at [742, 134] on div at bounding box center [740, 137] width 12 height 12
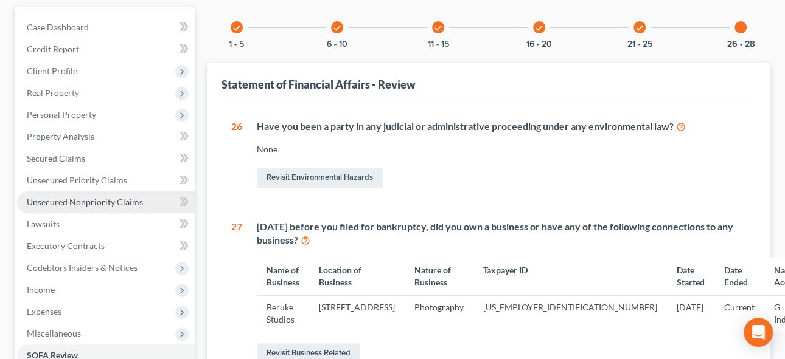
scroll to position [165, 0]
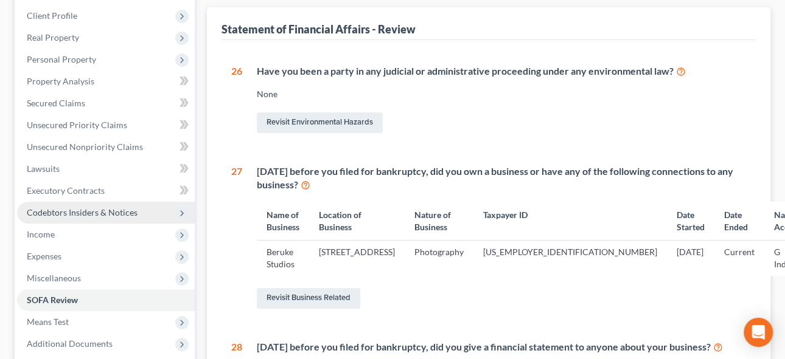
click at [105, 209] on span "Codebtors Insiders & Notices" at bounding box center [82, 212] width 111 height 10
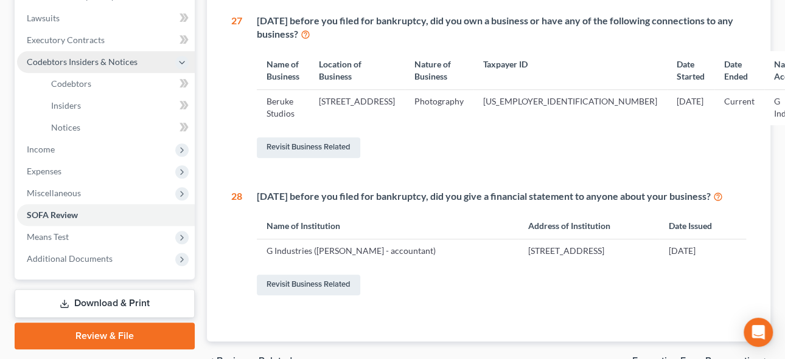
scroll to position [331, 0]
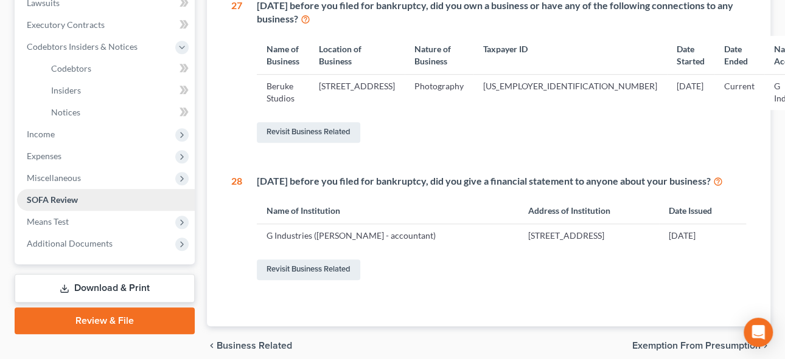
click at [47, 198] on span "SOFA Review" at bounding box center [52, 200] width 51 height 10
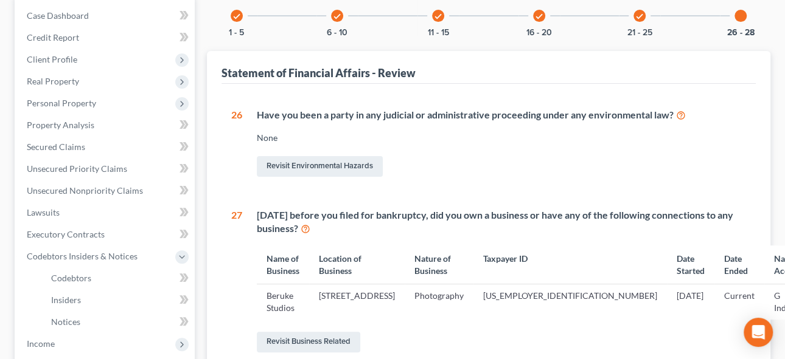
scroll to position [110, 0]
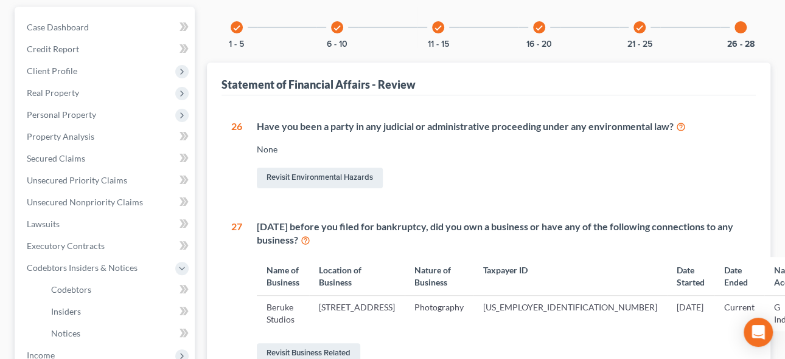
click at [533, 27] on div "check" at bounding box center [539, 27] width 12 height 12
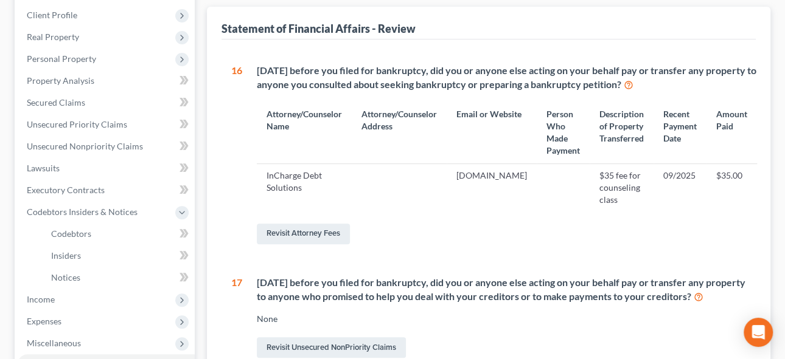
scroll to position [55, 0]
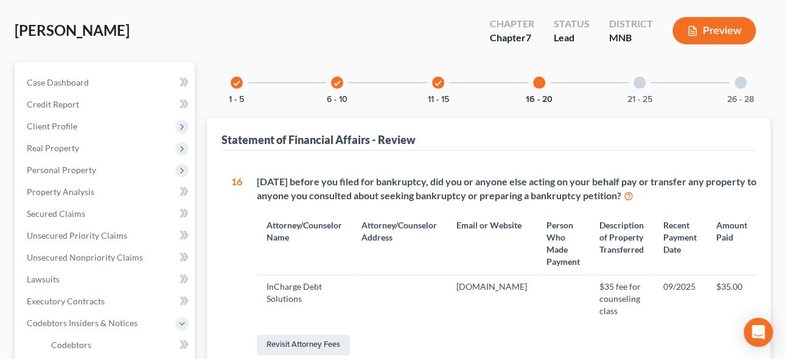
click at [438, 79] on icon "check" at bounding box center [438, 83] width 9 height 9
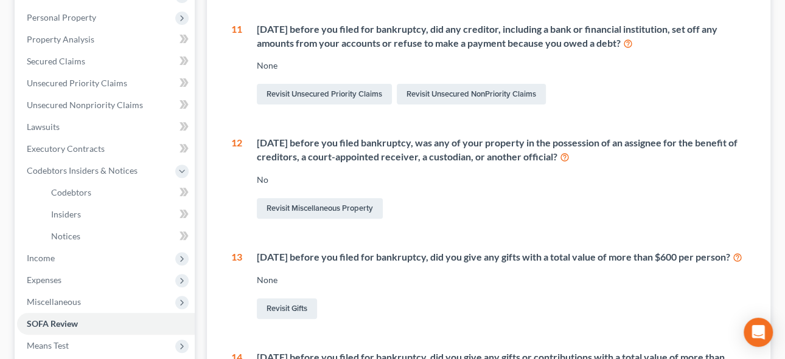
scroll to position [0, 0]
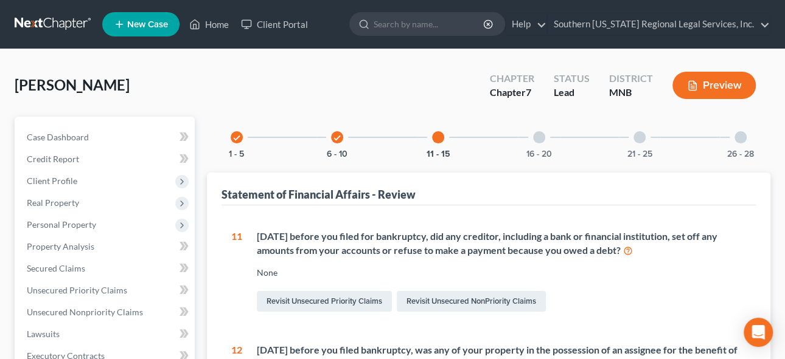
click at [342, 135] on div "check" at bounding box center [337, 137] width 12 height 12
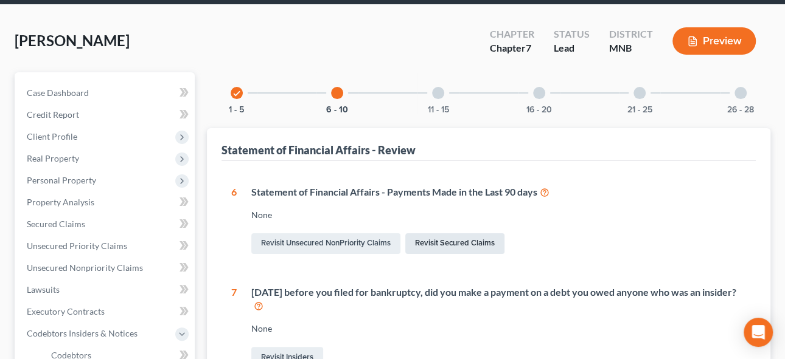
scroll to position [165, 0]
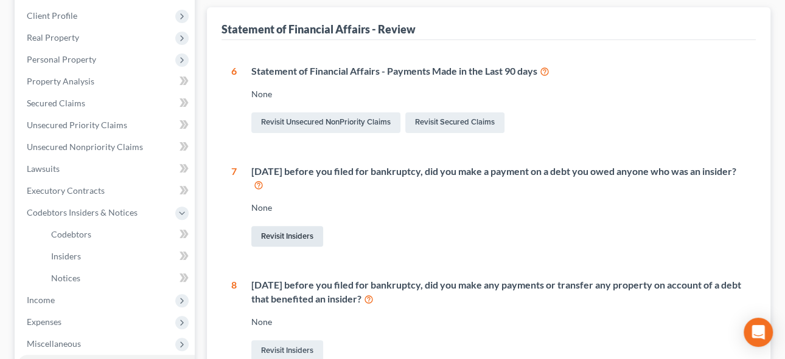
click at [291, 234] on link "Revisit Insiders" at bounding box center [287, 236] width 72 height 21
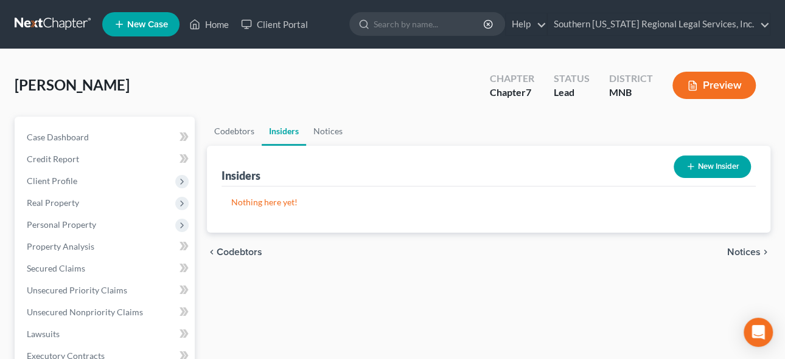
click at [710, 166] on button "New Insider" at bounding box center [711, 167] width 77 height 23
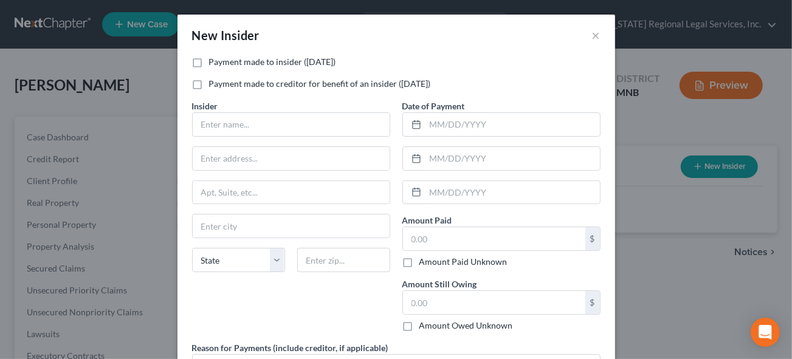
click at [209, 61] on label "Payment made to insider ([DATE])" at bounding box center [272, 62] width 127 height 12
click at [214, 61] on input "Payment made to insider ([DATE])" at bounding box center [218, 60] width 8 height 8
checkbox input "true"
click at [217, 122] on input "text" at bounding box center [291, 124] width 197 height 23
type input "[PERSON_NAME]"
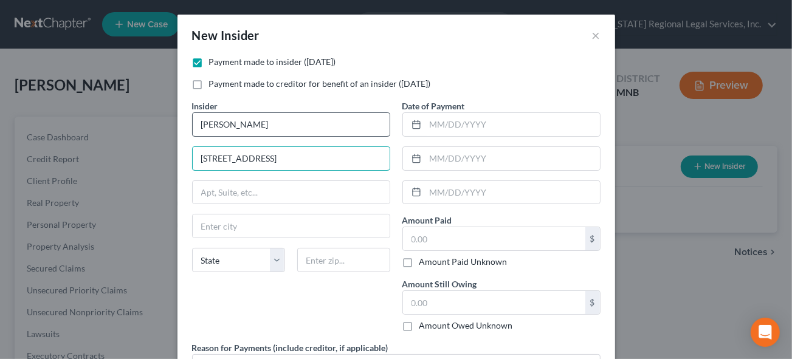
type input "[STREET_ADDRESS]"
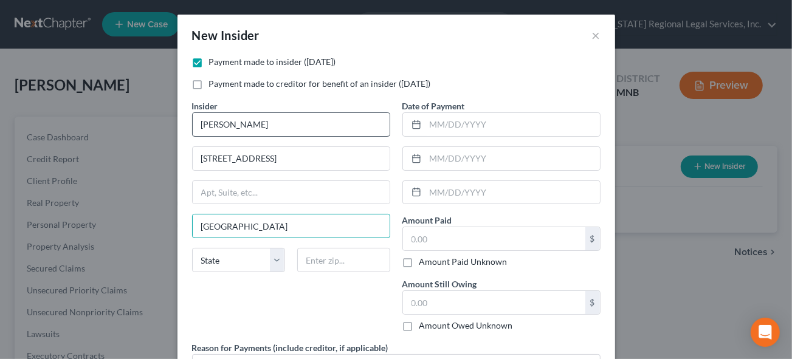
type input "[GEOGRAPHIC_DATA]"
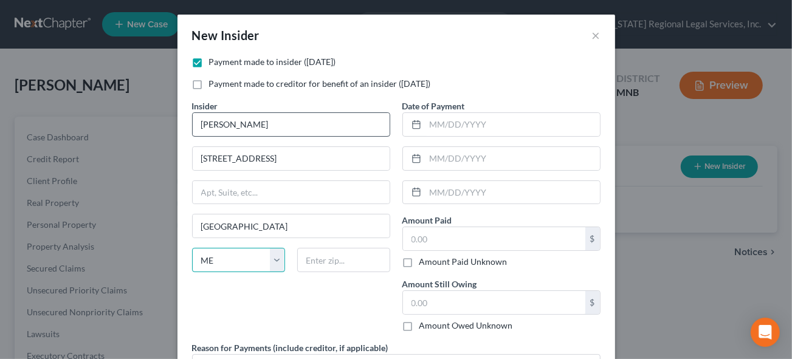
select select "24"
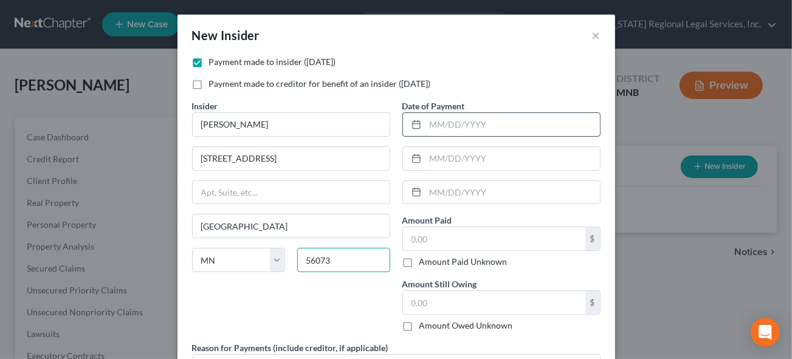
type input "56073"
click at [466, 124] on input "text" at bounding box center [513, 124] width 175 height 23
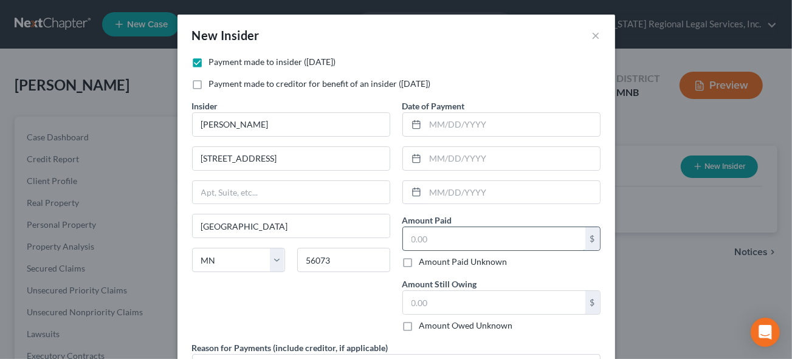
click at [412, 237] on input "text" at bounding box center [494, 238] width 182 height 23
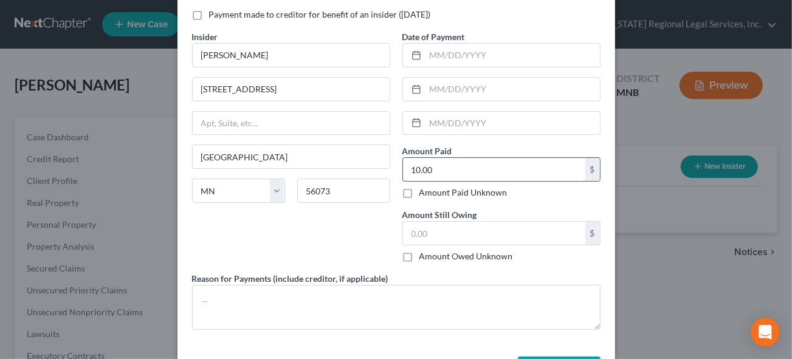
scroll to position [110, 0]
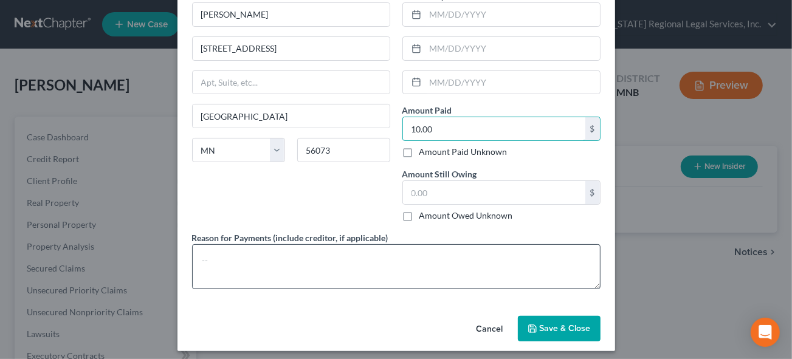
type input "10.00"
click at [215, 260] on textarea at bounding box center [396, 266] width 409 height 45
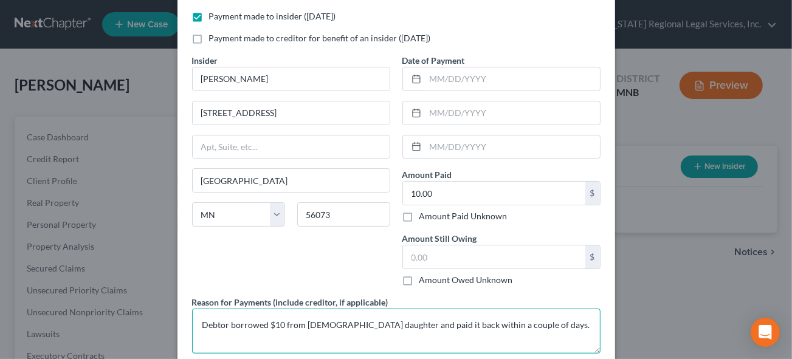
scroll to position [0, 0]
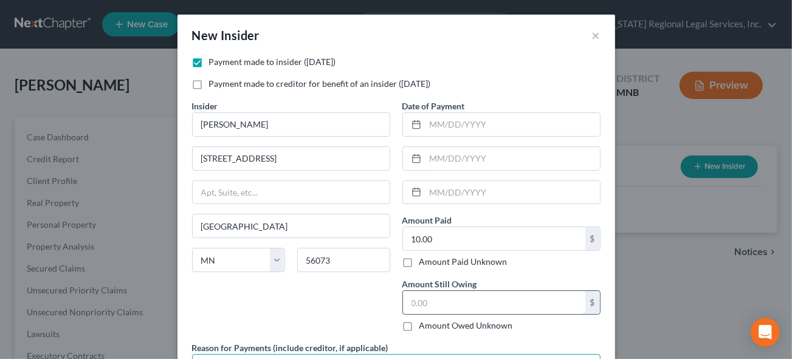
type textarea "Debtor borrowed $10 from [DEMOGRAPHIC_DATA] daughter and paid it back within a …"
drag, startPoint x: 420, startPoint y: 304, endPoint x: 454, endPoint y: 160, distance: 148.0
click at [420, 303] on input "text" at bounding box center [494, 302] width 182 height 23
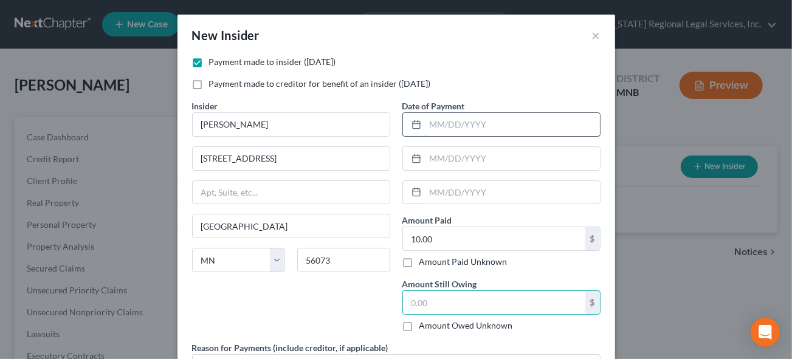
click at [433, 122] on input "text" at bounding box center [513, 124] width 175 height 23
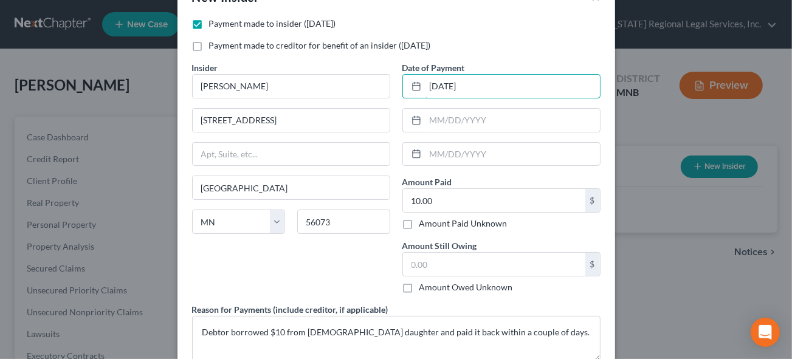
scroll to position [110, 0]
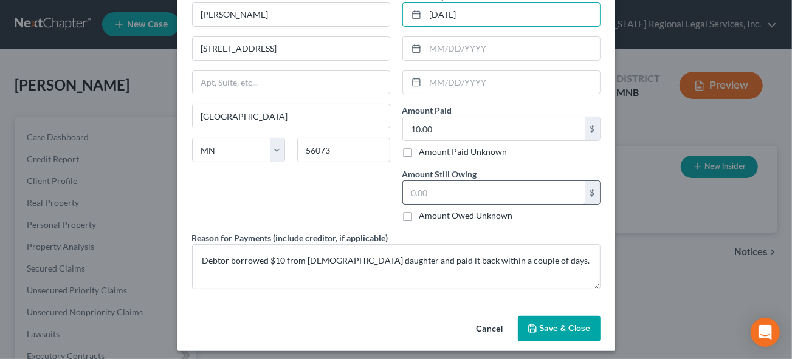
type input "[DATE]"
click at [439, 189] on input "text" at bounding box center [494, 192] width 182 height 23
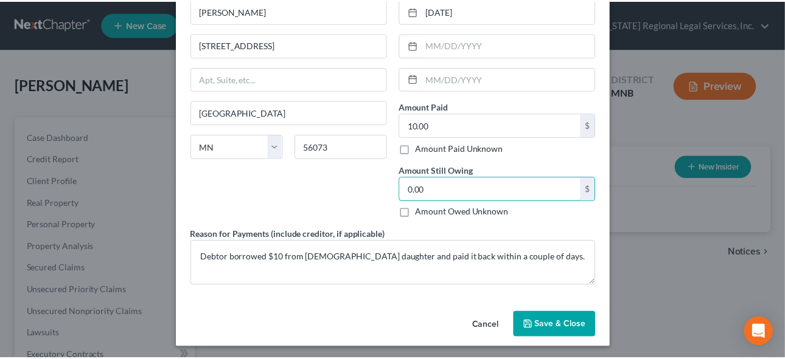
scroll to position [114, 0]
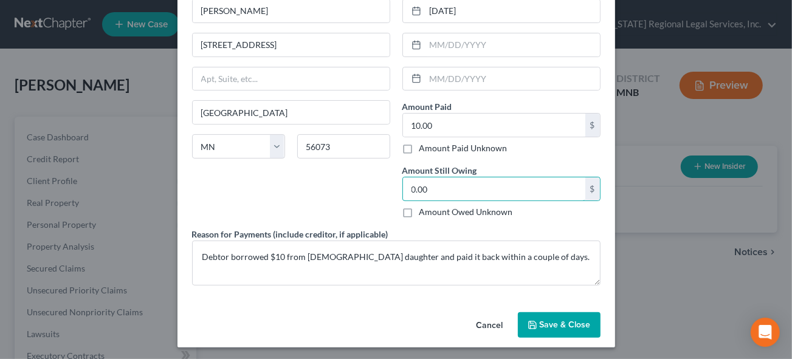
type input "0.00"
click at [569, 321] on span "Save & Close" at bounding box center [565, 325] width 51 height 10
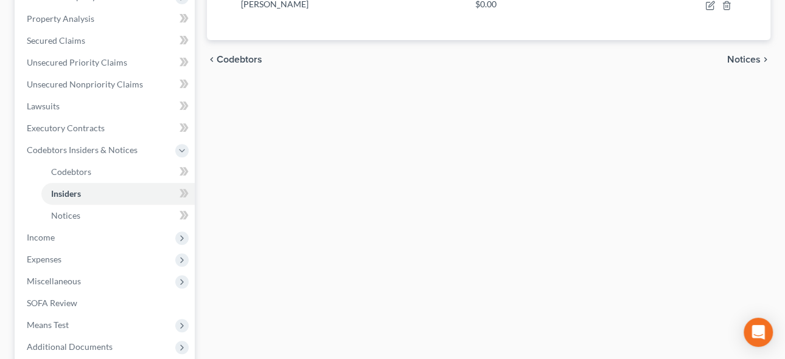
scroll to position [74, 0]
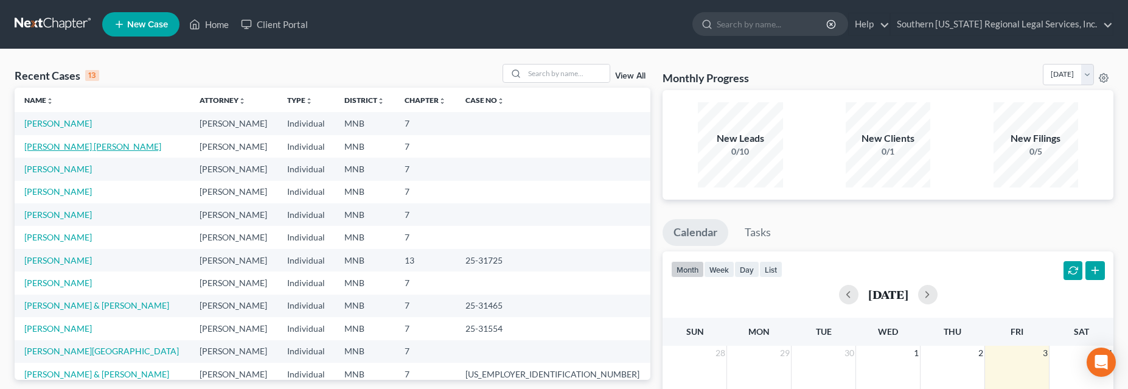
click at [53, 144] on link "[PERSON_NAME] [PERSON_NAME]" at bounding box center [92, 146] width 137 height 10
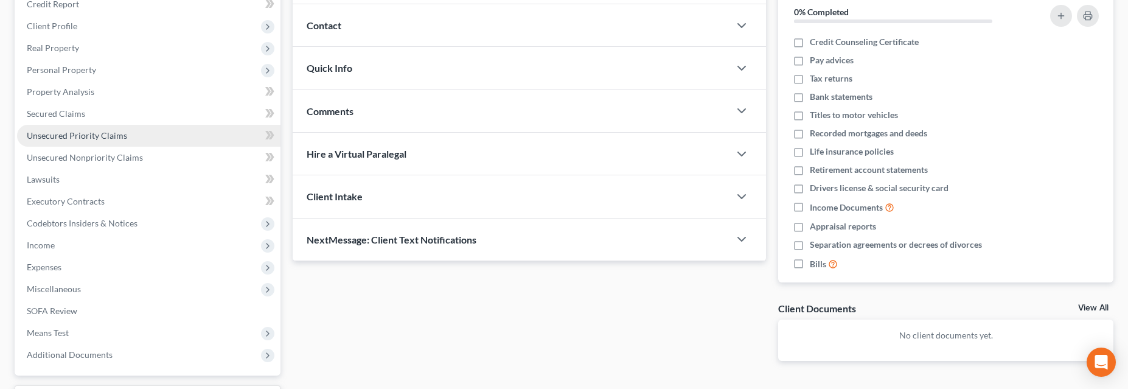
scroll to position [221, 0]
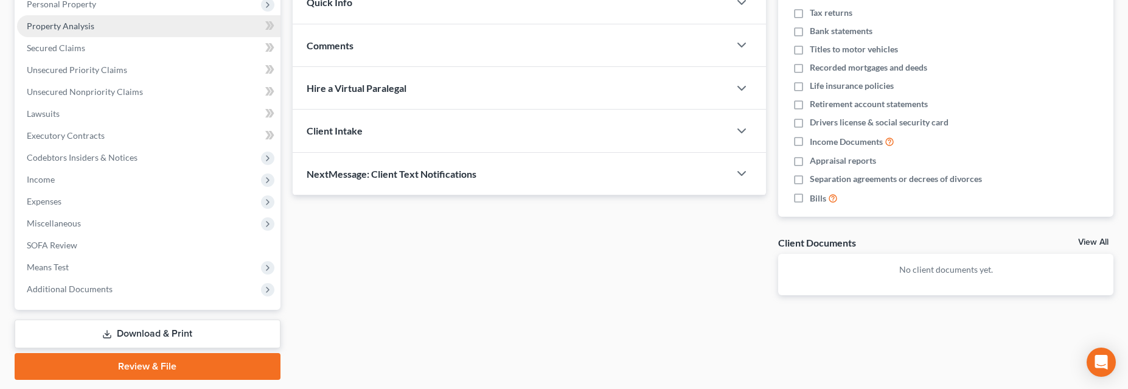
click at [76, 28] on span "Property Analysis" at bounding box center [61, 26] width 68 height 10
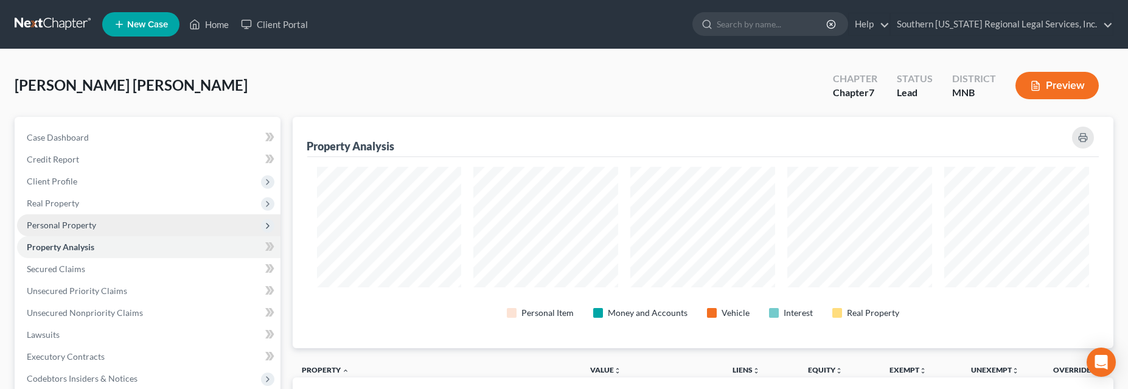
click at [53, 223] on span "Personal Property" at bounding box center [61, 225] width 69 height 10
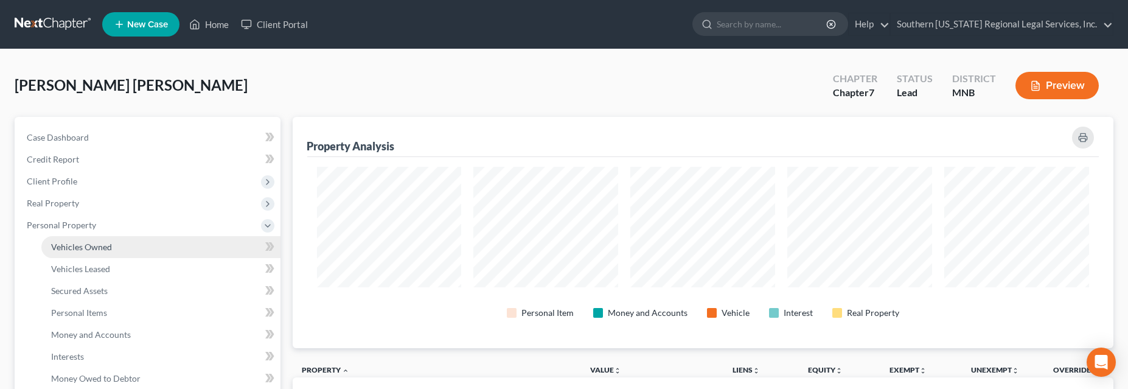
click at [80, 244] on span "Vehicles Owned" at bounding box center [81, 246] width 61 height 10
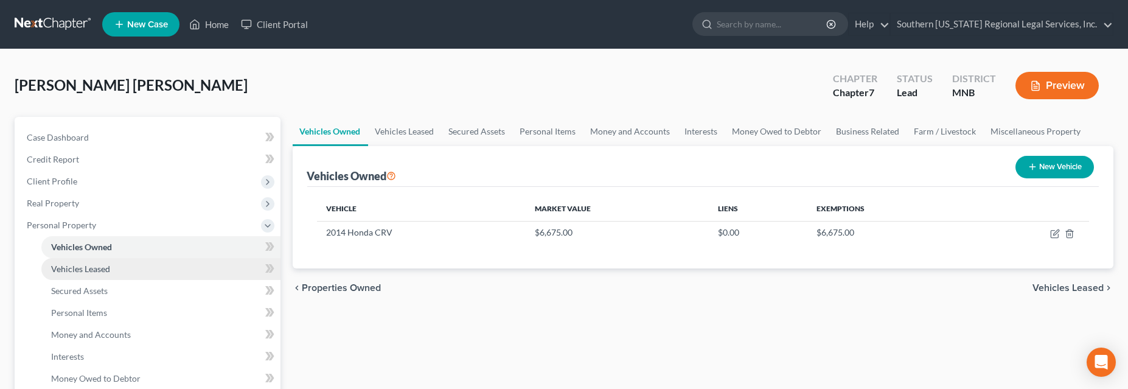
click at [77, 266] on span "Vehicles Leased" at bounding box center [80, 268] width 59 height 10
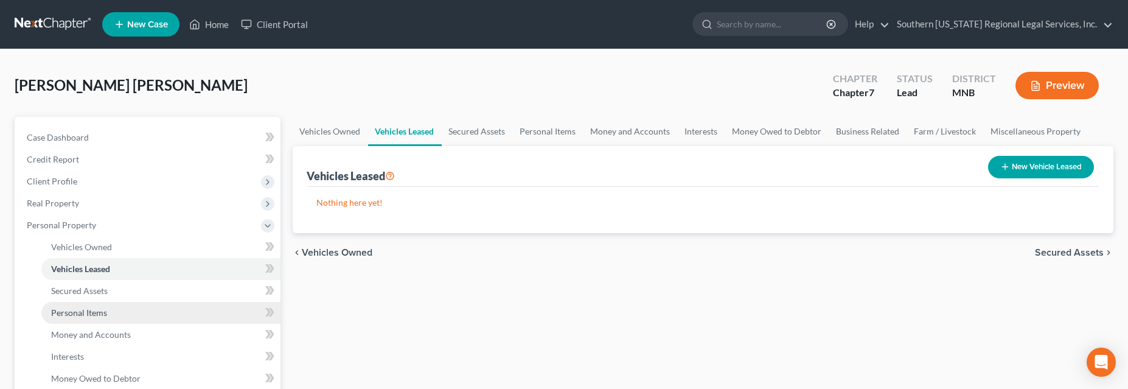
click at [78, 311] on span "Personal Items" at bounding box center [79, 312] width 56 height 10
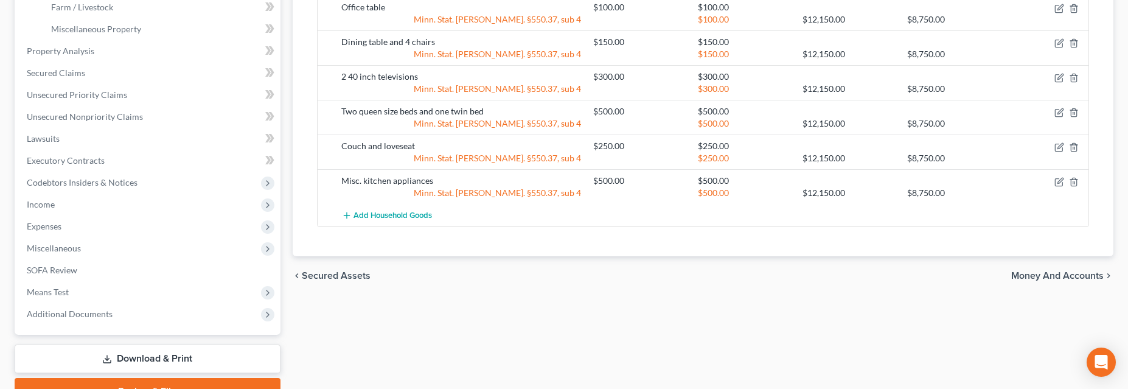
scroll to position [420, 0]
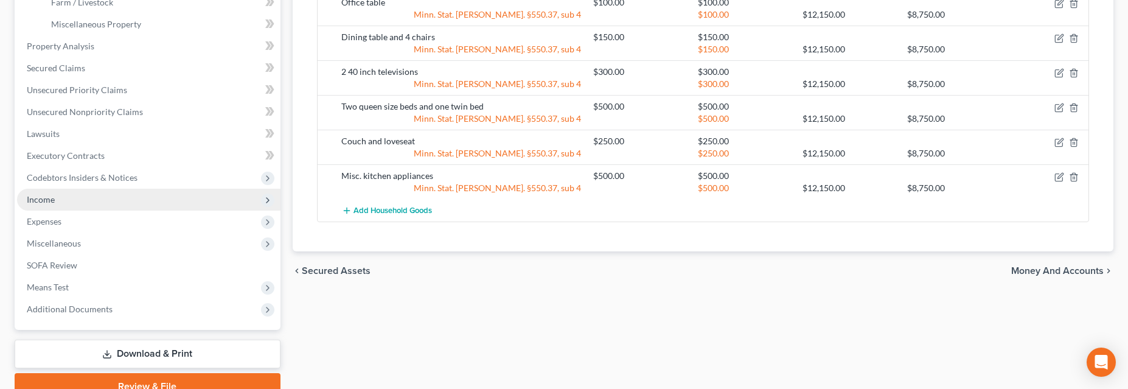
click at [45, 196] on span "Income" at bounding box center [41, 199] width 28 height 10
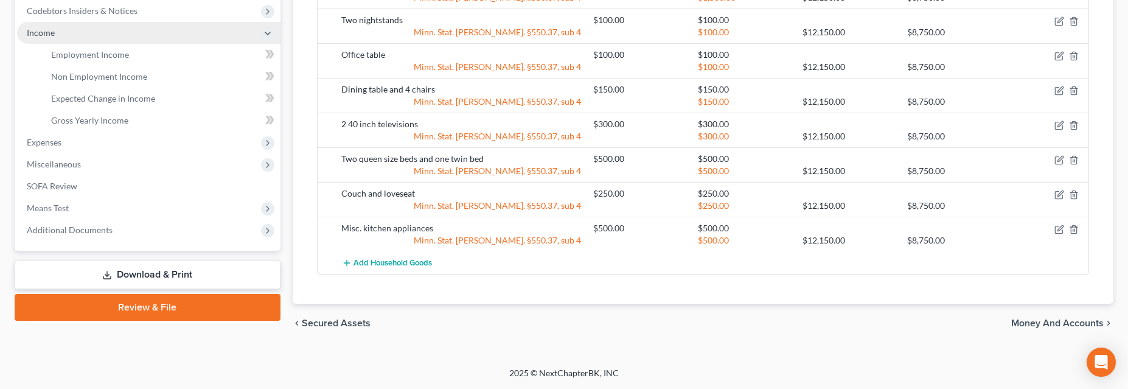
scroll to position [343, 0]
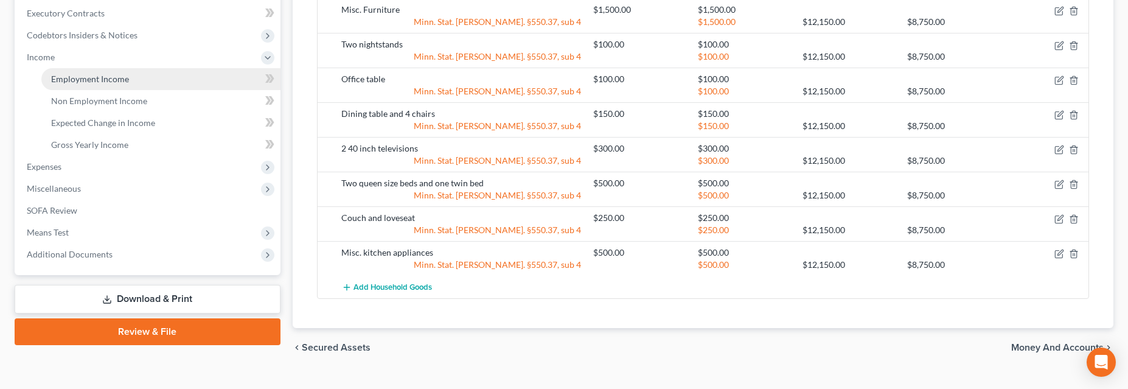
click at [94, 83] on link "Employment Income" at bounding box center [160, 79] width 239 height 22
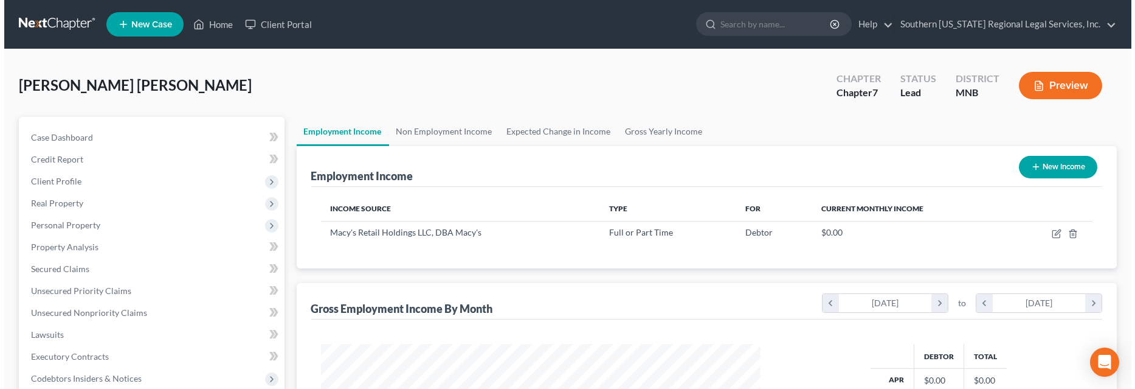
scroll to position [220, 465]
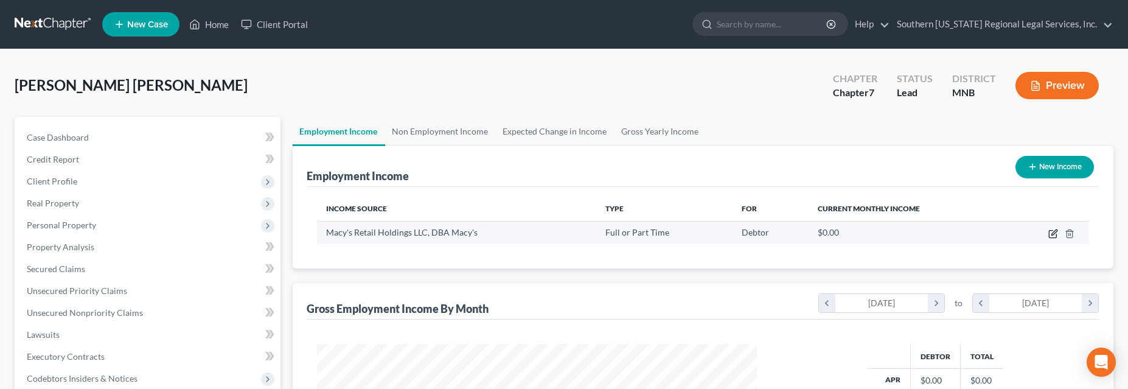
click at [1056, 234] on icon "button" at bounding box center [1051, 233] width 7 height 7
select select "0"
select select "36"
select select "3"
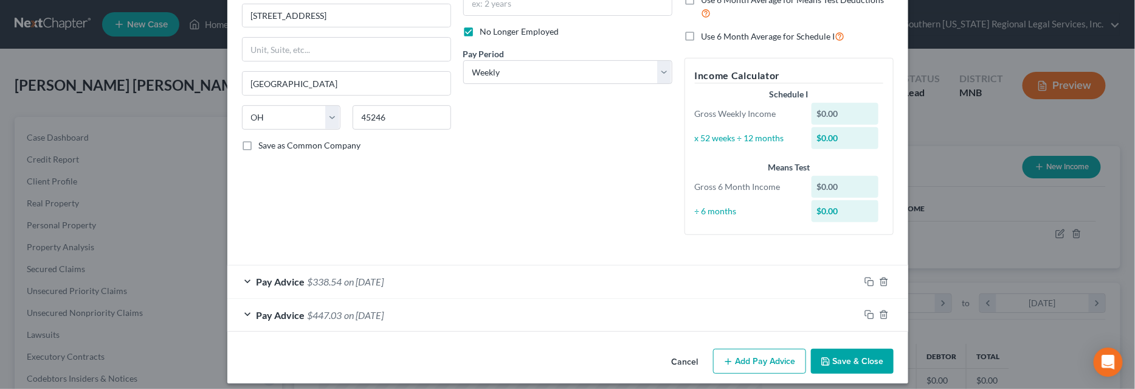
scroll to position [153, 0]
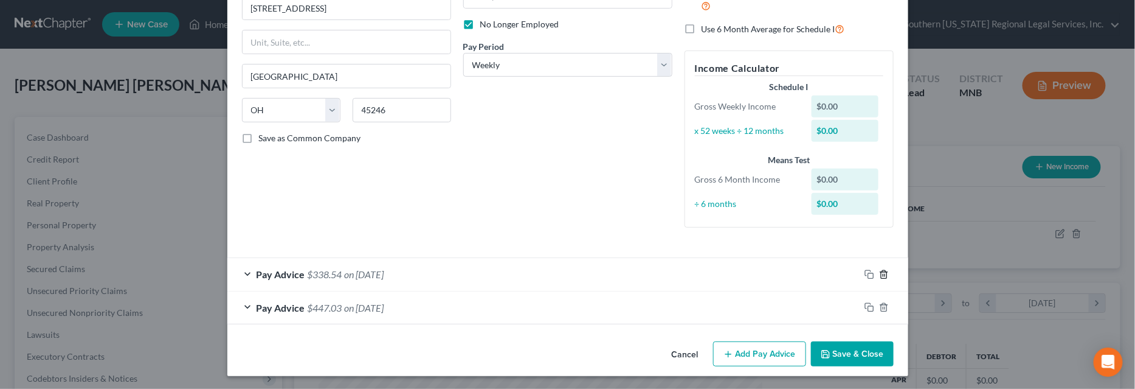
click at [881, 271] on icon "button" at bounding box center [884, 274] width 10 height 10
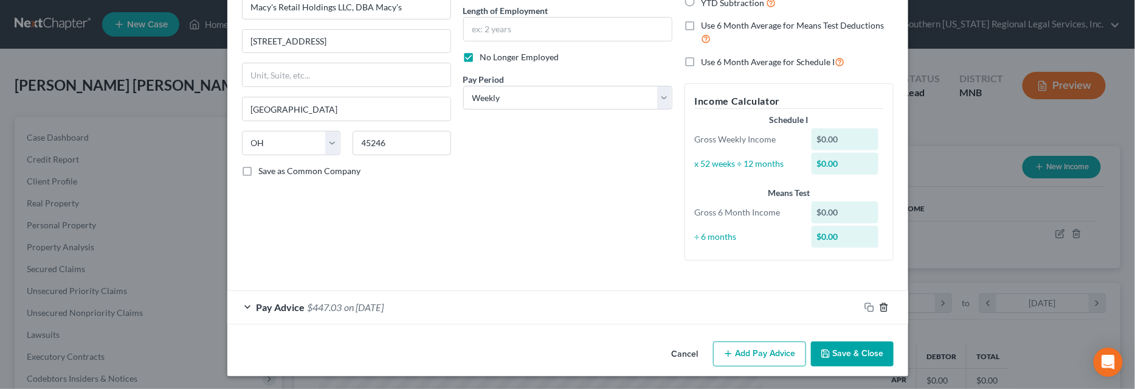
click at [885, 307] on line "button" at bounding box center [885, 308] width 0 height 2
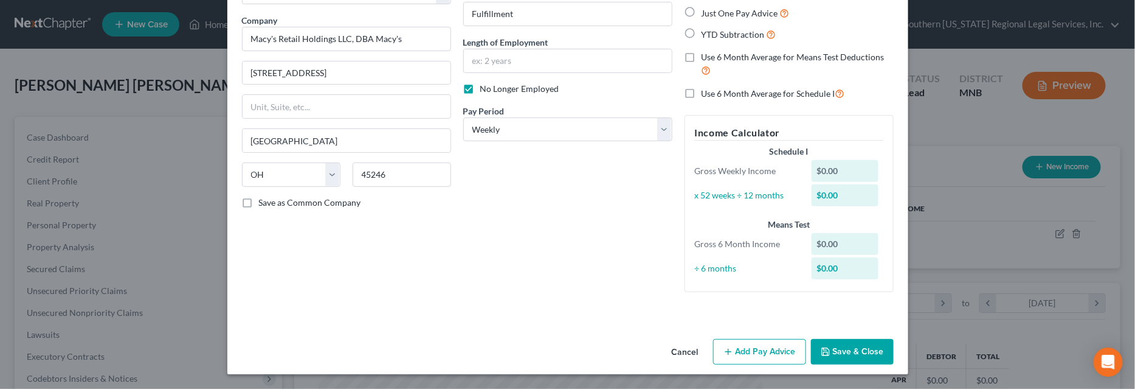
scroll to position [87, 0]
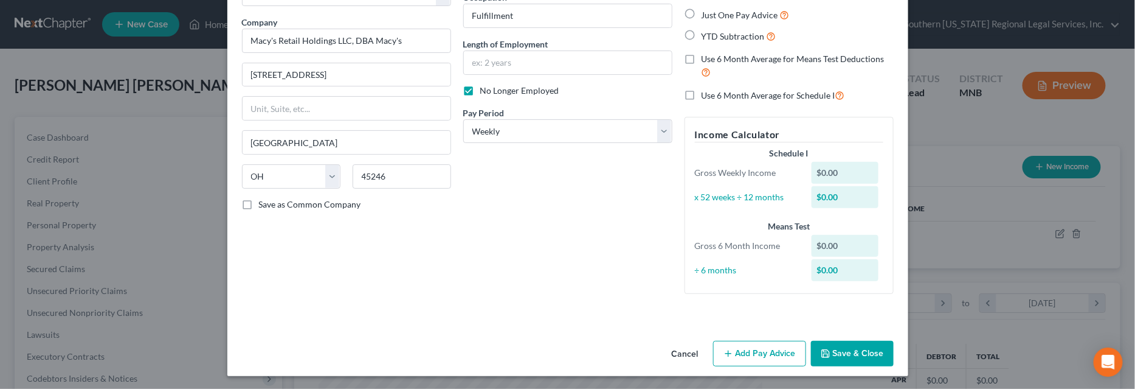
click at [480, 89] on label "No Longer Employed" at bounding box center [519, 91] width 79 height 12
click at [485, 89] on input "No Longer Employed" at bounding box center [489, 89] width 8 height 8
checkbox input "false"
